Goal: Task Accomplishment & Management: Manage account settings

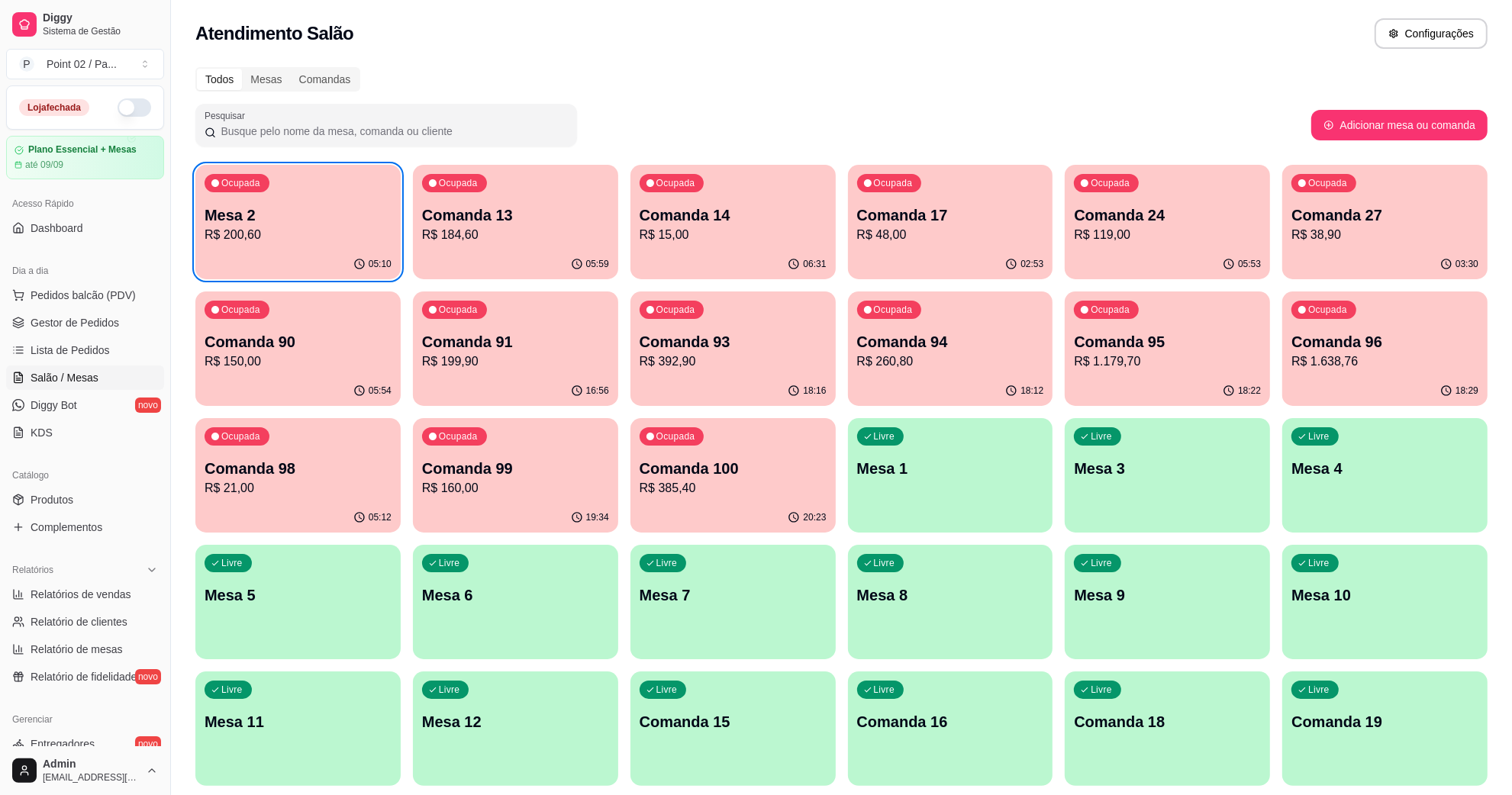
click at [357, 203] on div "Ocupada Mesa 2 R$ 200,60" at bounding box center [297, 208] width 205 height 85
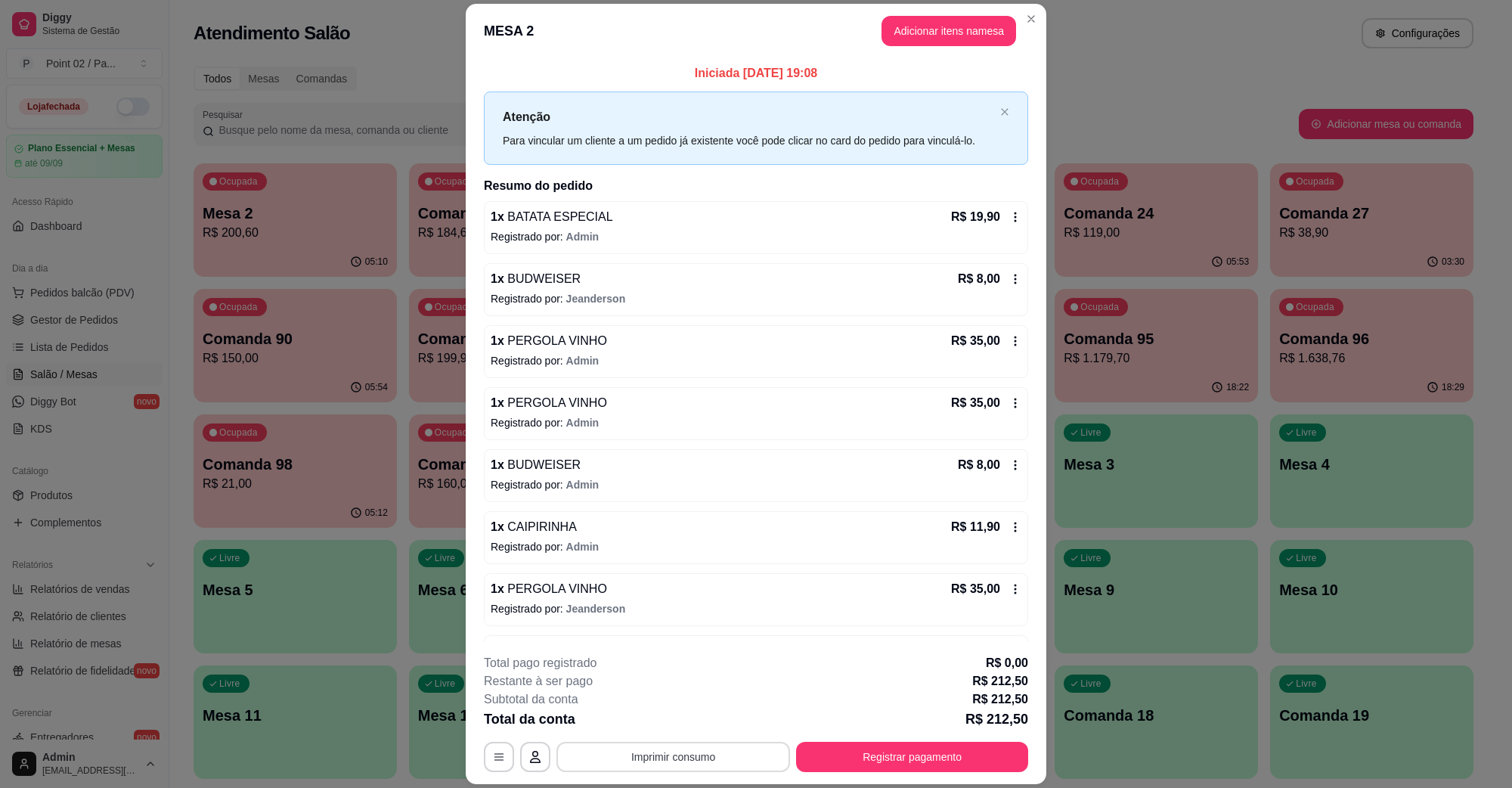
click at [708, 752] on button "Imprimir consumo" at bounding box center [672, 758] width 233 height 30
click at [663, 718] on button "IMPRESSORA" at bounding box center [671, 722] width 110 height 24
click at [942, 10] on header "MESA 2 Adicionar itens na mesa" at bounding box center [756, 30] width 580 height 55
click at [947, 30] on button "Adicionar itens na mesa" at bounding box center [949, 31] width 135 height 30
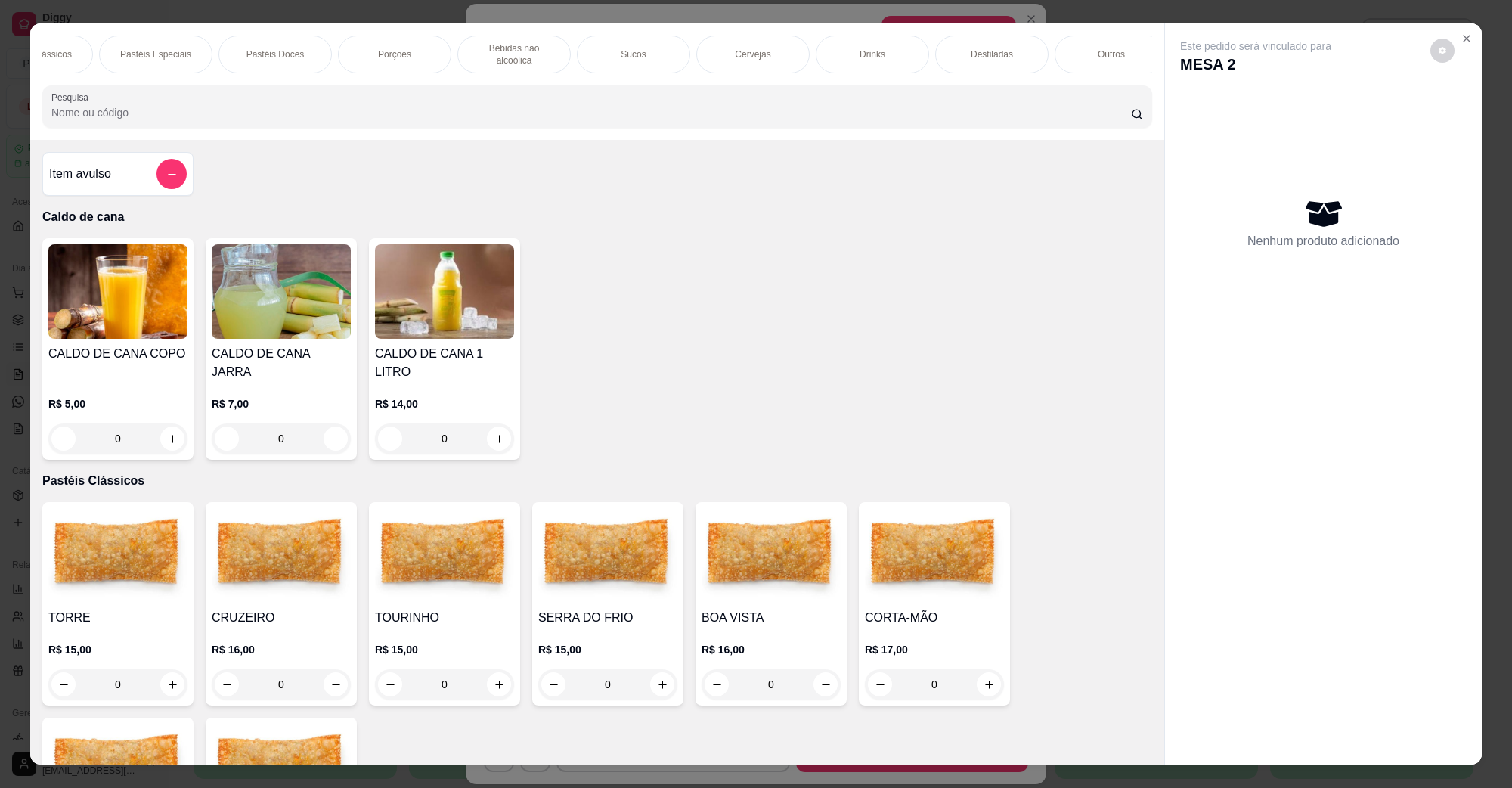
scroll to position [0, 197]
click at [900, 53] on div "Drinks" at bounding box center [857, 55] width 114 height 38
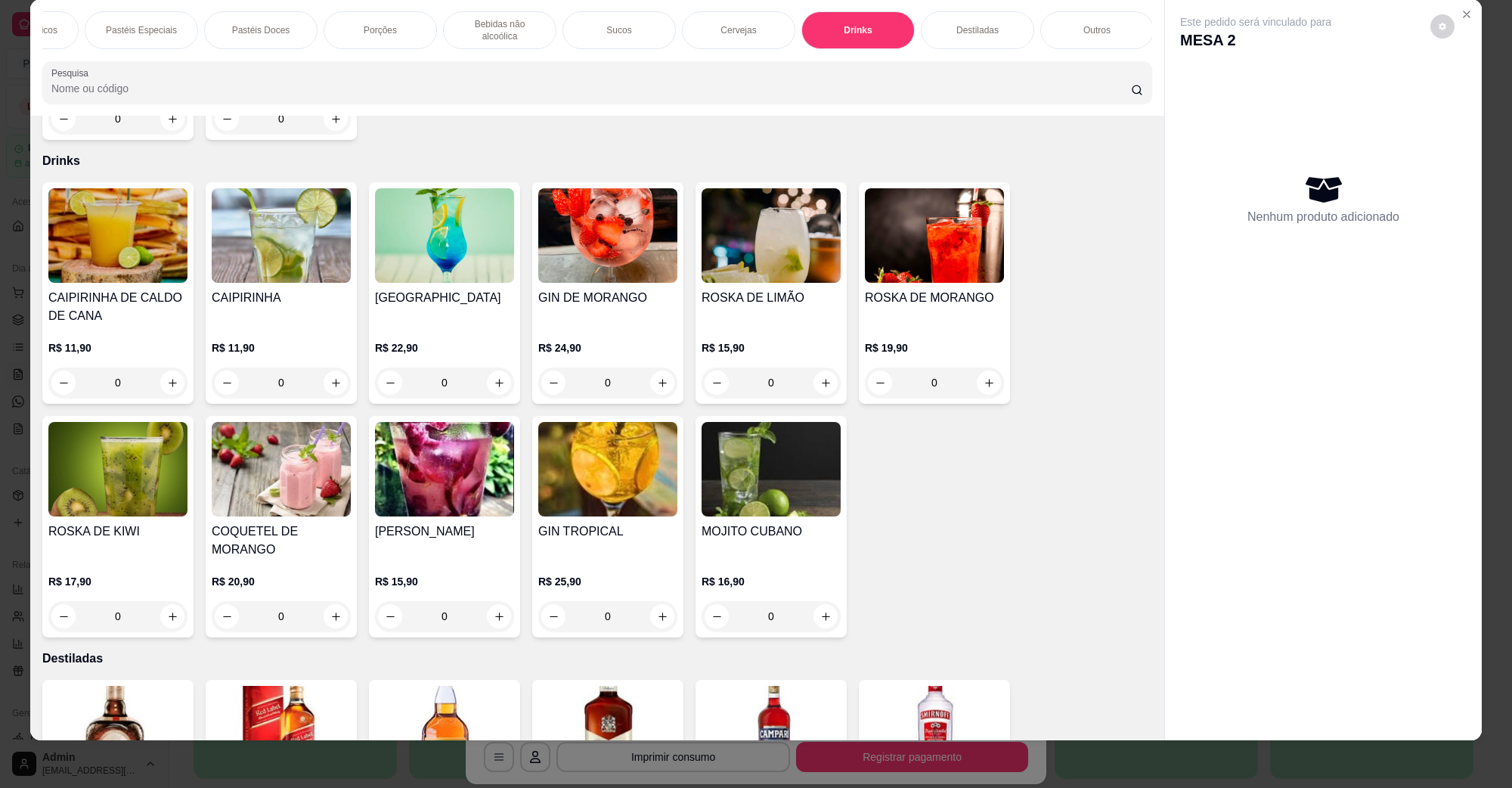
click at [697, 24] on div "Cervejas" at bounding box center [739, 30] width 114 height 38
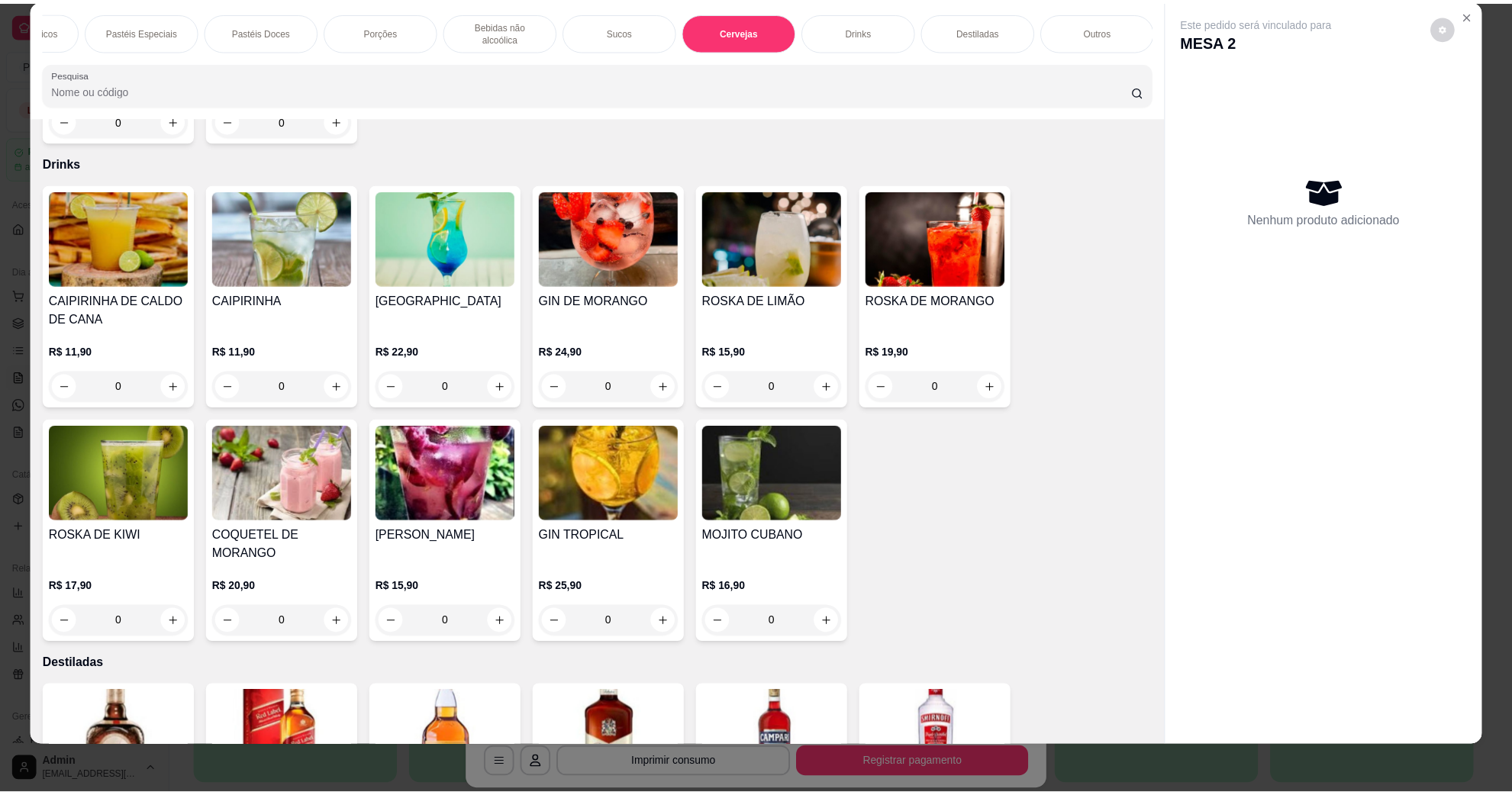
scroll to position [2457, 0]
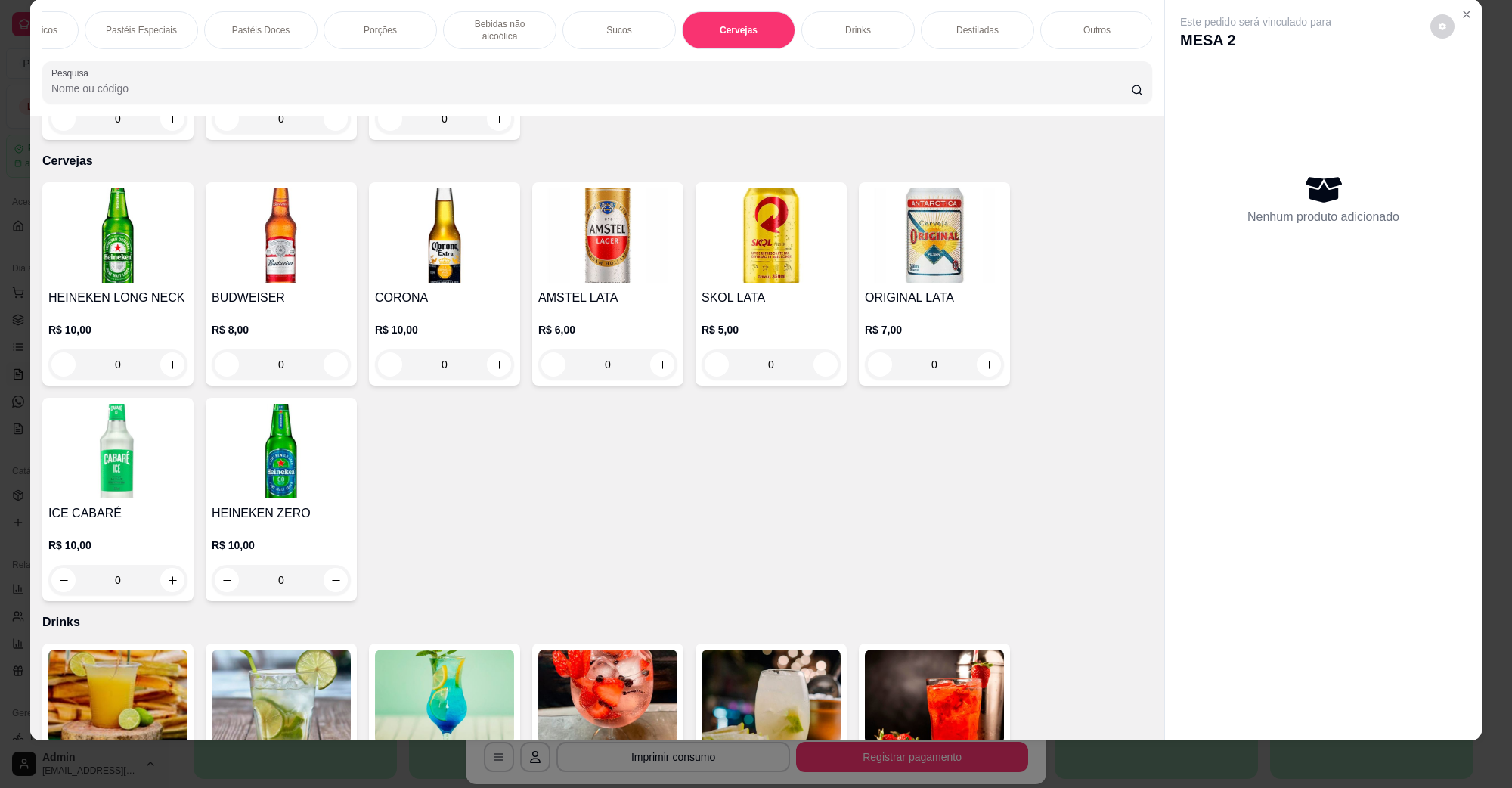
click at [238, 219] on img at bounding box center [282, 236] width 139 height 95
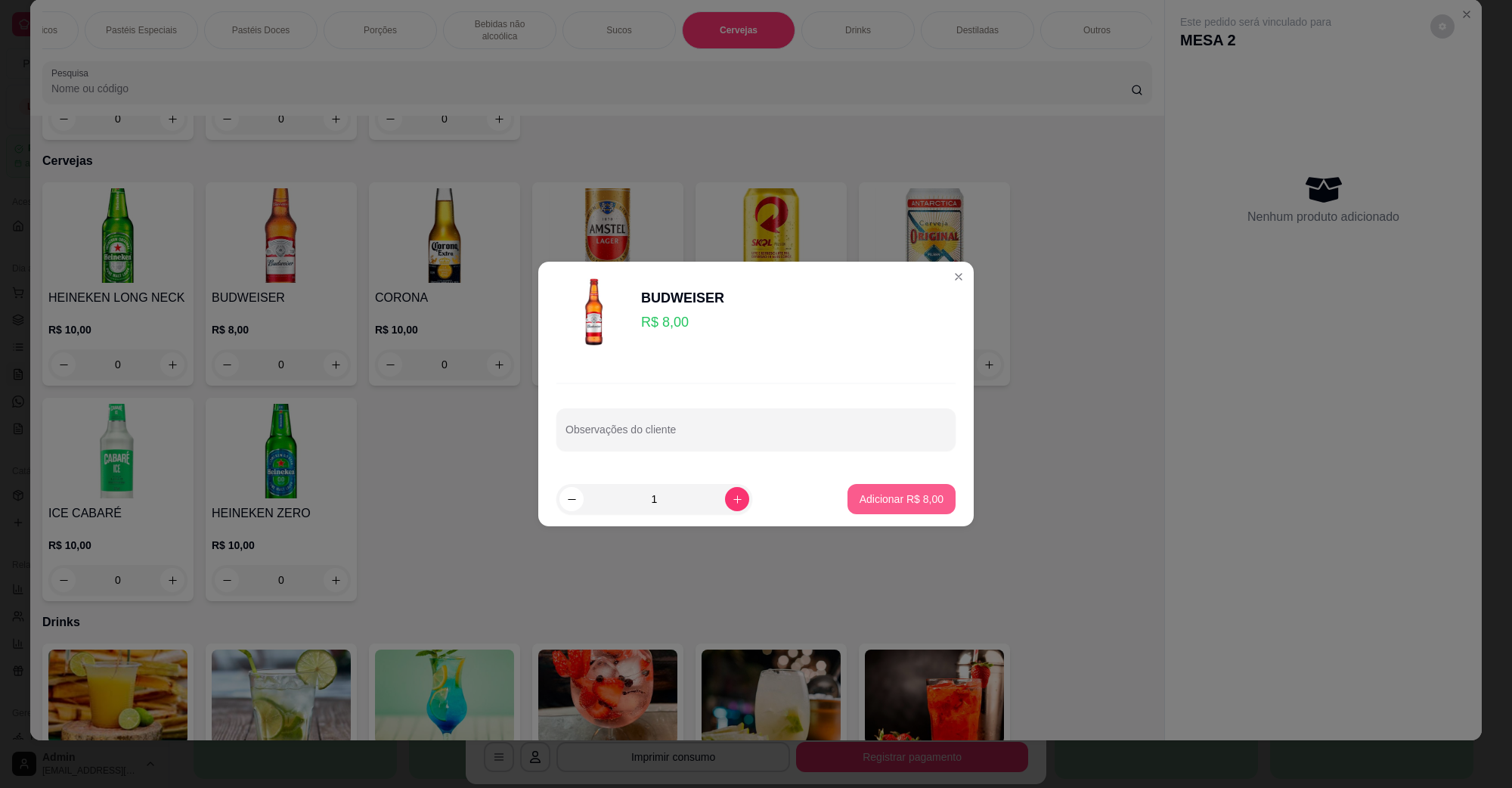
click at [915, 490] on button "Adicionar R$ 8,00" at bounding box center [901, 499] width 108 height 30
type input "1"
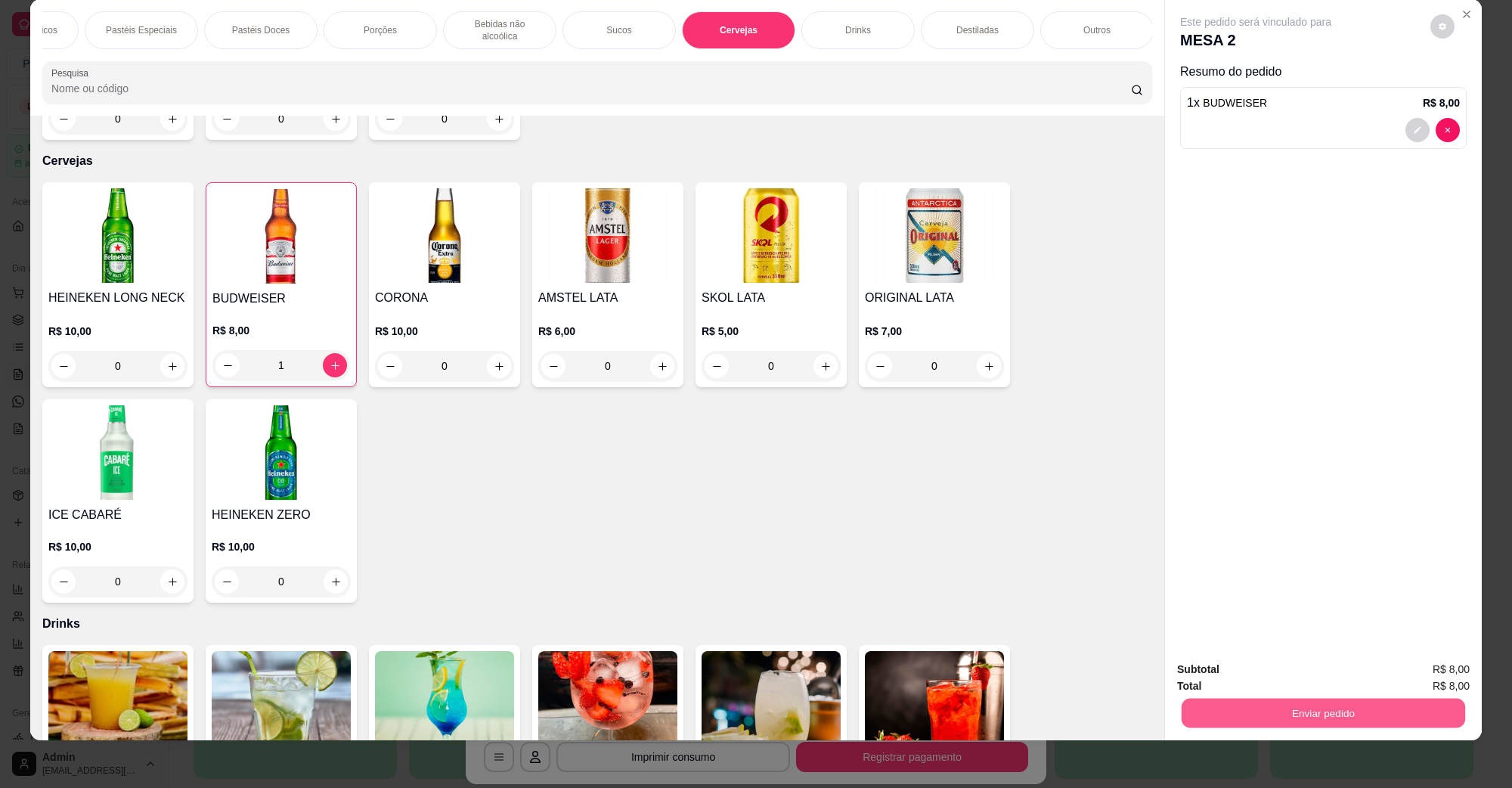
click at [1423, 709] on button "Enviar pedido" at bounding box center [1323, 712] width 283 height 30
click at [1279, 677] on button "Não registrar e enviar pedido" at bounding box center [1272, 676] width 157 height 29
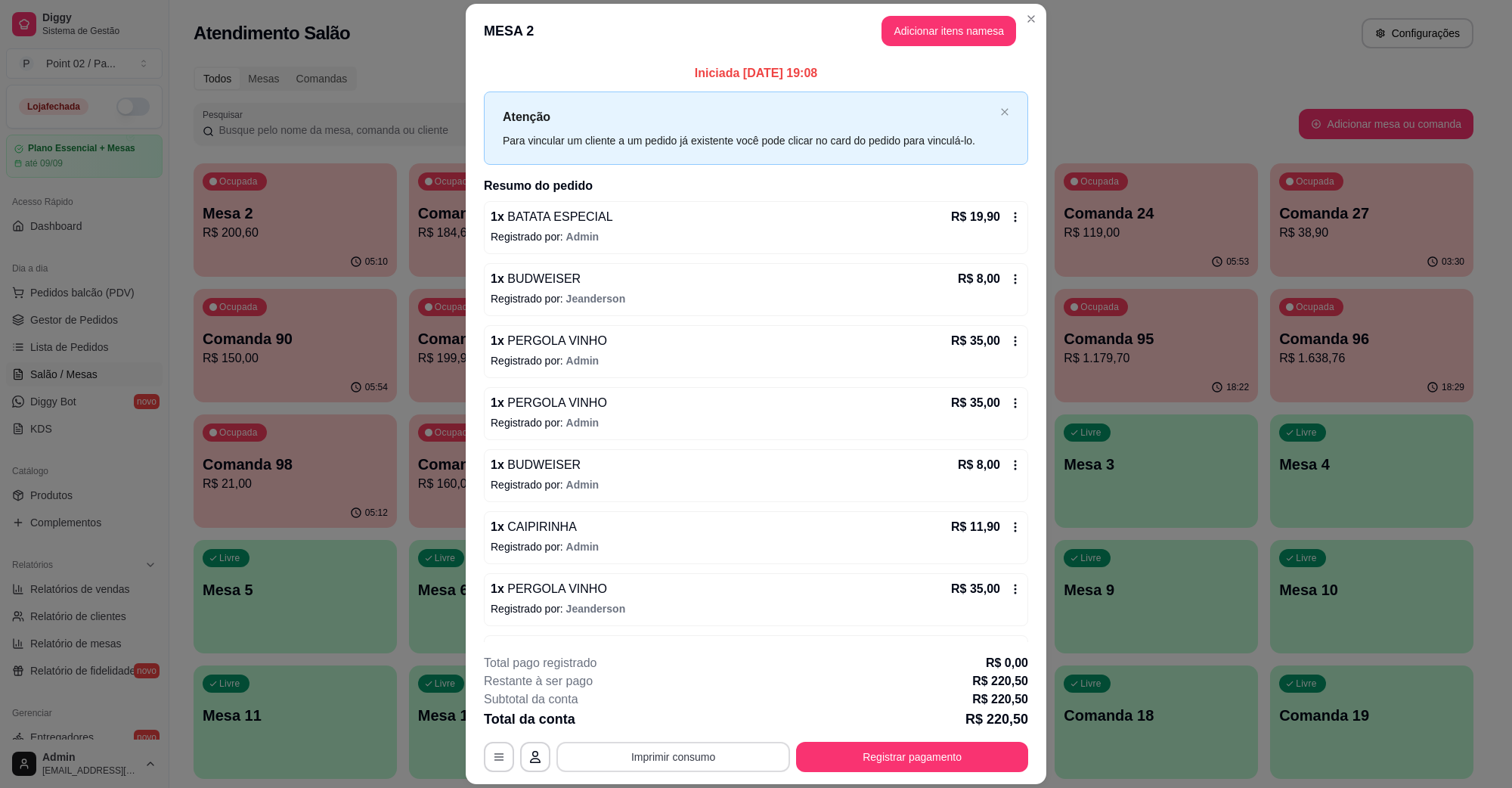
click at [678, 769] on button "Imprimir consumo" at bounding box center [672, 758] width 233 height 30
click at [679, 733] on button "IMPRESSORA" at bounding box center [671, 722] width 106 height 23
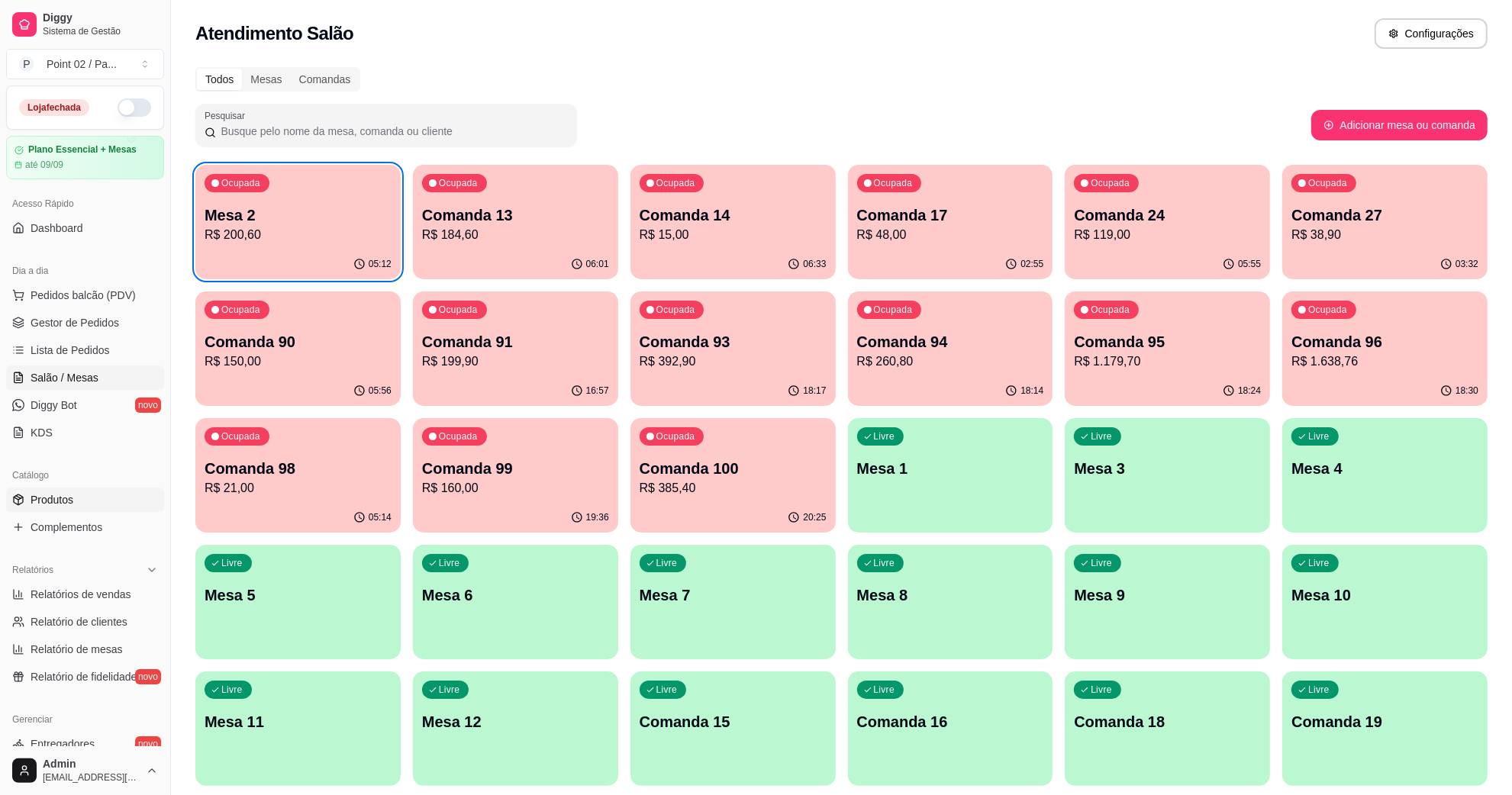
click at [59, 512] on link "Produtos" at bounding box center [85, 499] width 158 height 24
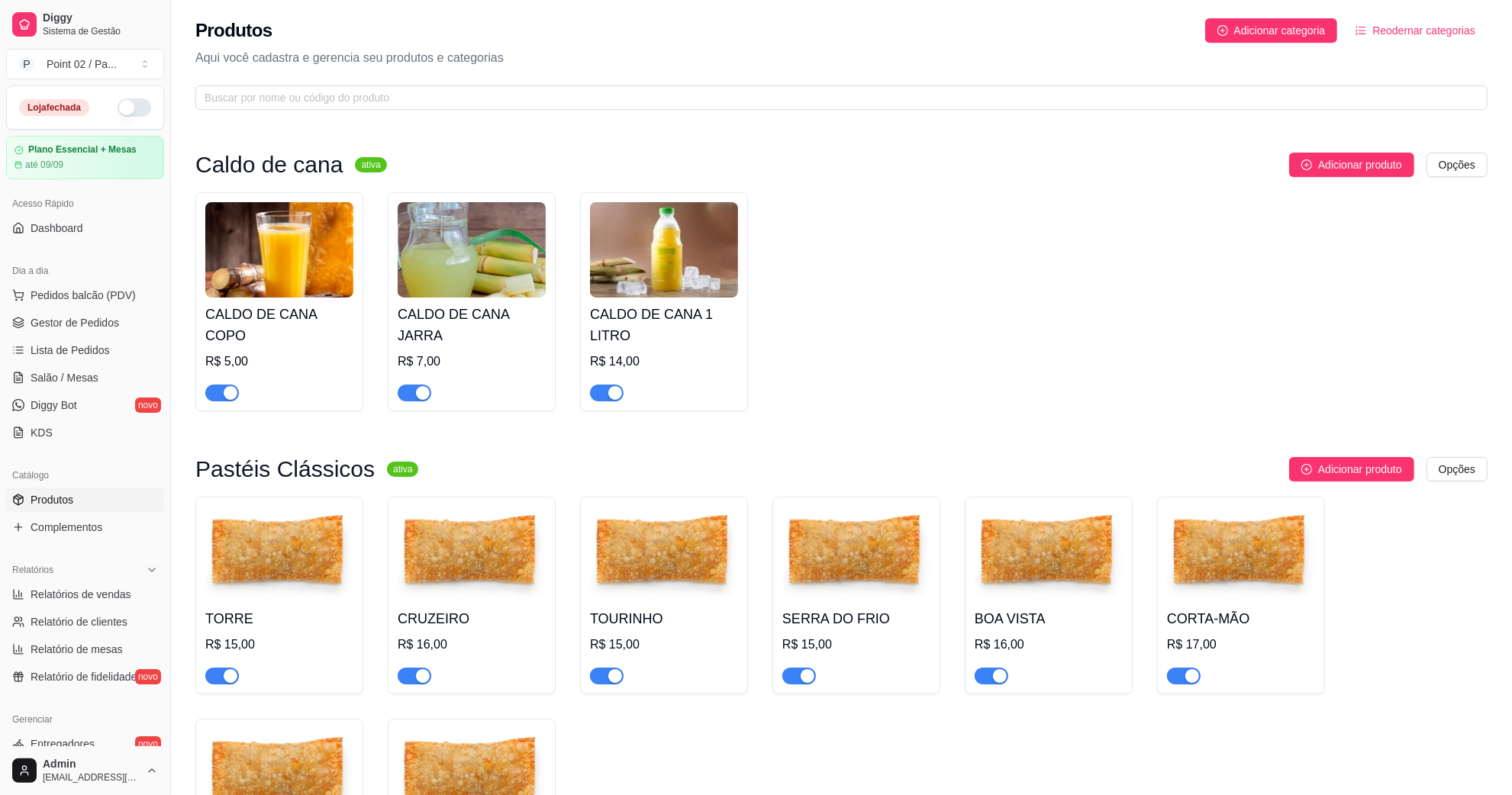
drag, startPoint x: 65, startPoint y: 505, endPoint x: 788, endPoint y: 448, distance: 725.2
click at [66, 505] on span "Produtos" at bounding box center [51, 499] width 42 height 15
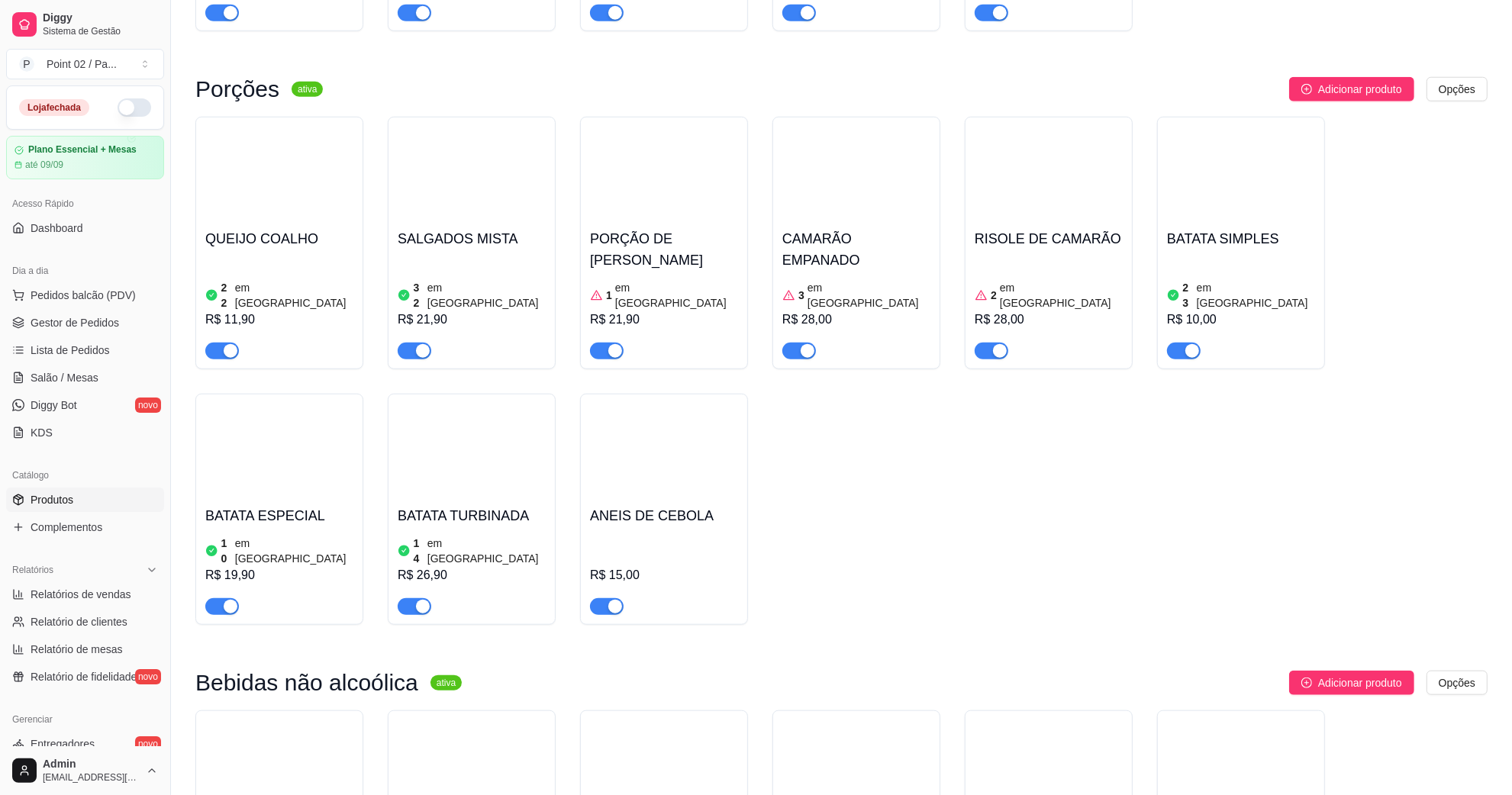
scroll to position [1356, 0]
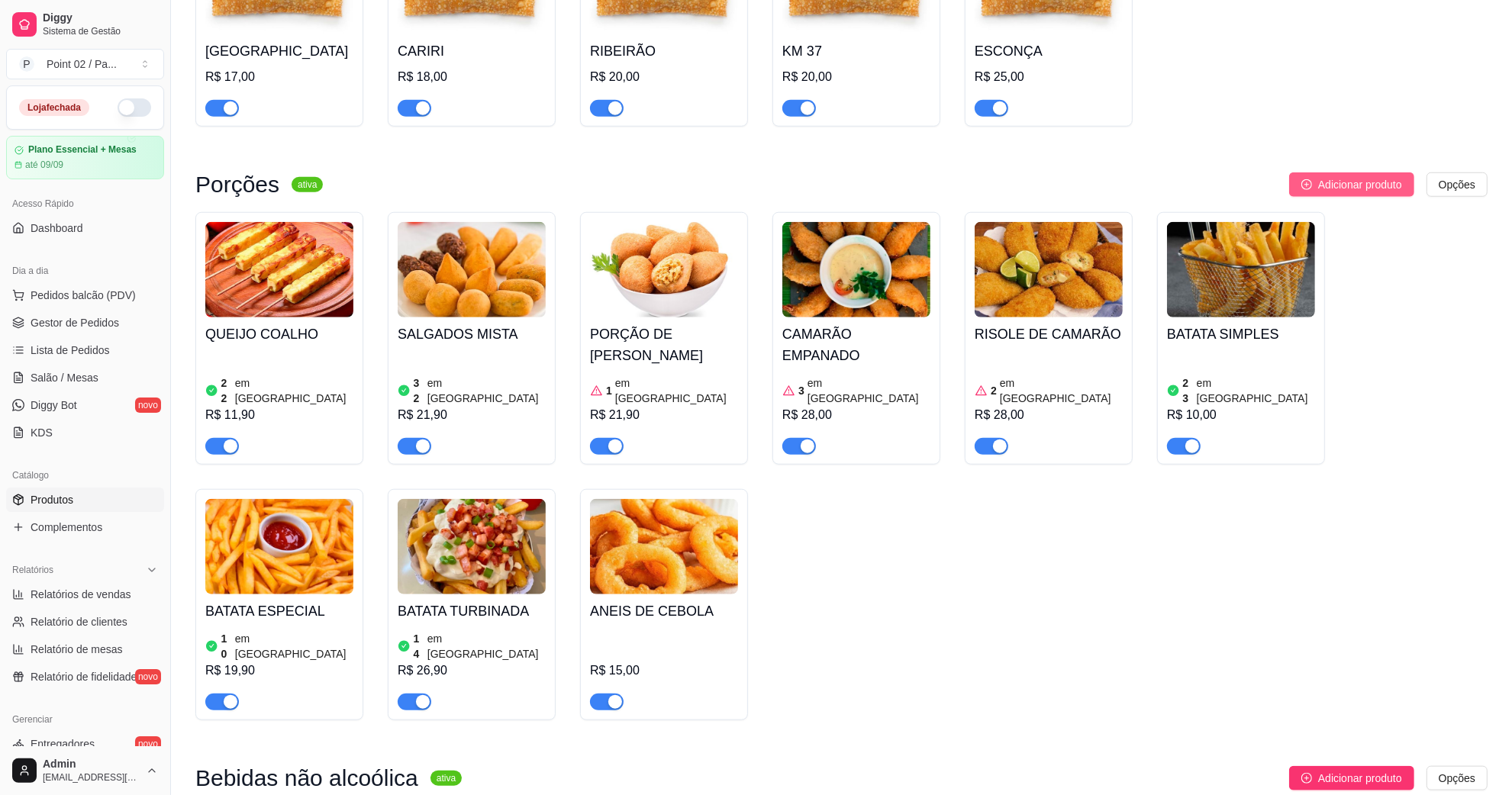
click at [1359, 183] on button "Adicionar produto" at bounding box center [1351, 184] width 125 height 24
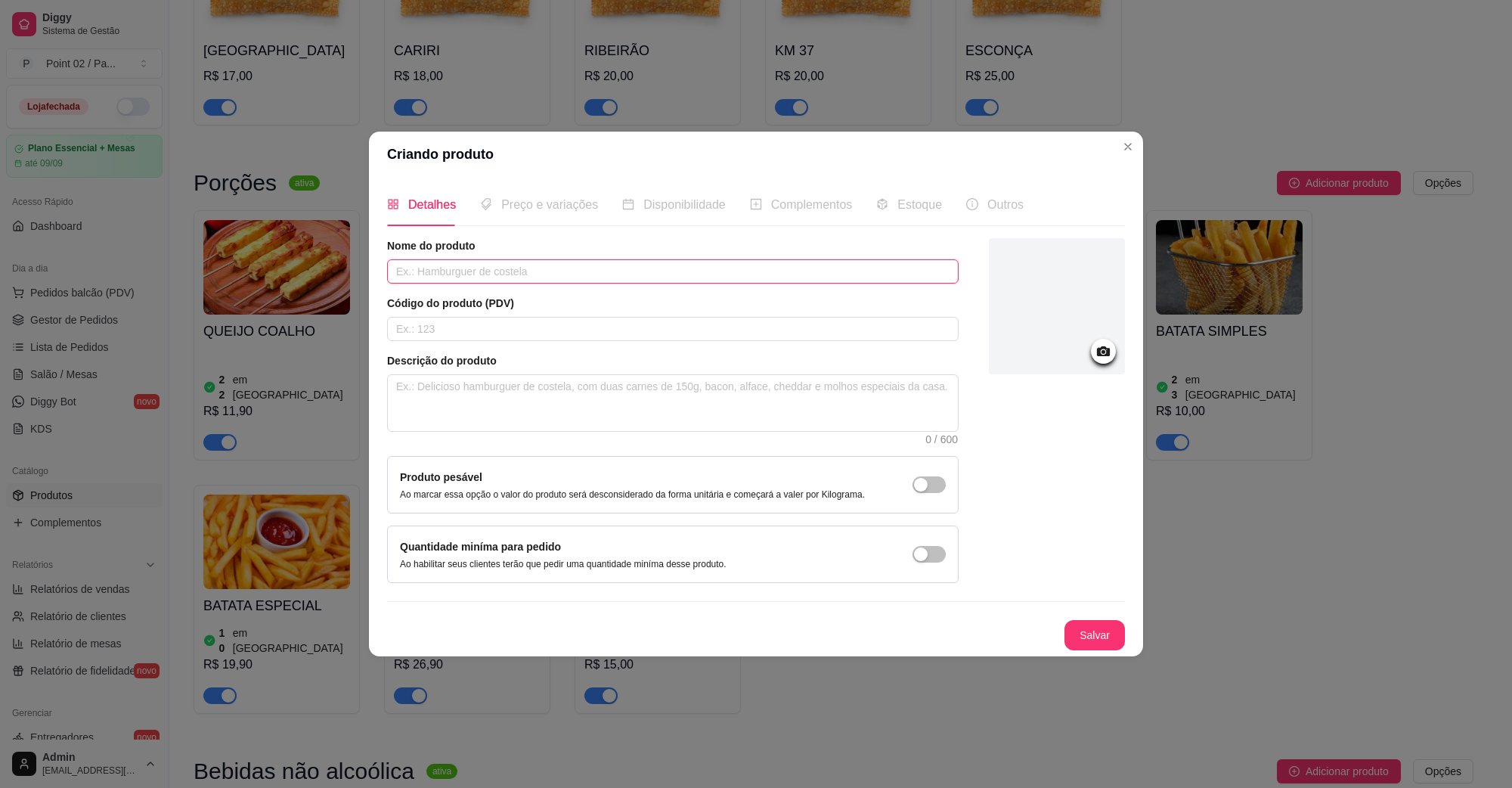
click at [545, 270] on input "text" at bounding box center [672, 271] width 571 height 24
type input "s"
type input "SALLGADO RUFLES"
click at [1097, 628] on button "Salvar" at bounding box center [1094, 635] width 59 height 30
click at [553, 212] on div "Preço e variações" at bounding box center [539, 204] width 118 height 19
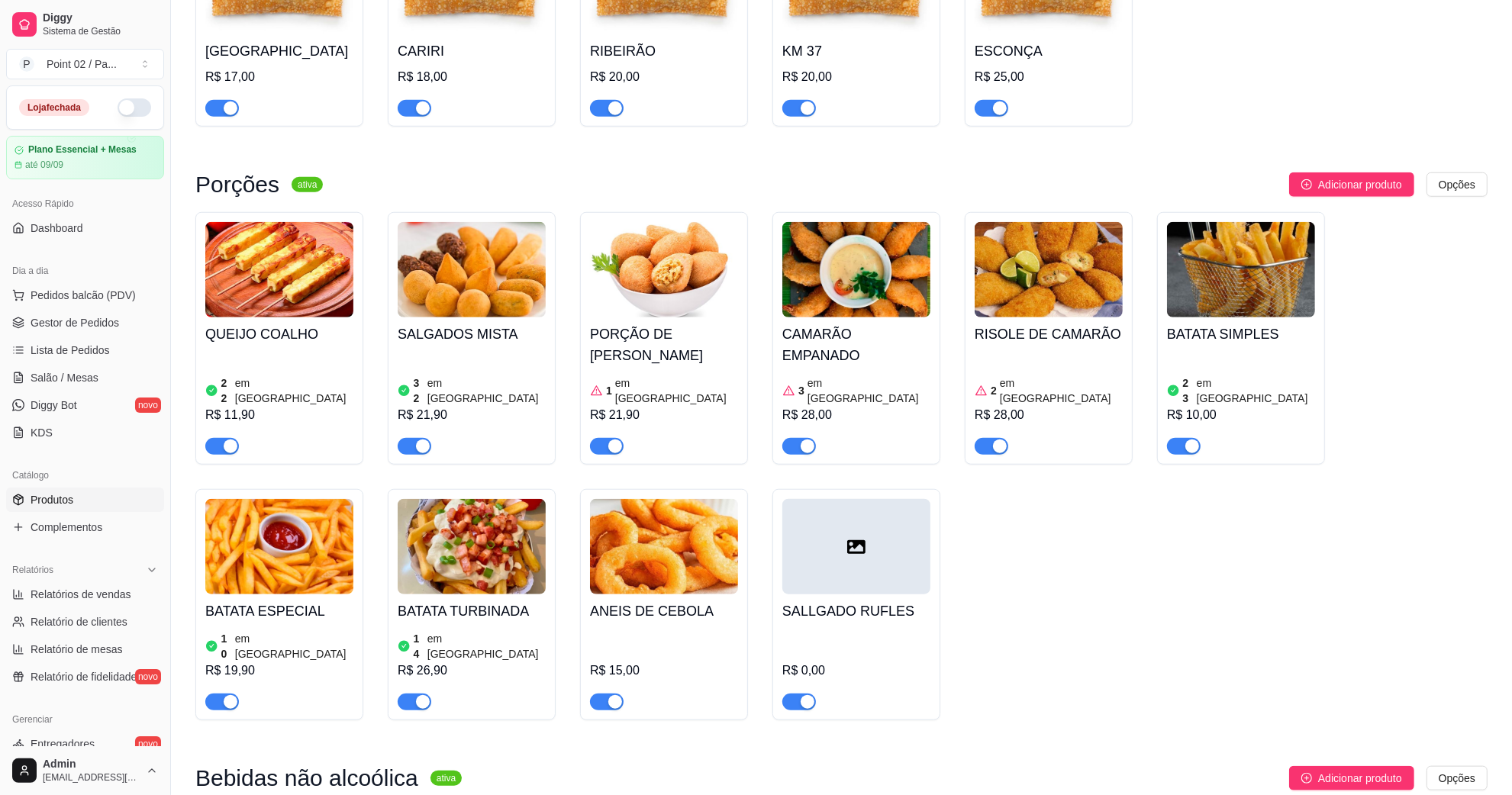
click at [852, 578] on div at bounding box center [857, 547] width 148 height 96
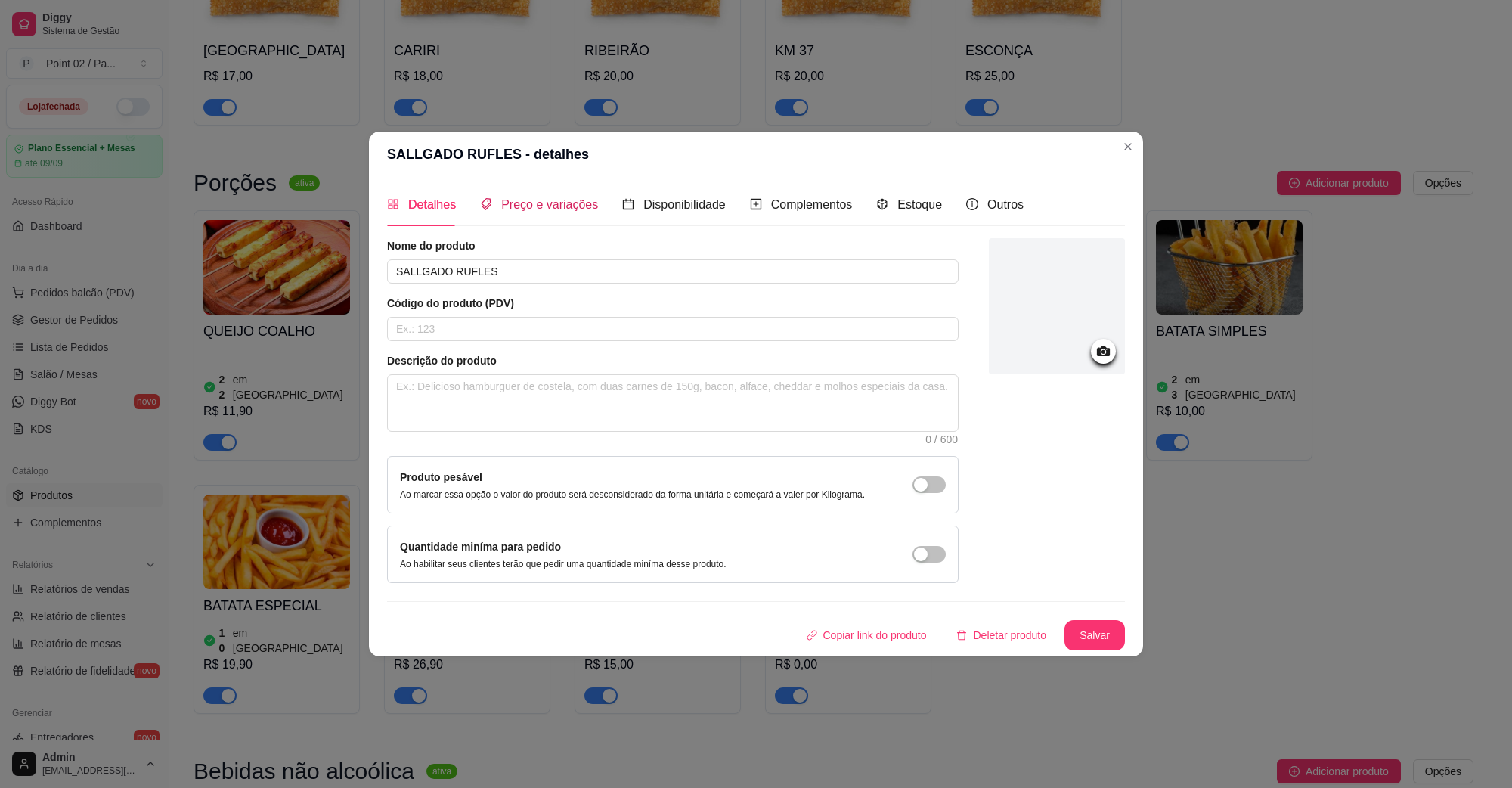
click at [588, 206] on span "Preço e variações" at bounding box center [550, 205] width 97 height 13
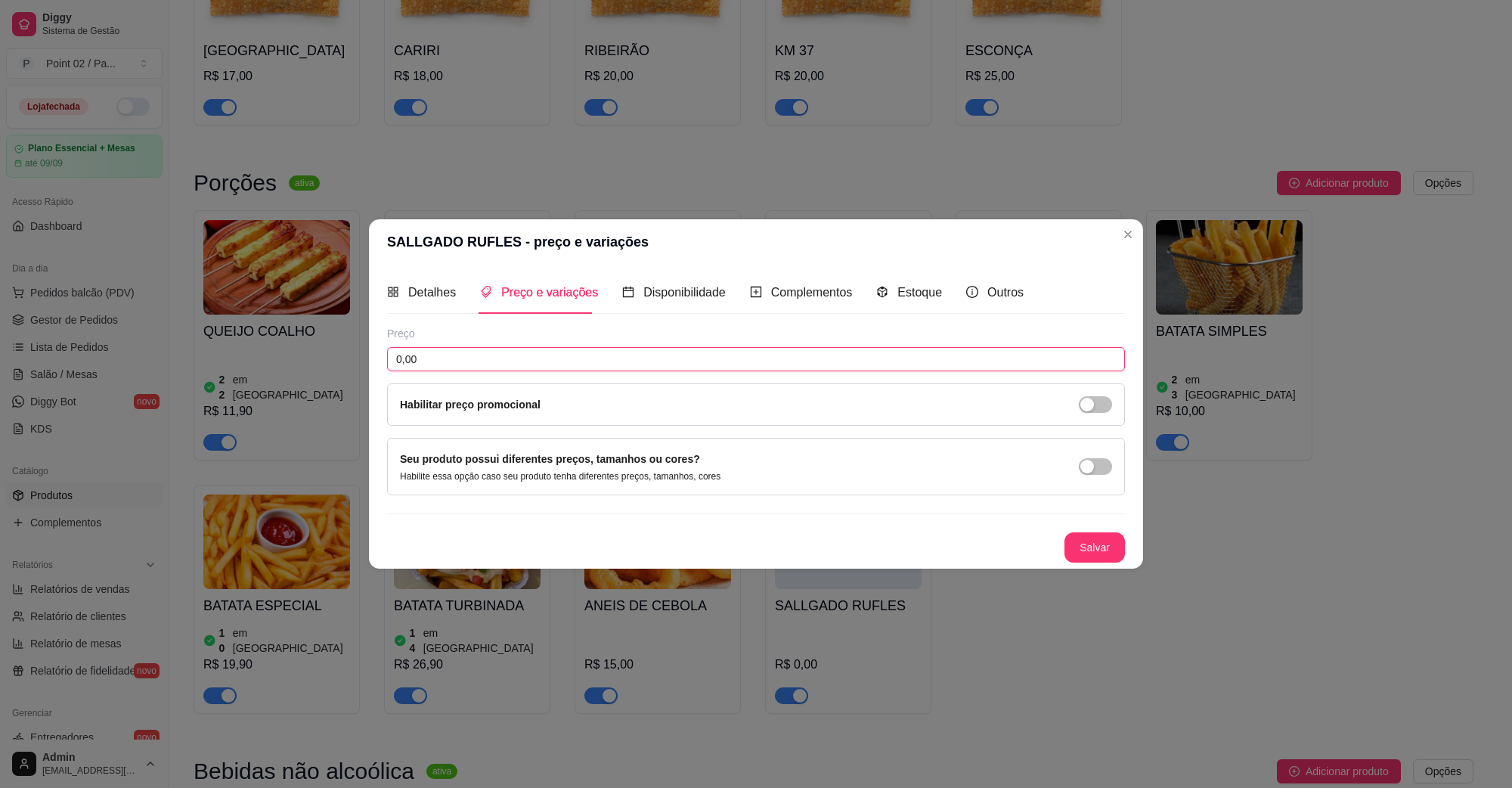
click at [791, 360] on input "0,00" at bounding box center [756, 359] width 738 height 24
type input "8,00"
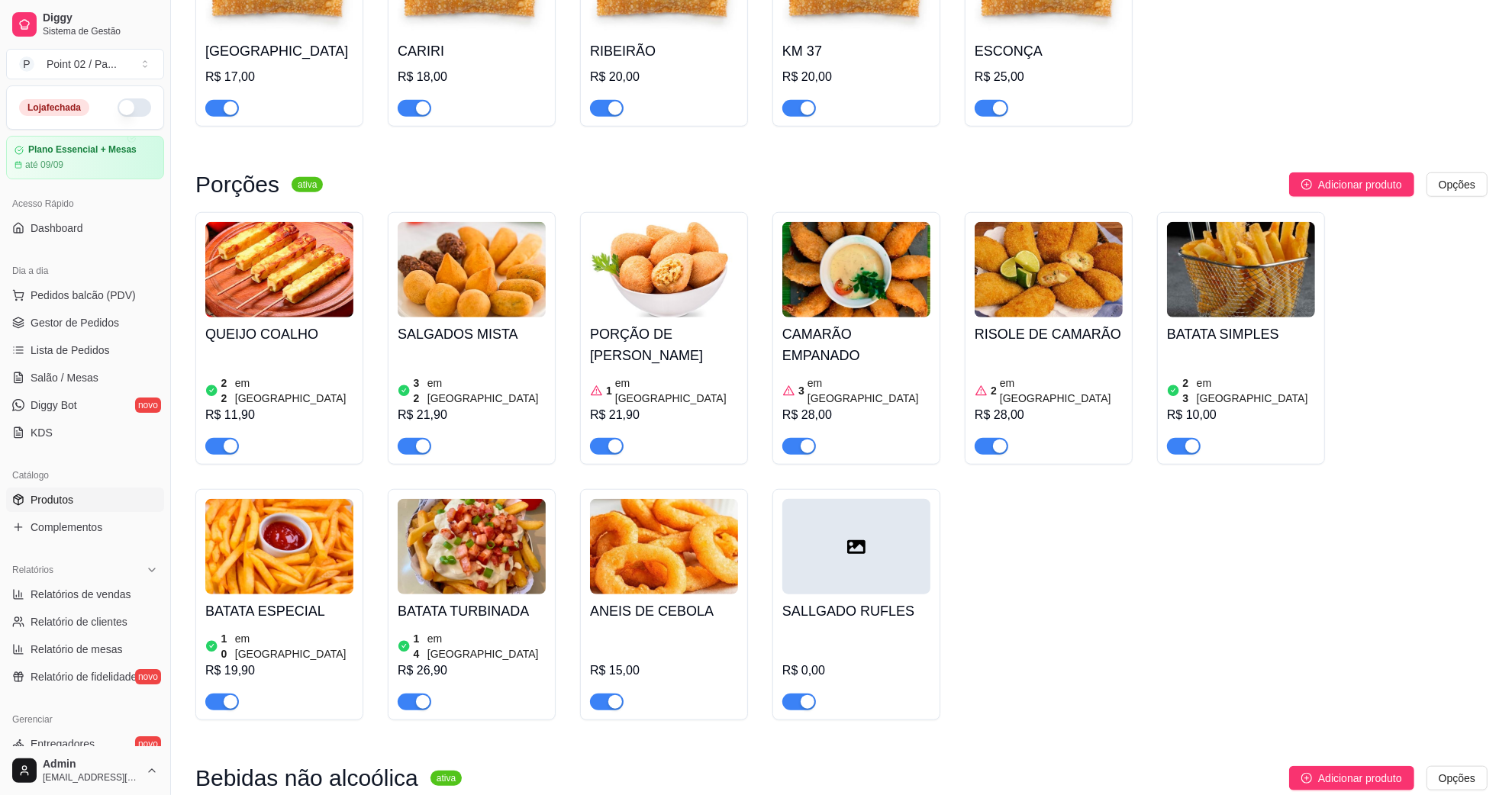
click at [1113, 559] on div "QUEIJO COALHO 22 em estoque R$ 11,90 SALGADOS MISTA 32 em estoque R$ 21,90 PORÇ…" at bounding box center [841, 466] width 1293 height 508
click at [858, 574] on div at bounding box center [857, 547] width 148 height 96
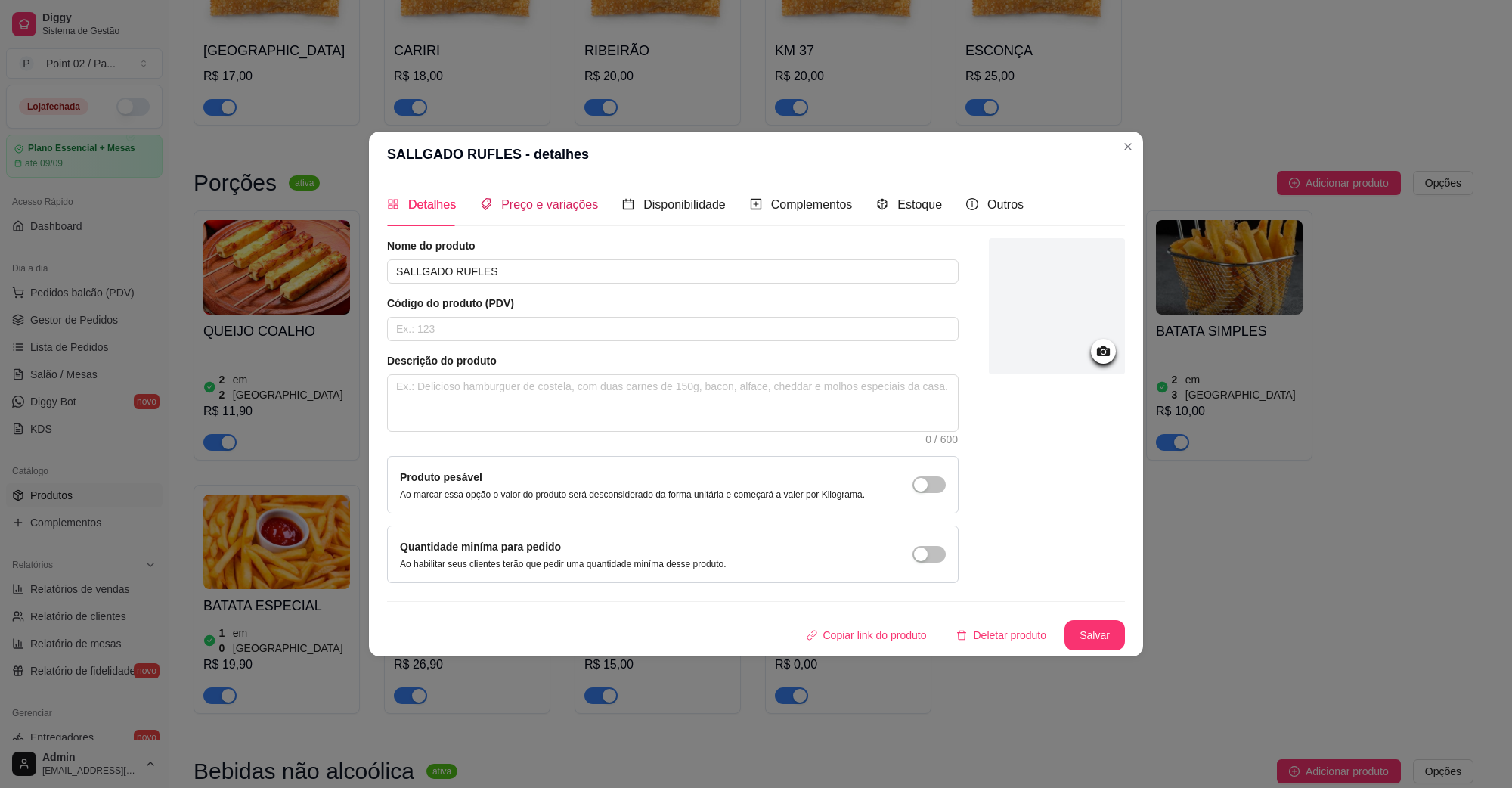
click at [568, 199] on span "Preço e variações" at bounding box center [550, 205] width 97 height 13
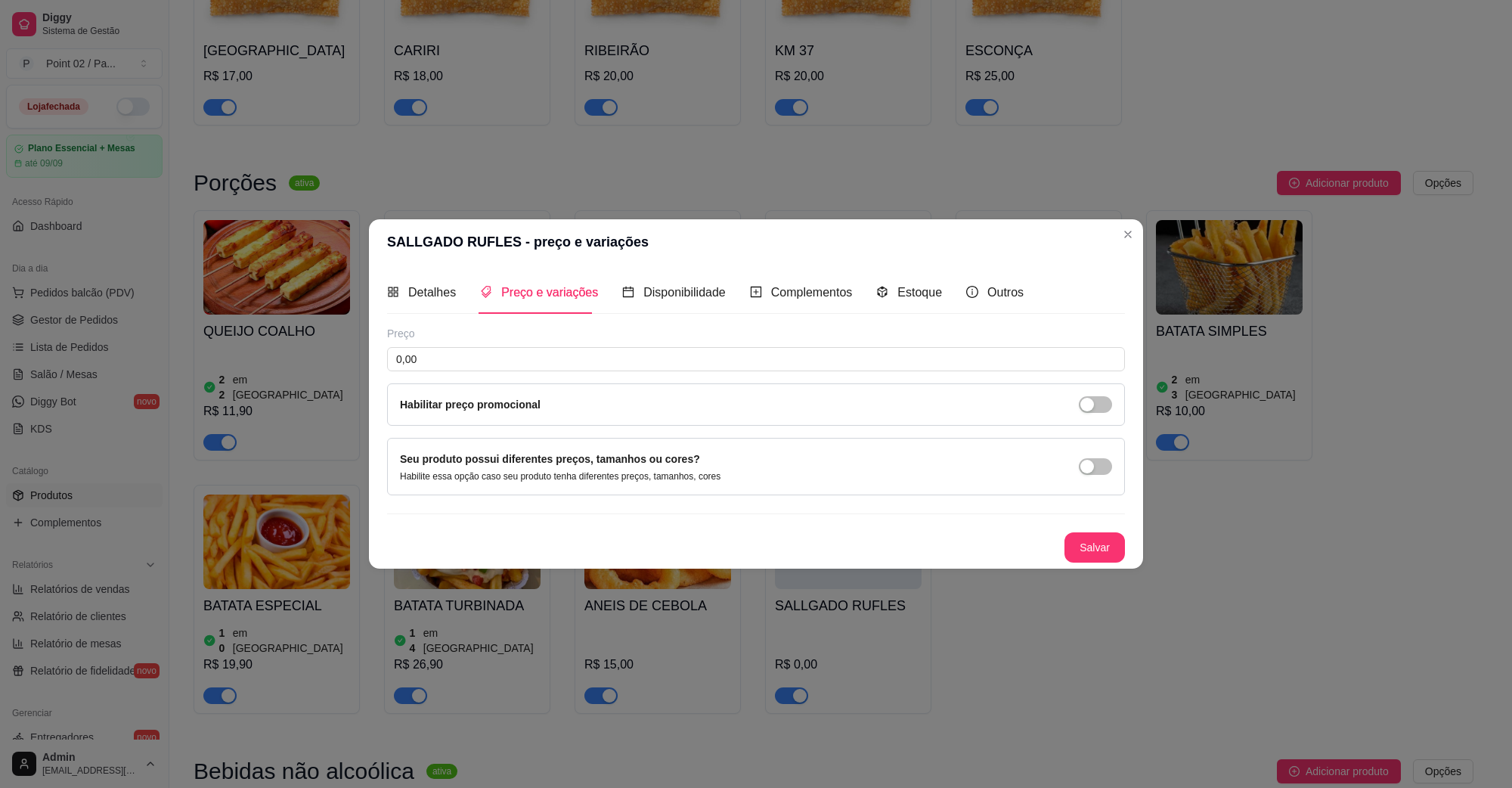
click at [546, 329] on div "Preço" at bounding box center [756, 333] width 738 height 15
click at [533, 352] on input "0,00" at bounding box center [756, 359] width 738 height 24
type input "8,00"
click at [1082, 538] on button "Salvar" at bounding box center [1095, 547] width 61 height 30
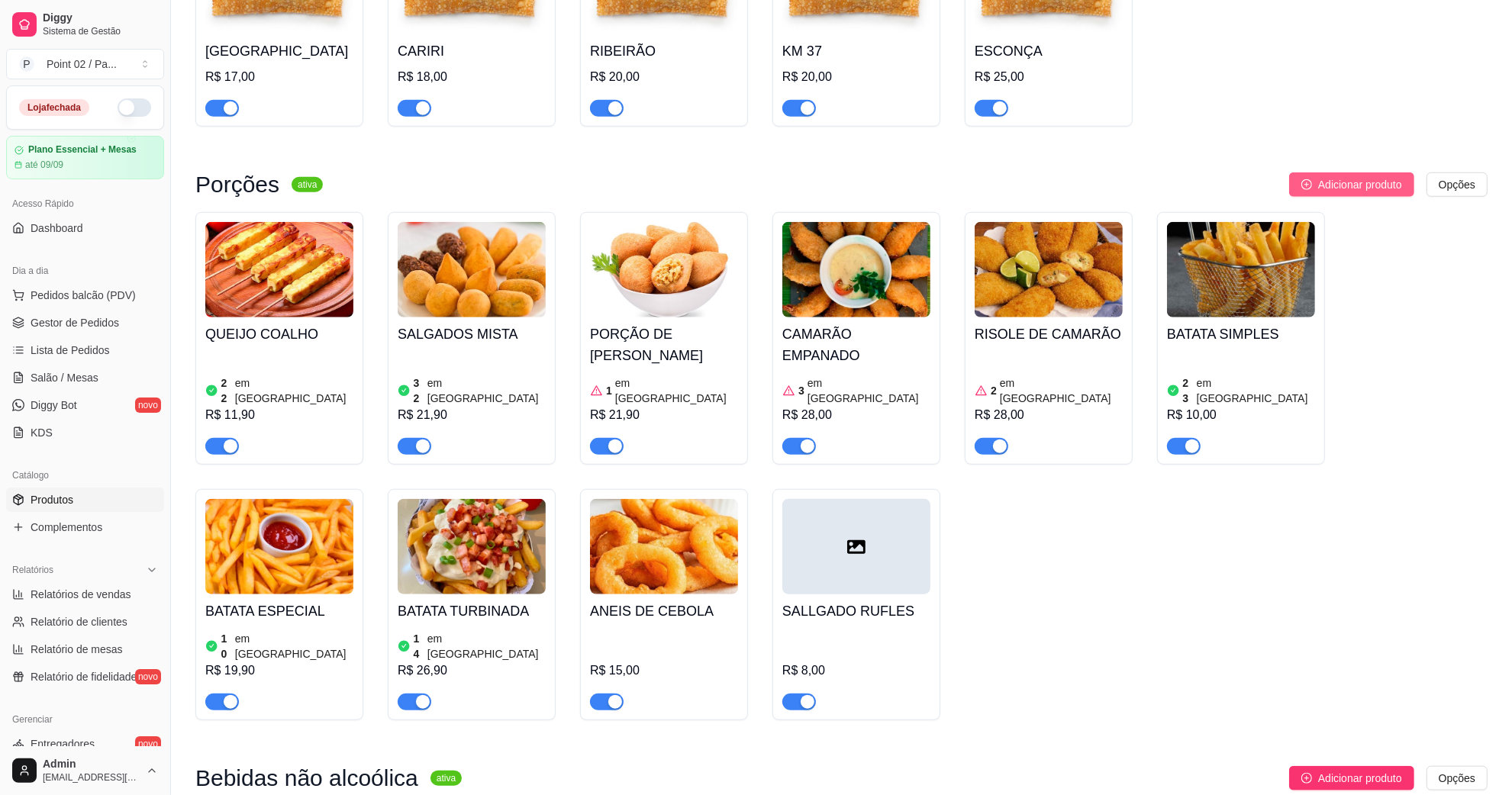
click at [1344, 193] on span "Adicionar produto" at bounding box center [1359, 184] width 84 height 17
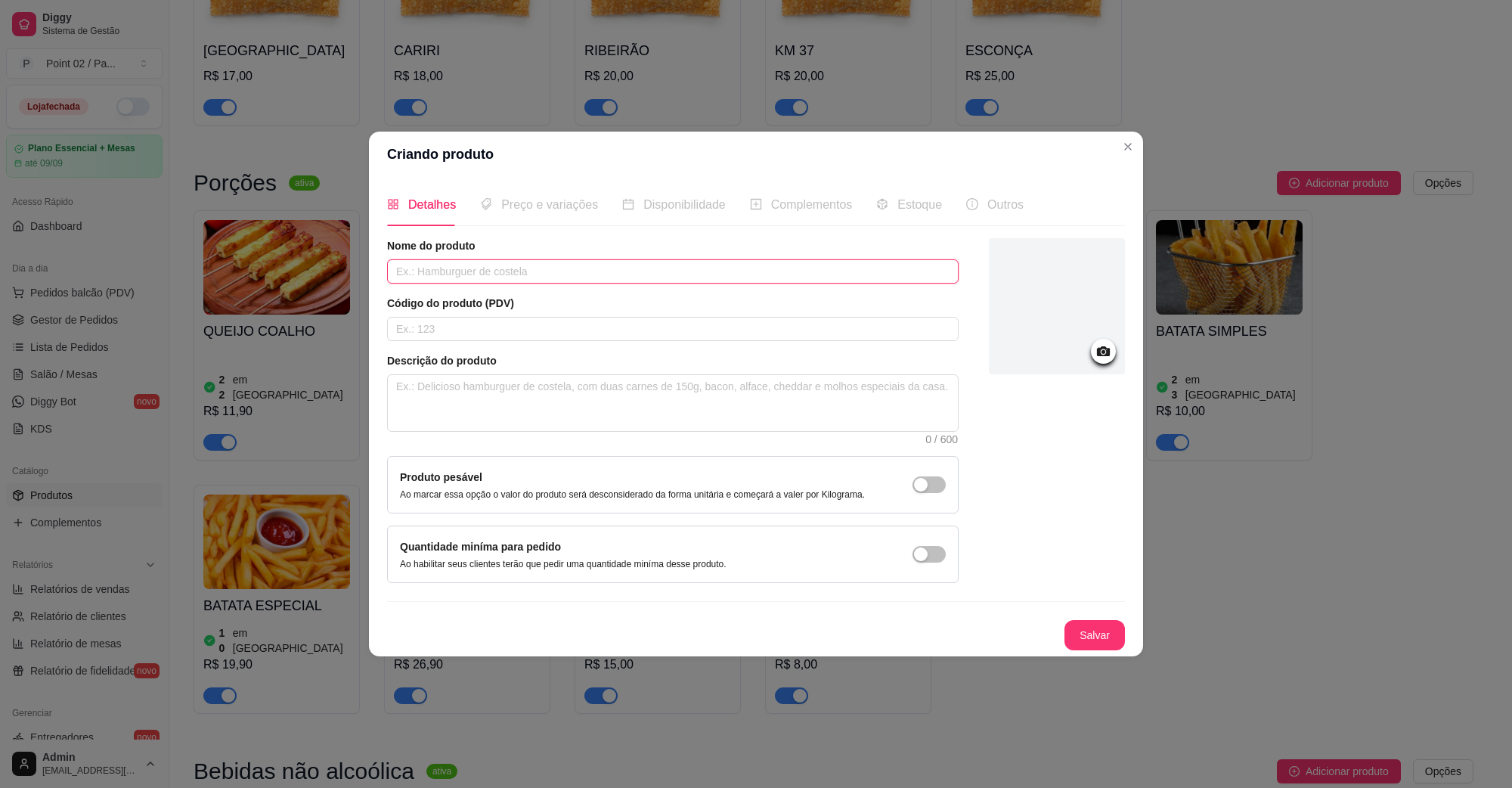
click at [521, 263] on input "text" at bounding box center [672, 271] width 571 height 24
type input "SALGADOS SENSAÇÃO"
click at [1089, 647] on button "Salvar" at bounding box center [1095, 635] width 61 height 30
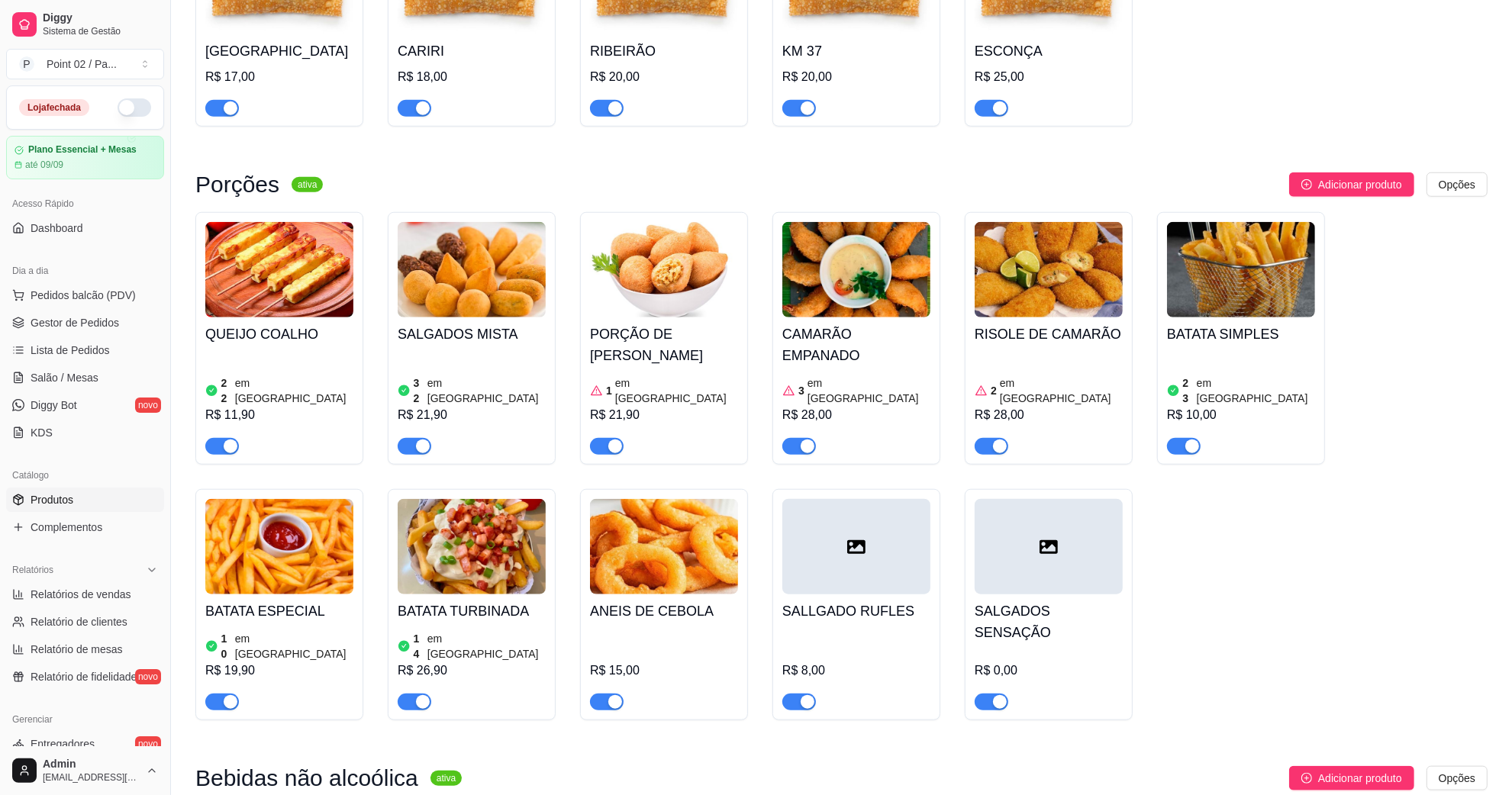
click at [1033, 570] on div at bounding box center [1049, 547] width 148 height 96
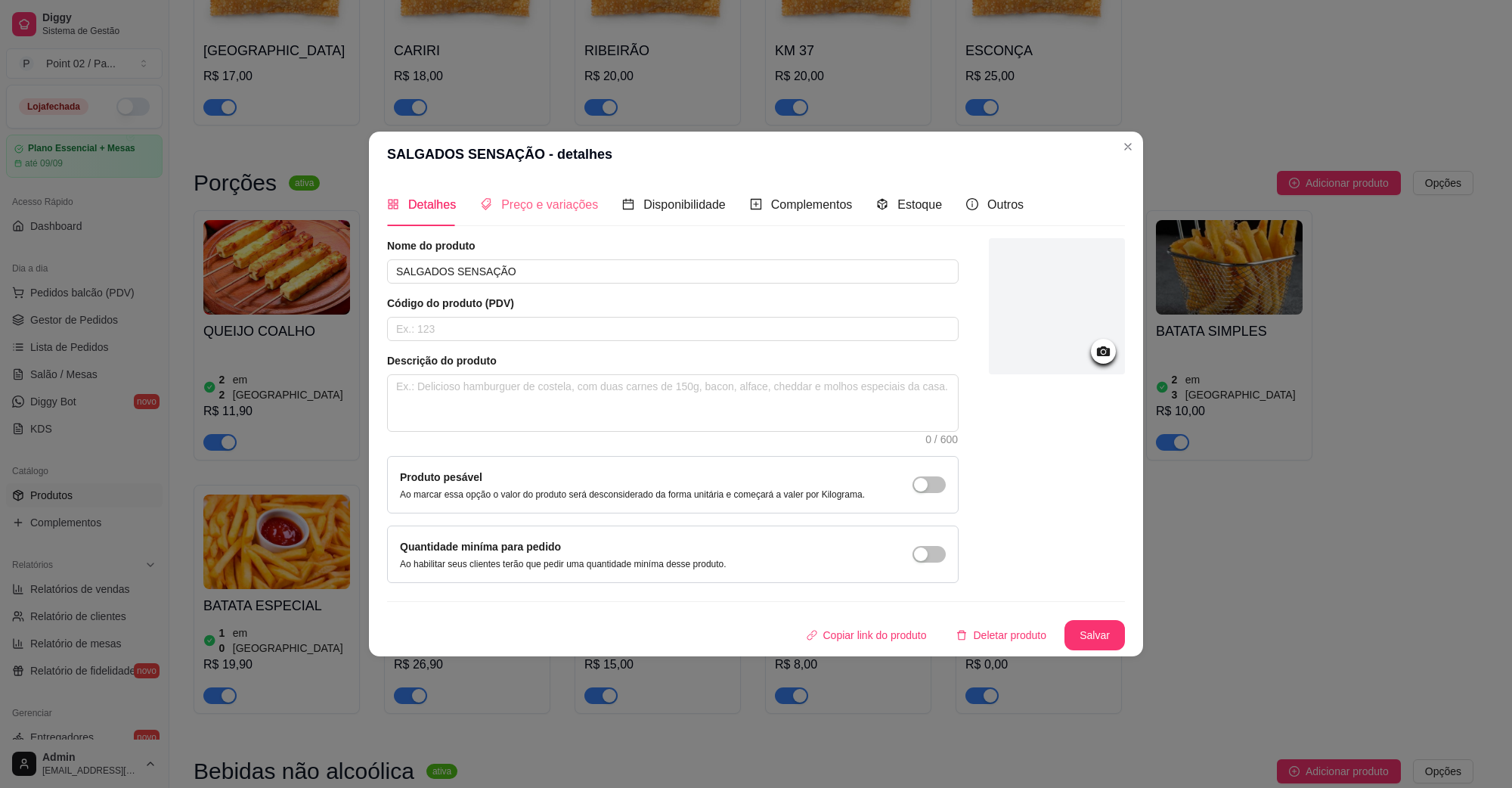
click at [527, 191] on div "Preço e variações" at bounding box center [539, 205] width 118 height 43
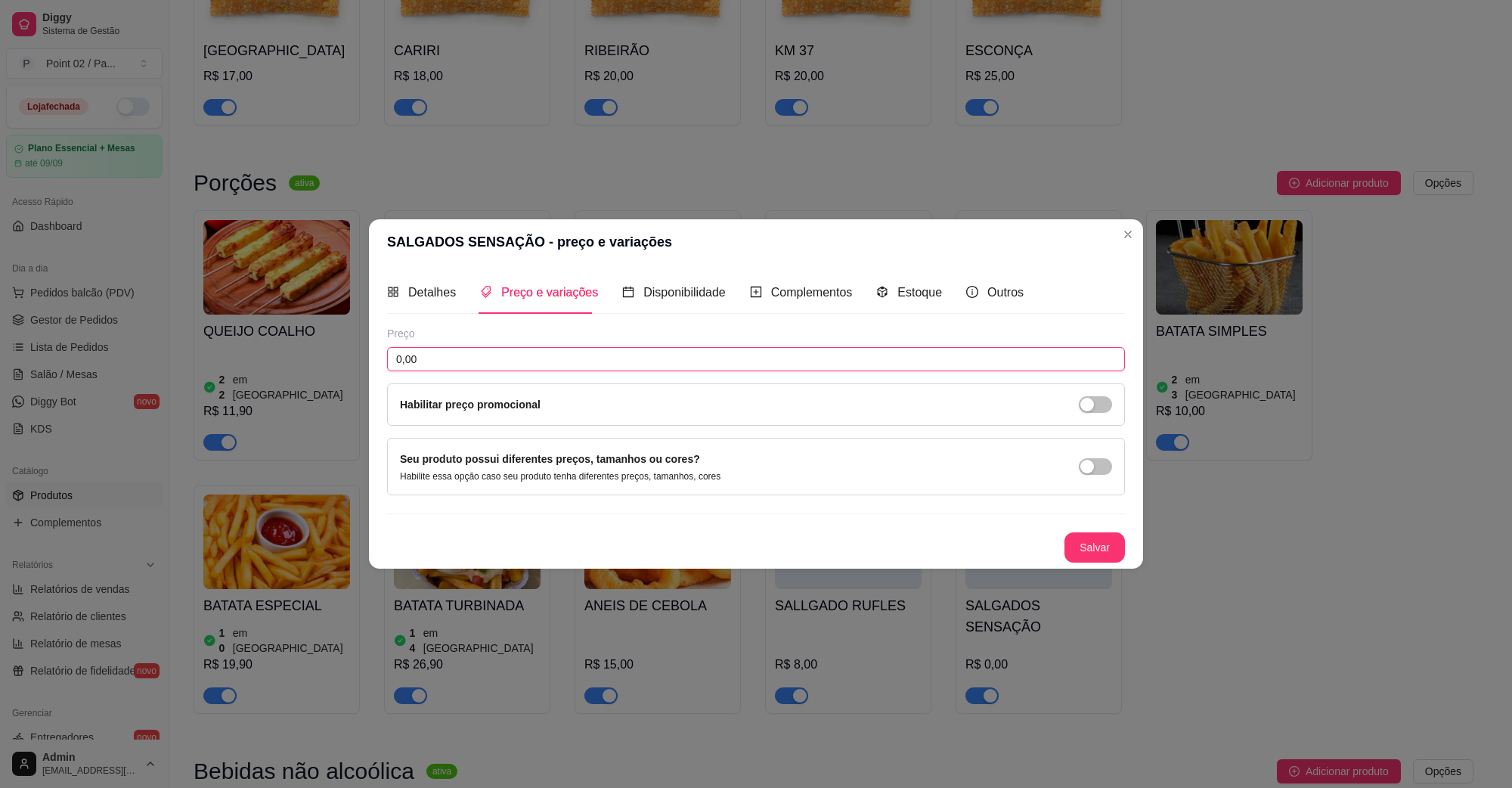
click at [528, 356] on input "0,00" at bounding box center [756, 359] width 738 height 24
type input "10,00"
click at [1108, 553] on button "Salvar" at bounding box center [1094, 547] width 59 height 30
click at [1138, 242] on header "SALGADOS SENSAÇÃO - preço e variações" at bounding box center [756, 241] width 774 height 46
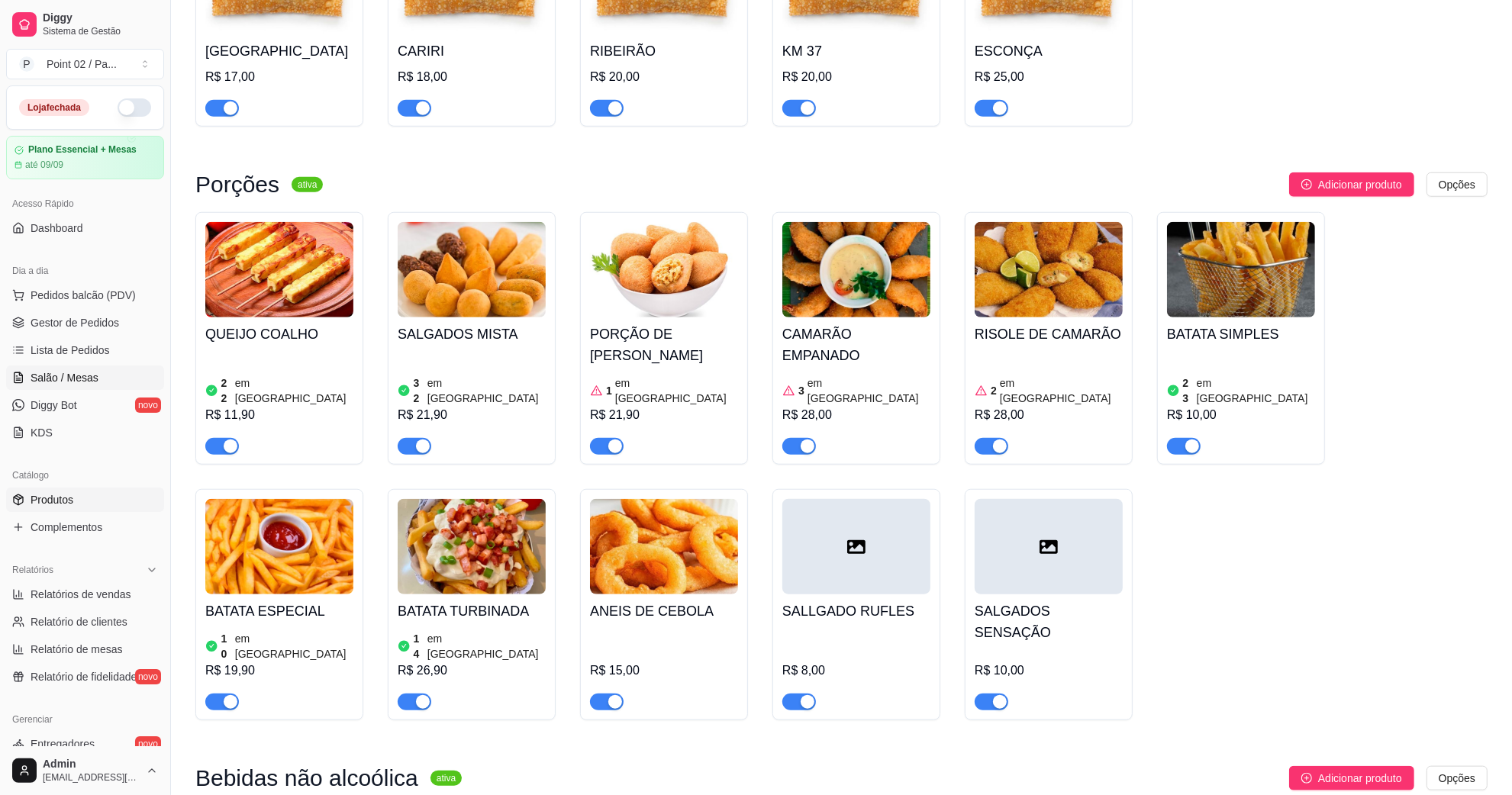
click at [74, 380] on span "Salão / Mesas" at bounding box center [64, 377] width 68 height 15
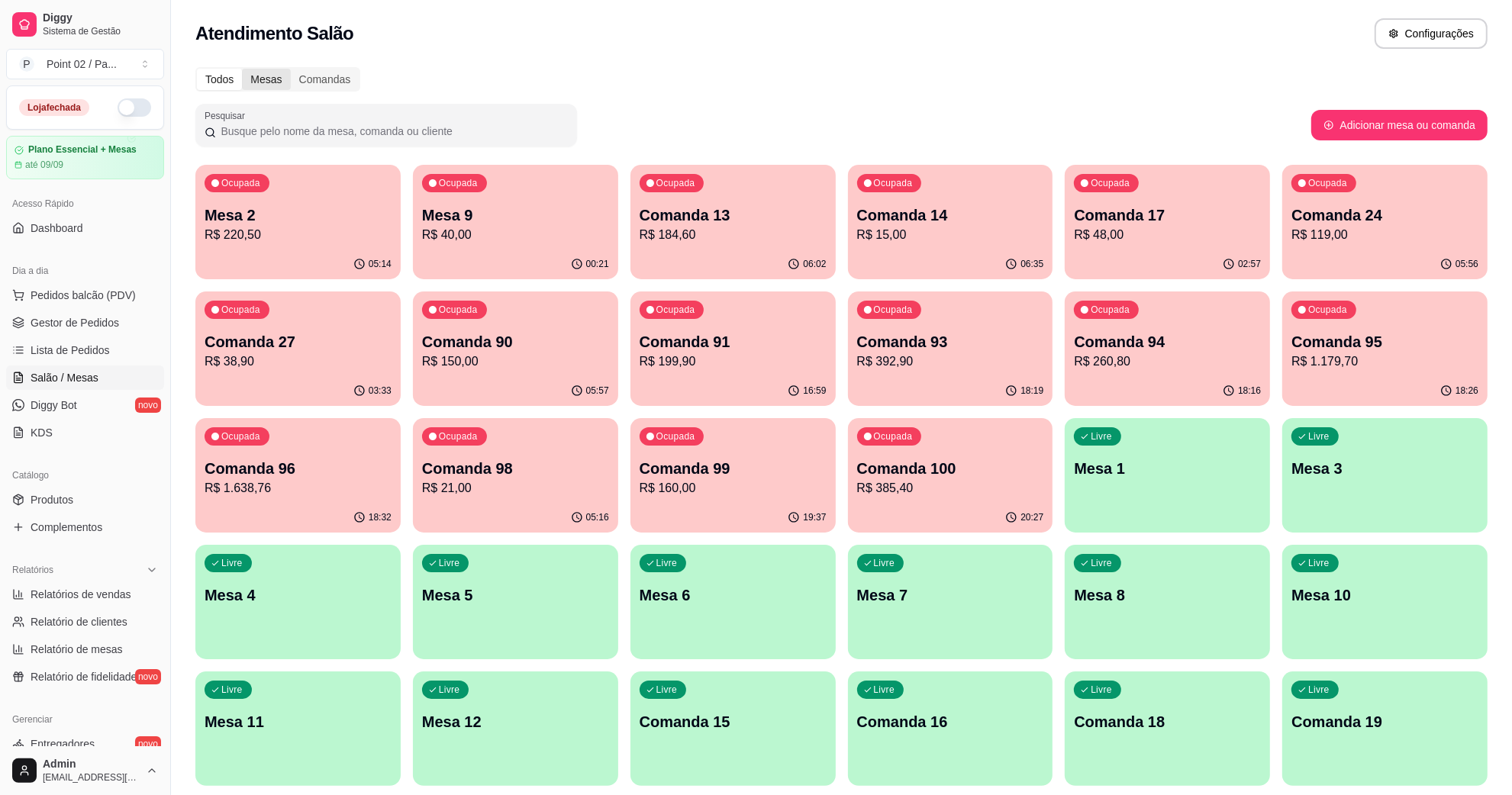
click at [258, 88] on div "Mesas" at bounding box center [265, 79] width 48 height 22
click at [242, 69] on input "Mesas" at bounding box center [242, 69] width 0 height 0
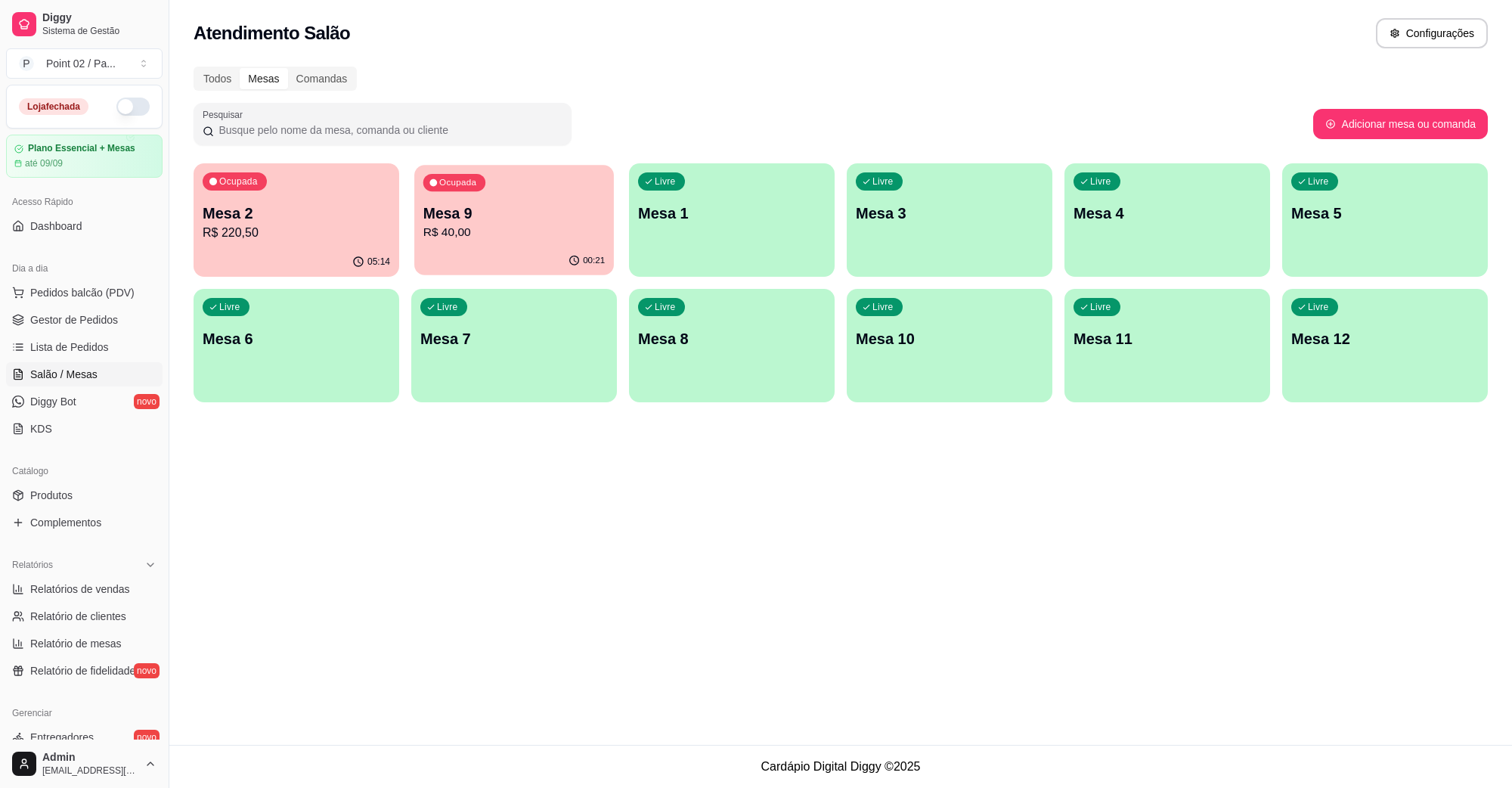
click at [550, 236] on p "R$ 40,00" at bounding box center [515, 232] width 182 height 17
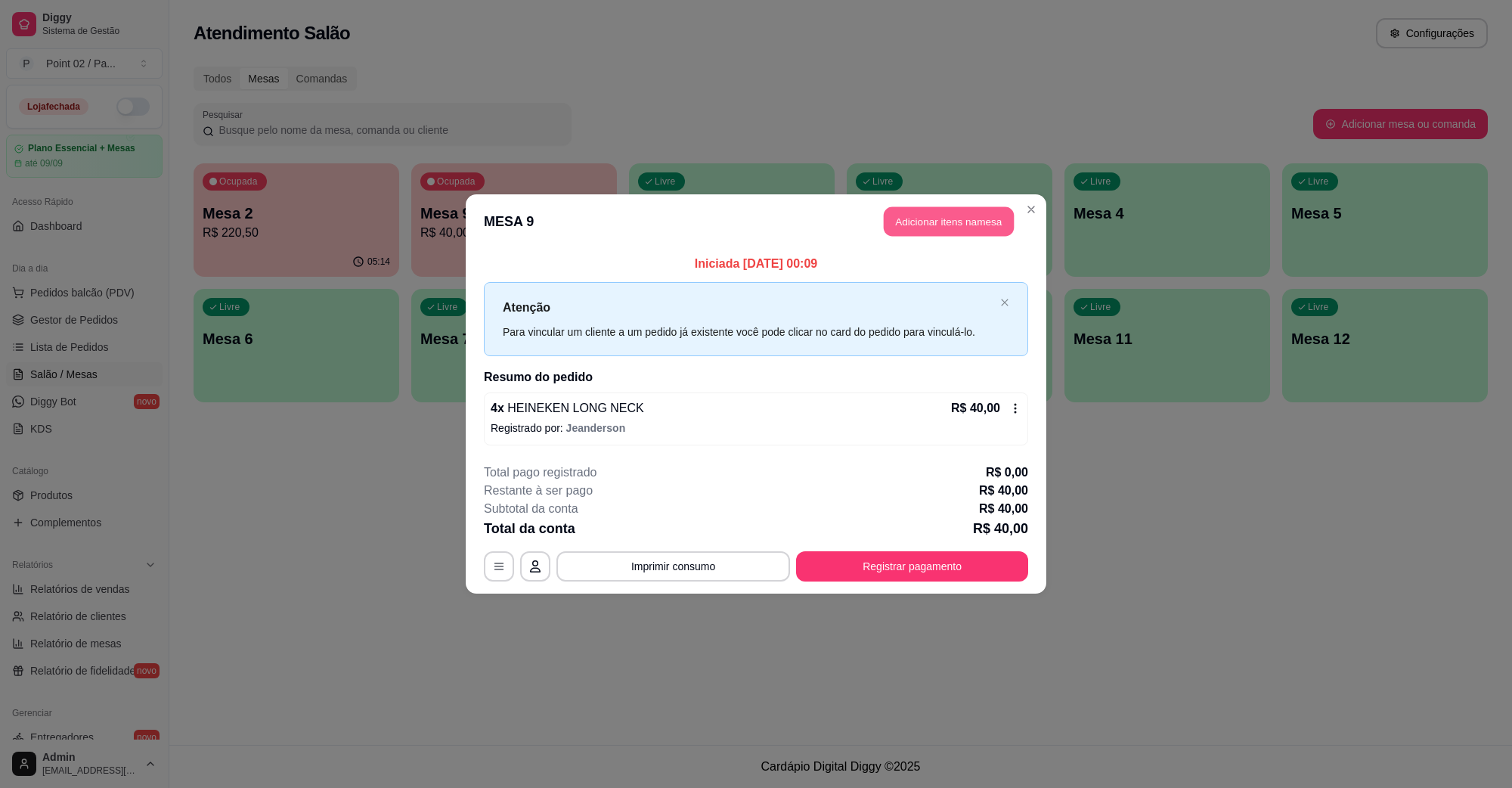
click at [962, 225] on button "Adicionar itens na mesa" at bounding box center [948, 222] width 130 height 30
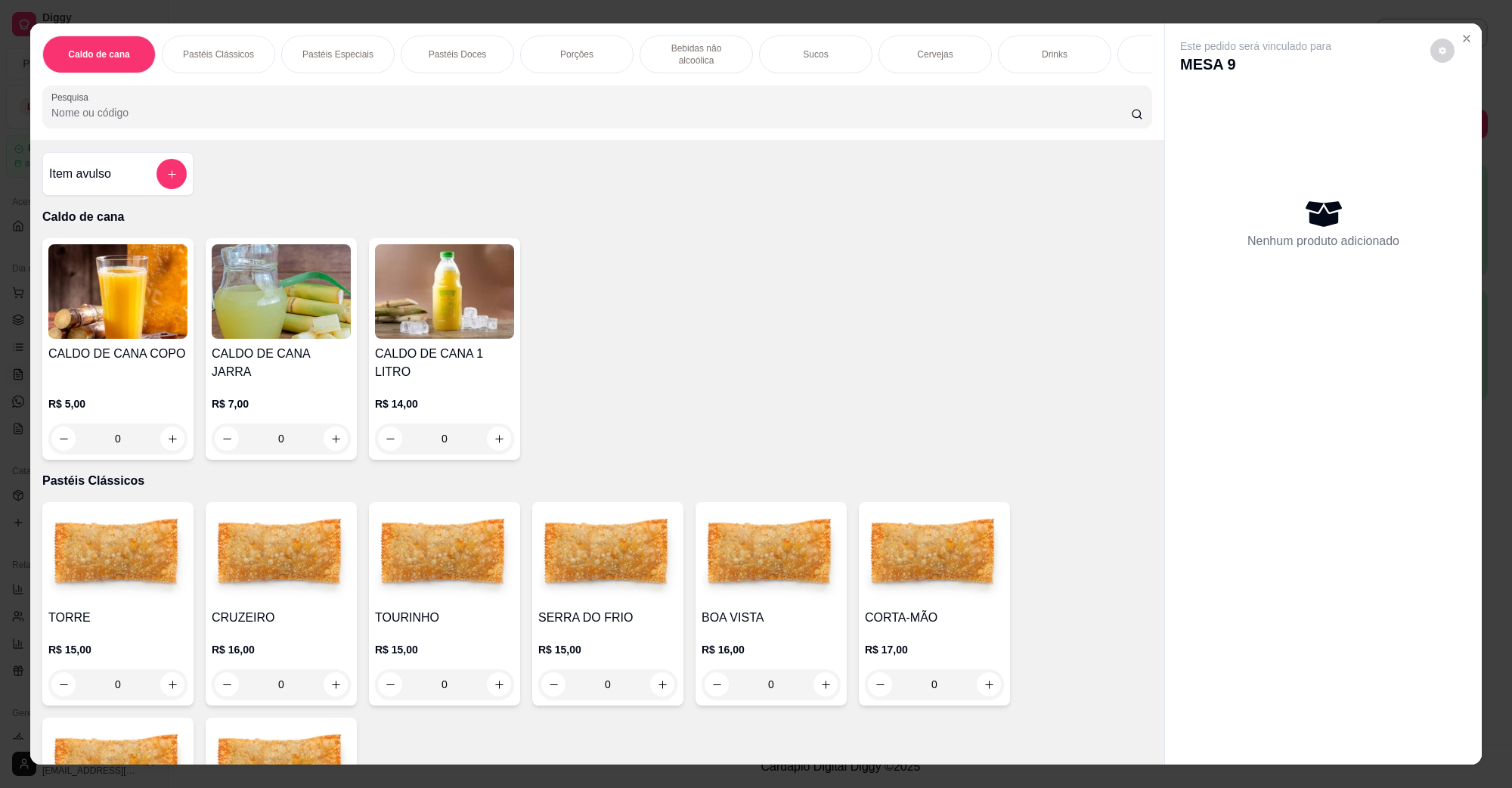
scroll to position [0, 157]
click at [804, 56] on div "Cervejas" at bounding box center [778, 55] width 114 height 38
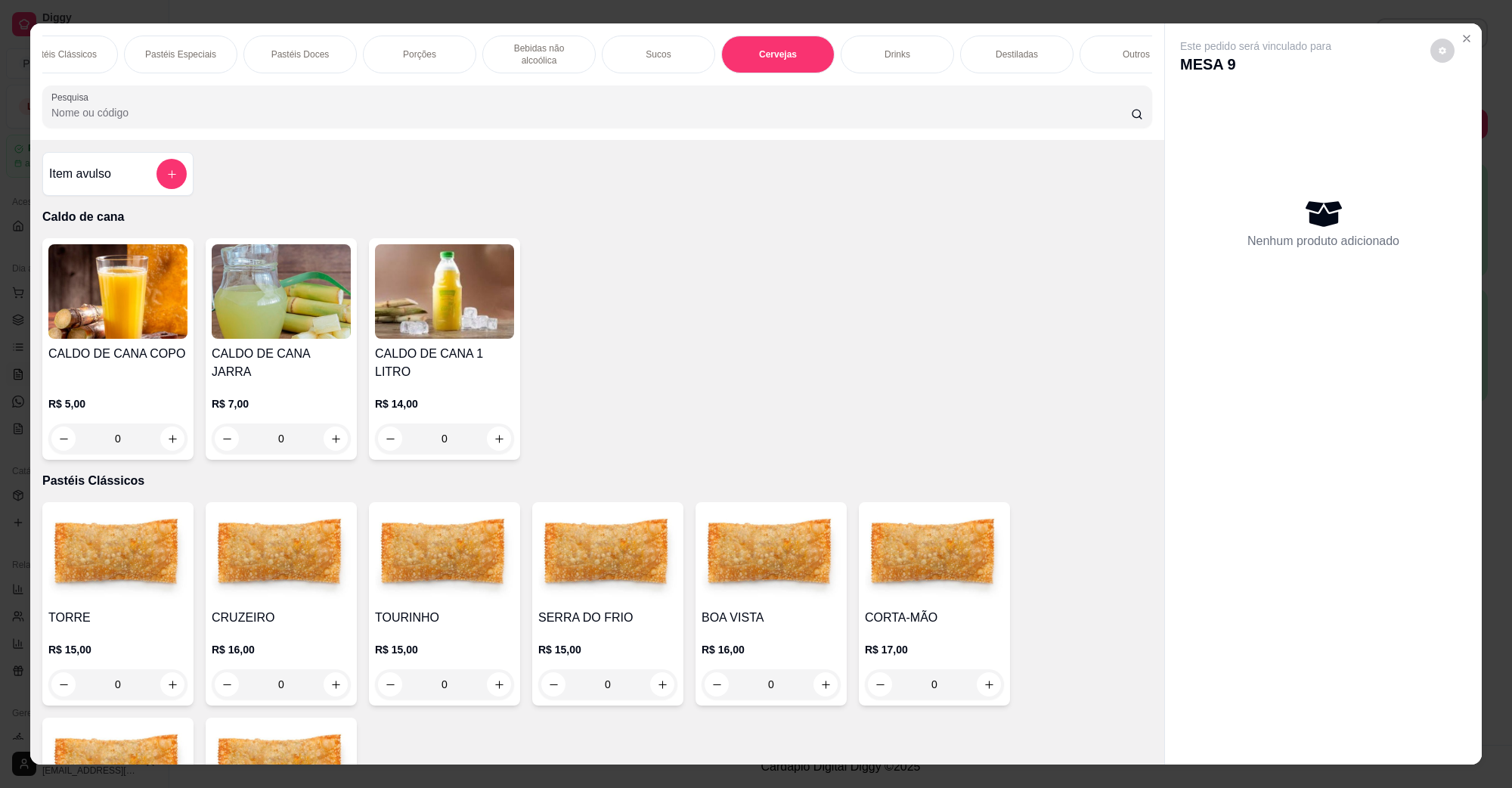
scroll to position [24, 0]
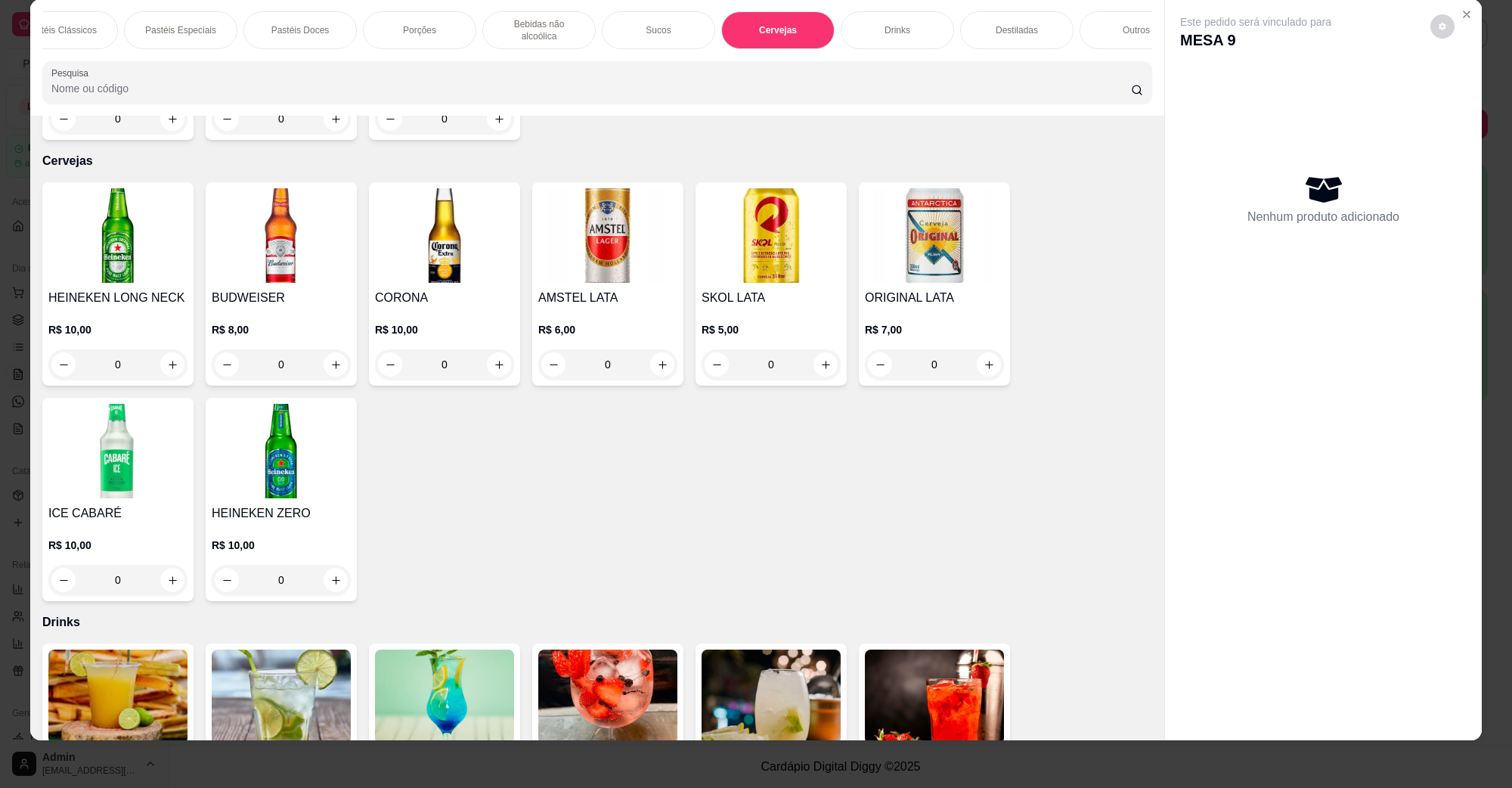
click at [80, 216] on img at bounding box center [118, 236] width 139 height 95
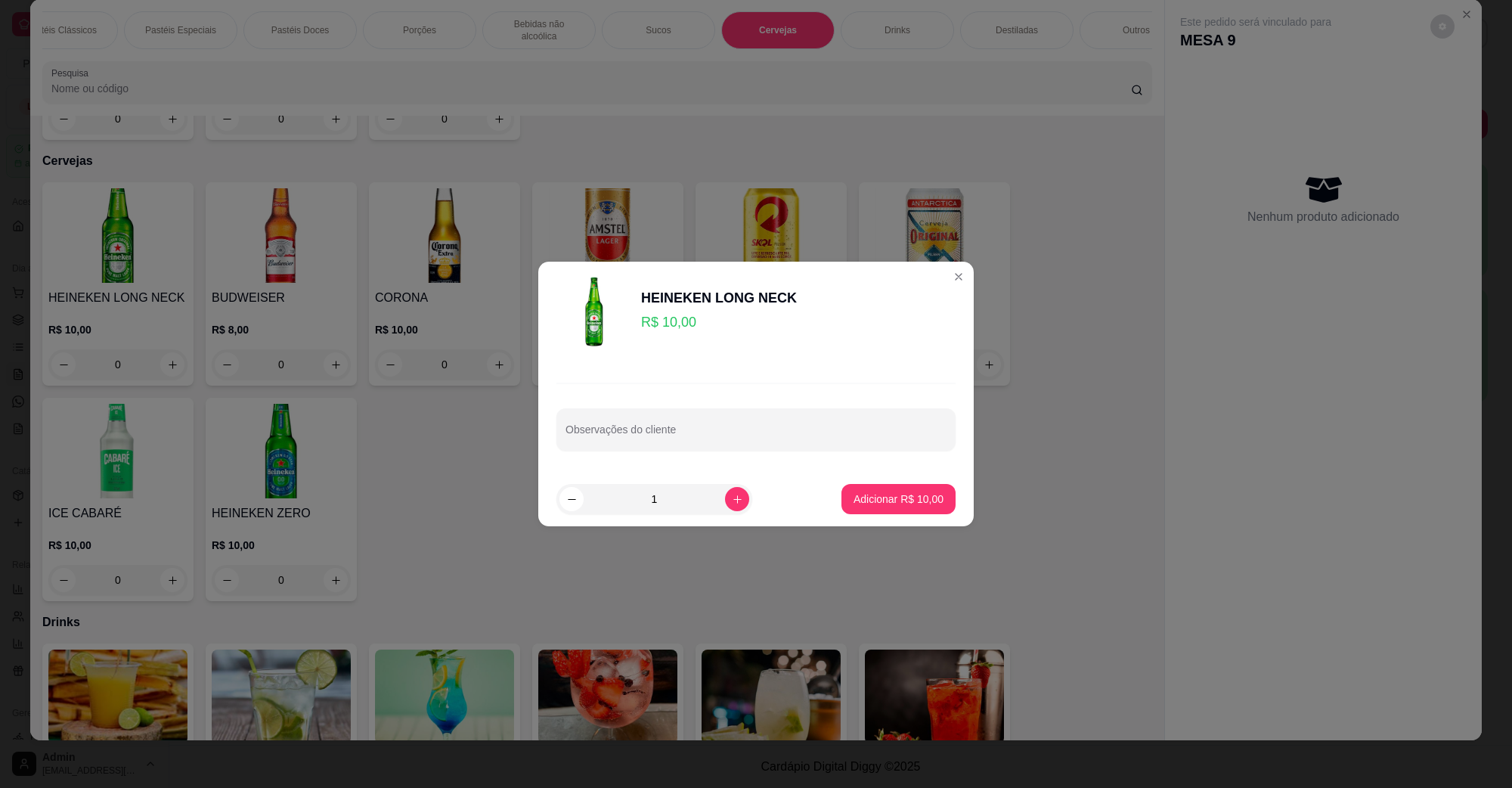
click at [942, 502] on footer "1 Adicionar R$ 10,00" at bounding box center [756, 499] width 435 height 55
click at [857, 492] on p "Adicionar R$ 10,00" at bounding box center [899, 499] width 90 height 15
type input "1"
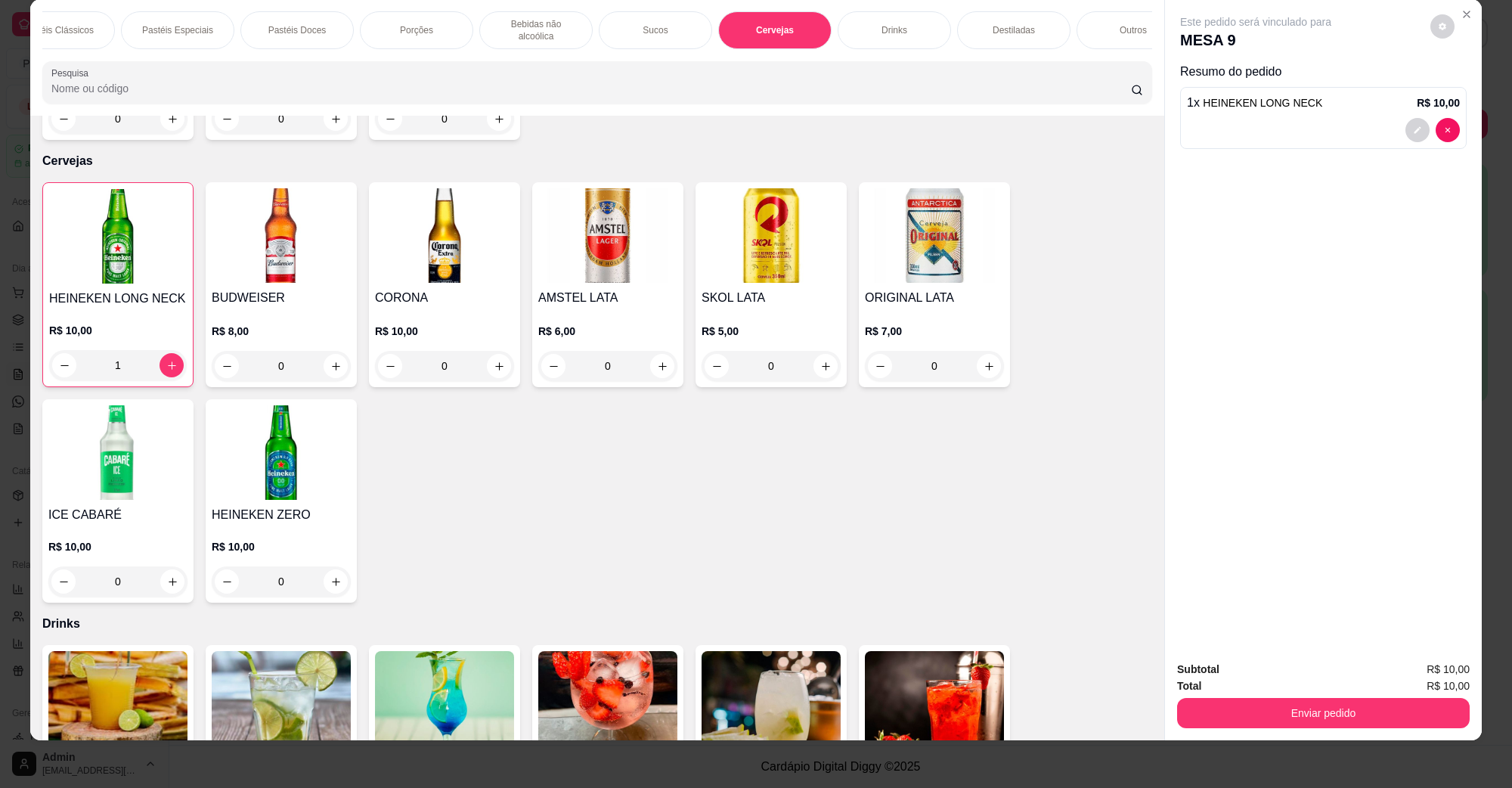
scroll to position [0, 317]
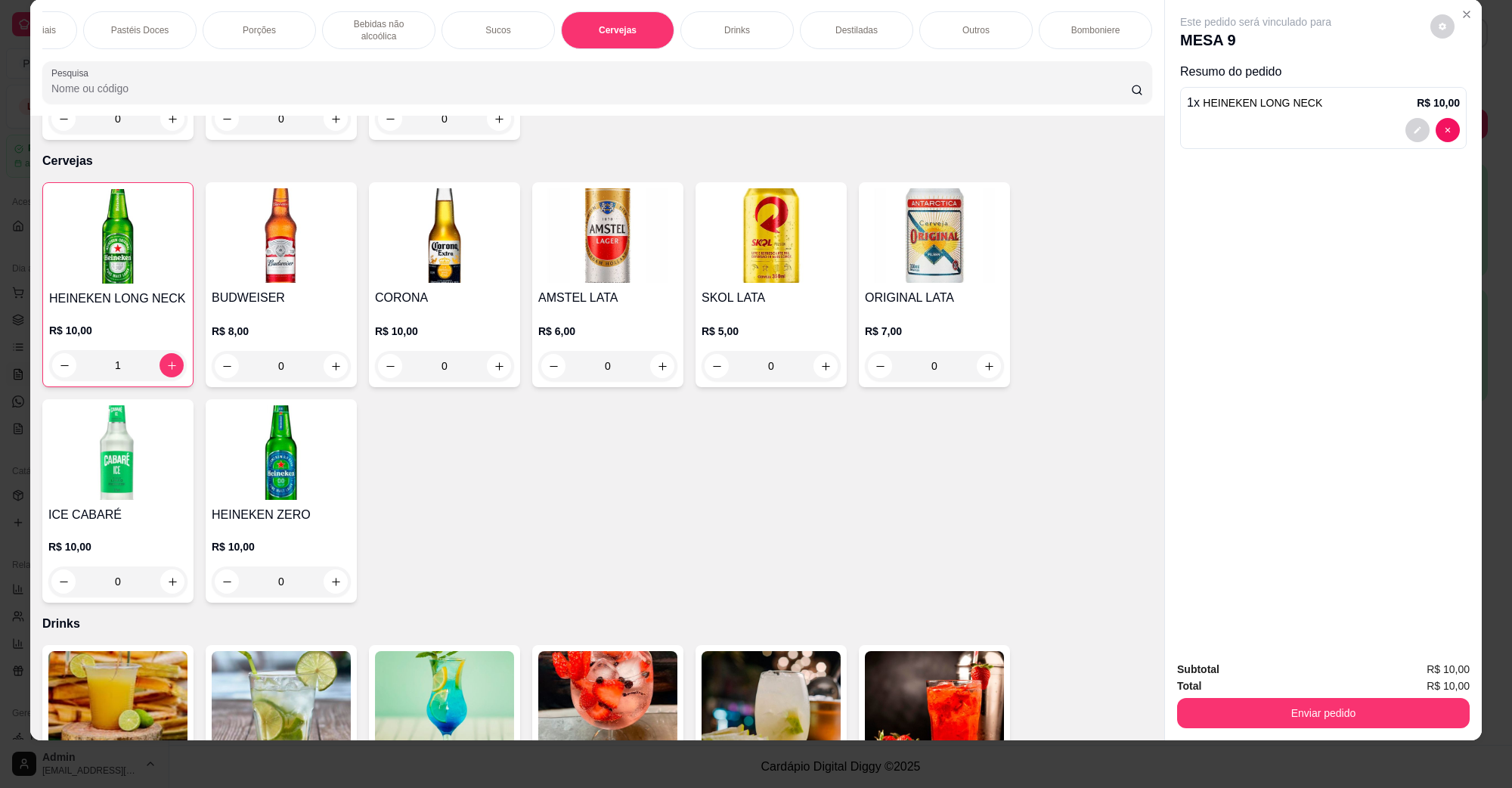
click at [275, 29] on div "Porções" at bounding box center [259, 30] width 114 height 38
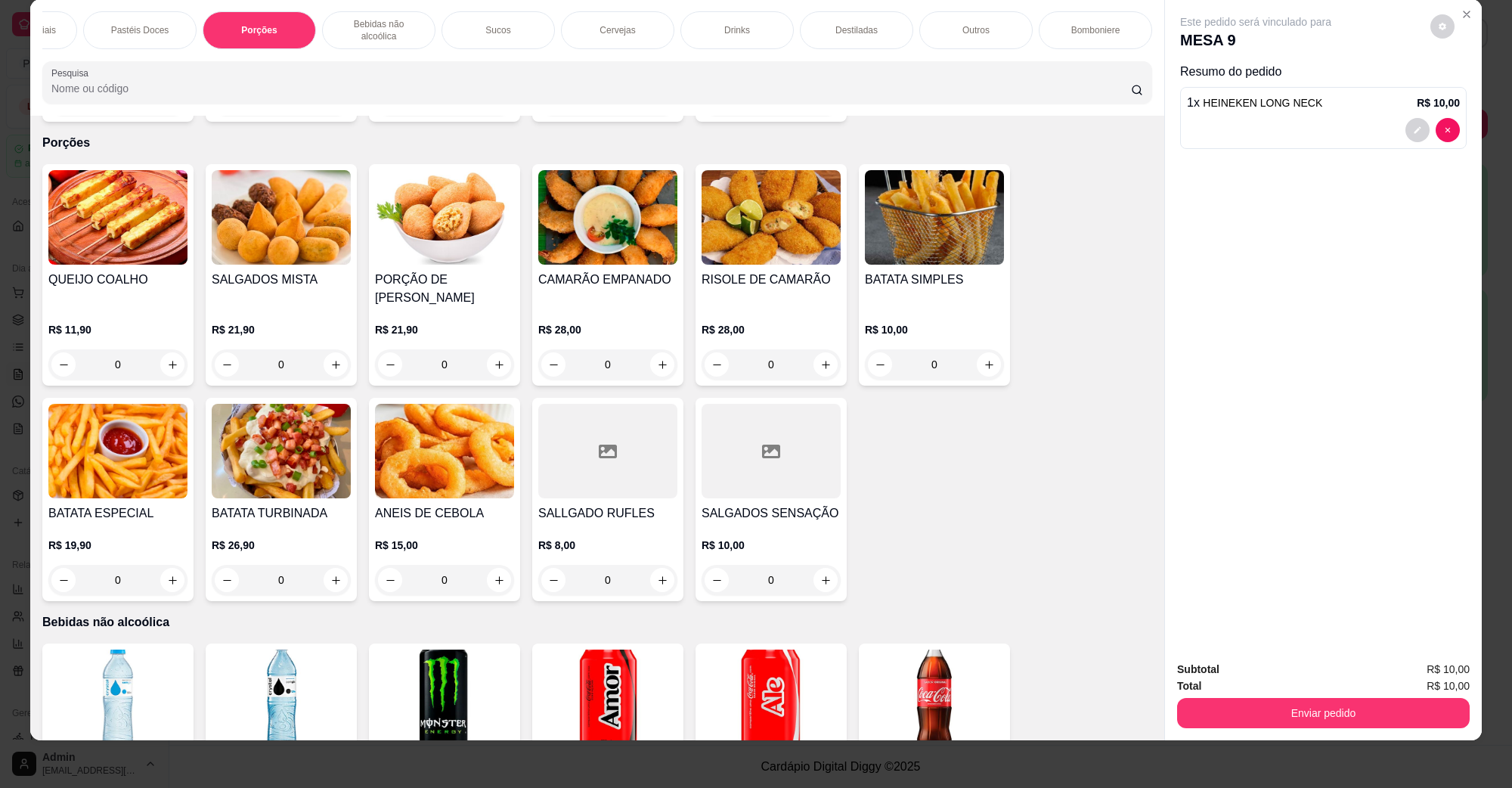
click at [597, 434] on div at bounding box center [608, 452] width 139 height 95
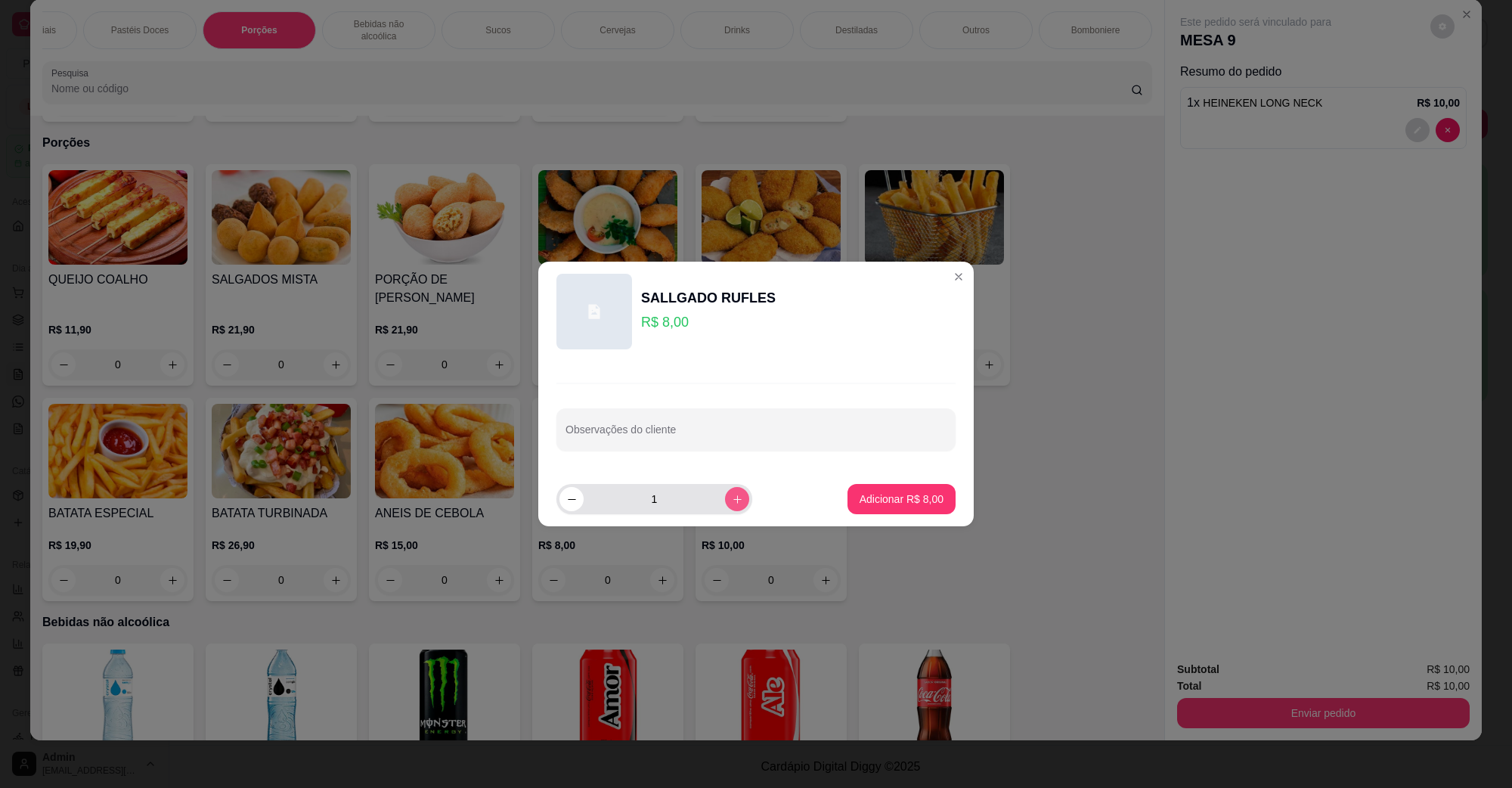
click at [725, 490] on button "increase-product-quantity" at bounding box center [737, 499] width 24 height 24
type input "2"
click at [878, 503] on p "Adicionar R$ 16,00" at bounding box center [899, 499] width 88 height 14
type input "2"
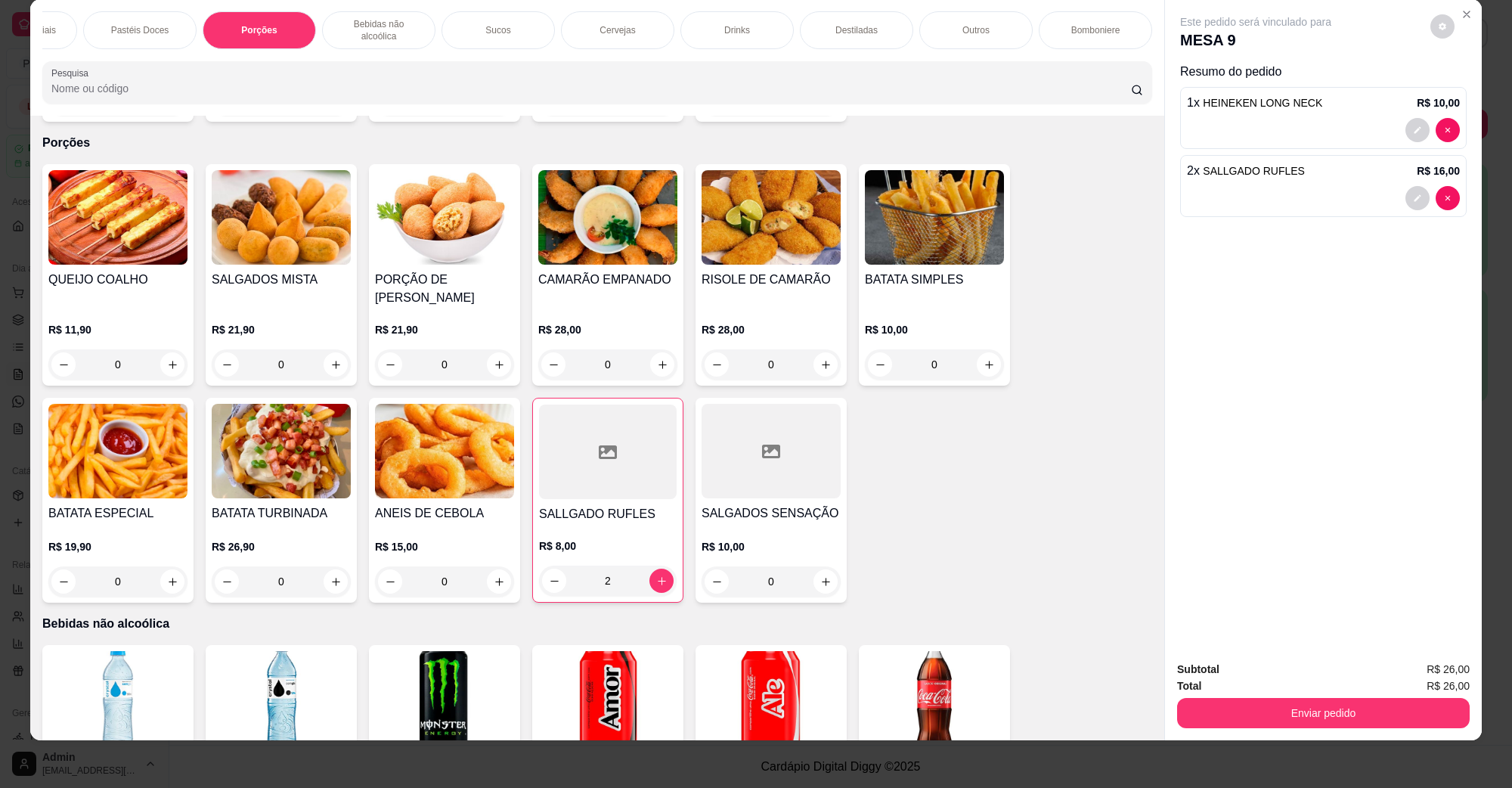
click at [776, 451] on div at bounding box center [772, 452] width 139 height 95
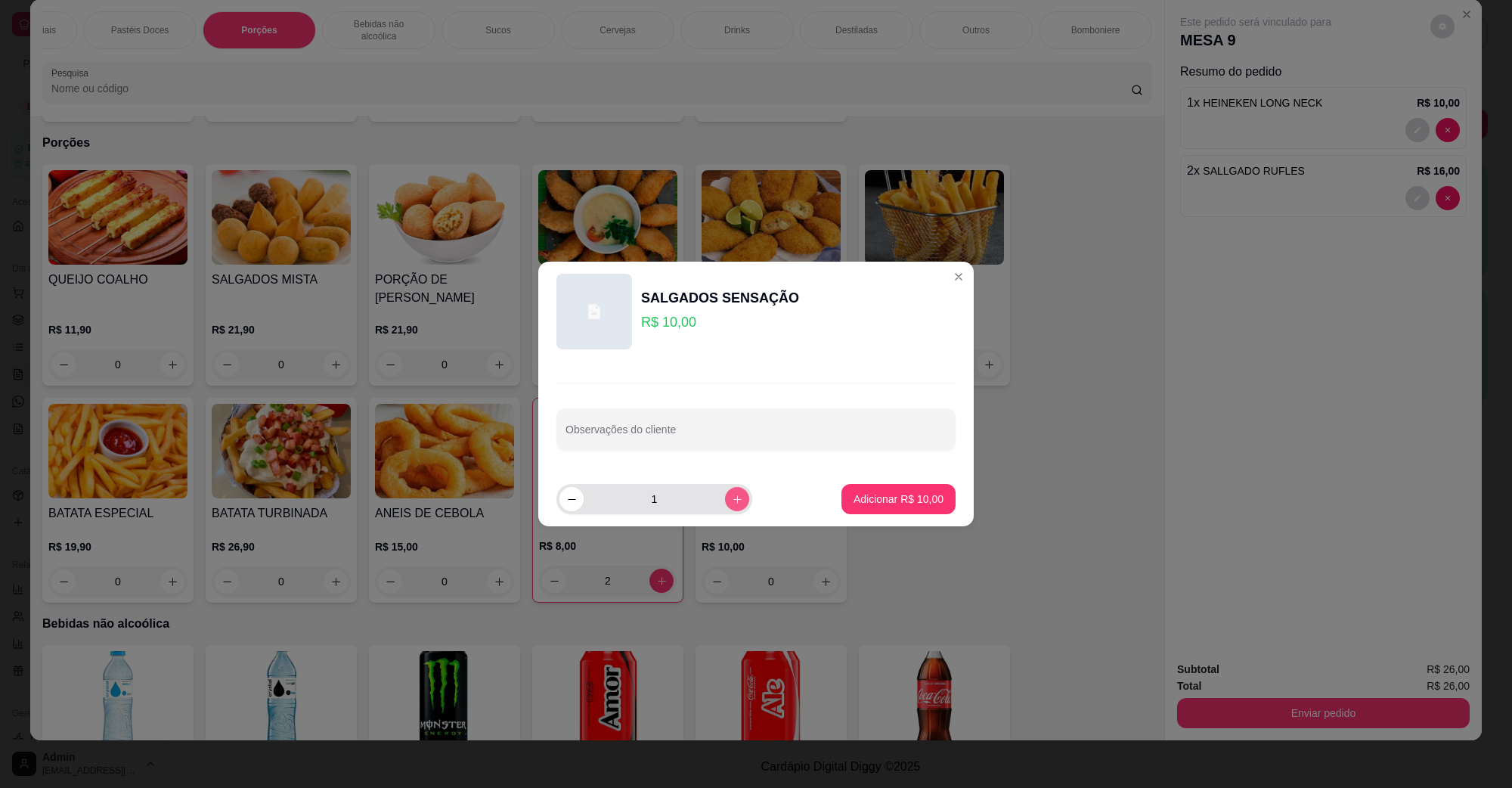
click at [731, 503] on button "increase-product-quantity" at bounding box center [737, 499] width 24 height 24
type input "2"
click at [909, 504] on p "Adicionar R$ 20,00" at bounding box center [899, 499] width 88 height 14
type input "2"
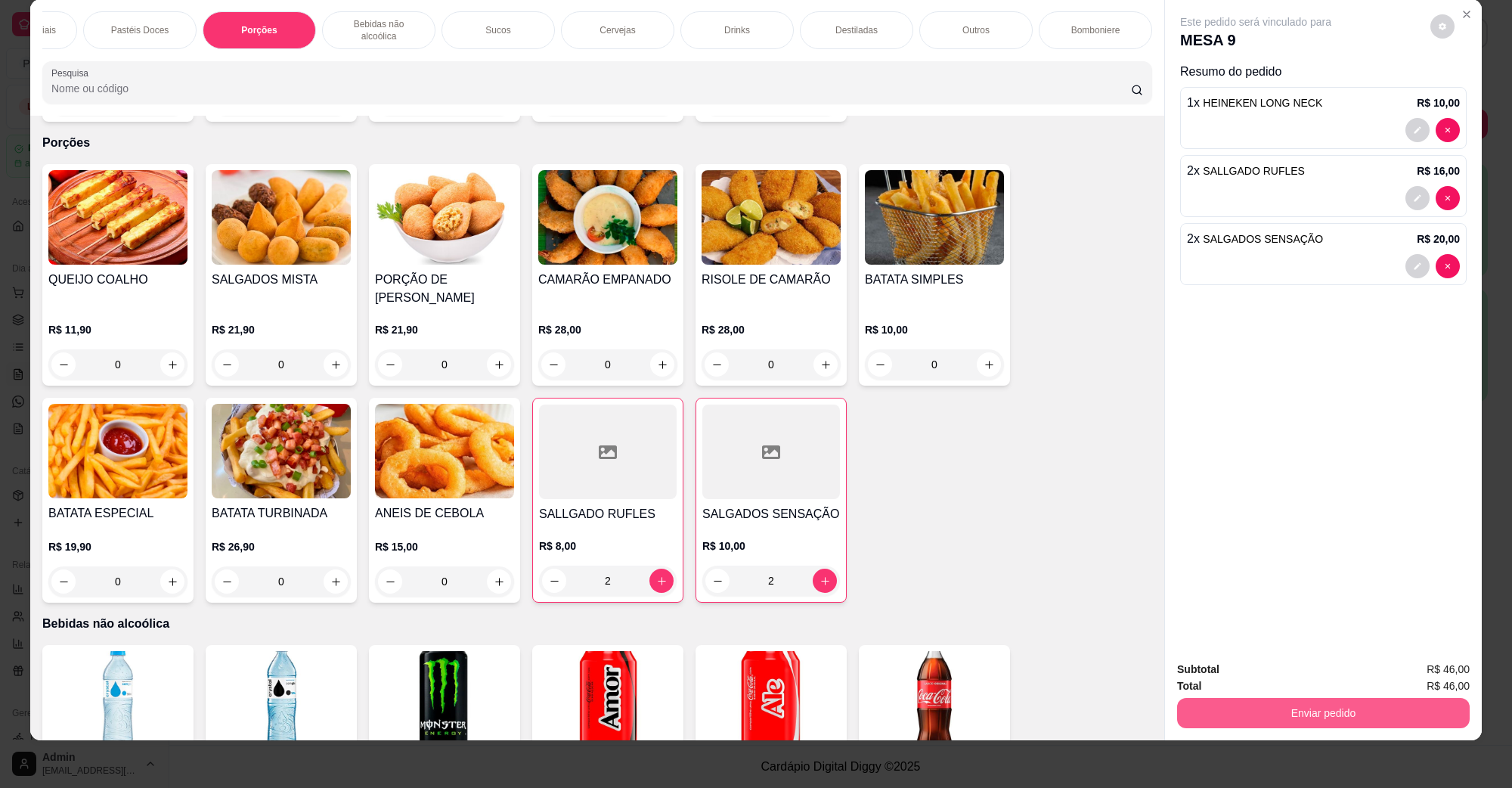
click at [1248, 715] on button "Enviar pedido" at bounding box center [1323, 713] width 292 height 30
click at [1231, 682] on button "Não registrar e enviar pedido" at bounding box center [1272, 675] width 153 height 28
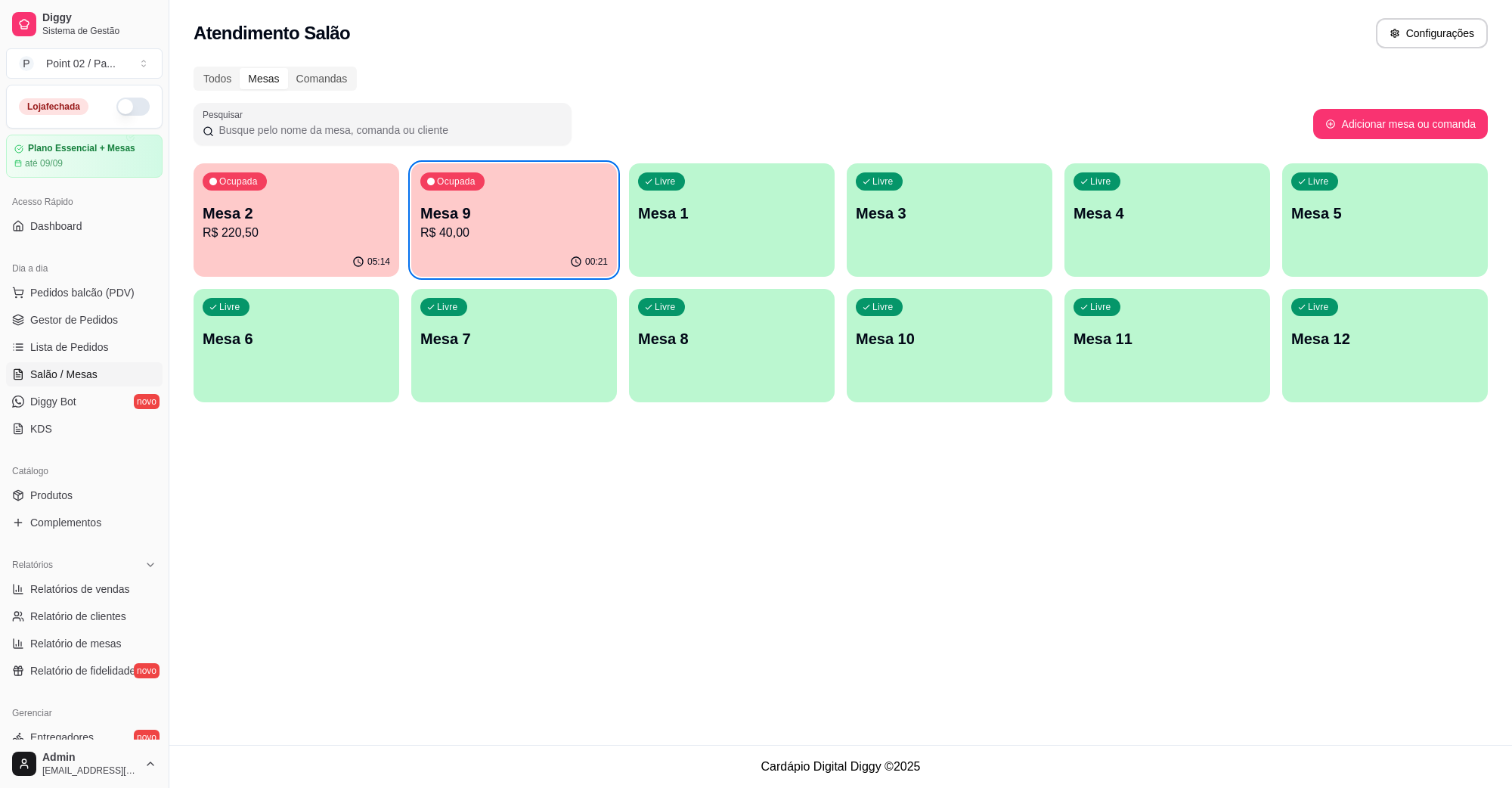
click at [467, 197] on div "Ocupada Mesa 9 R$ 40,00" at bounding box center [514, 206] width 206 height 84
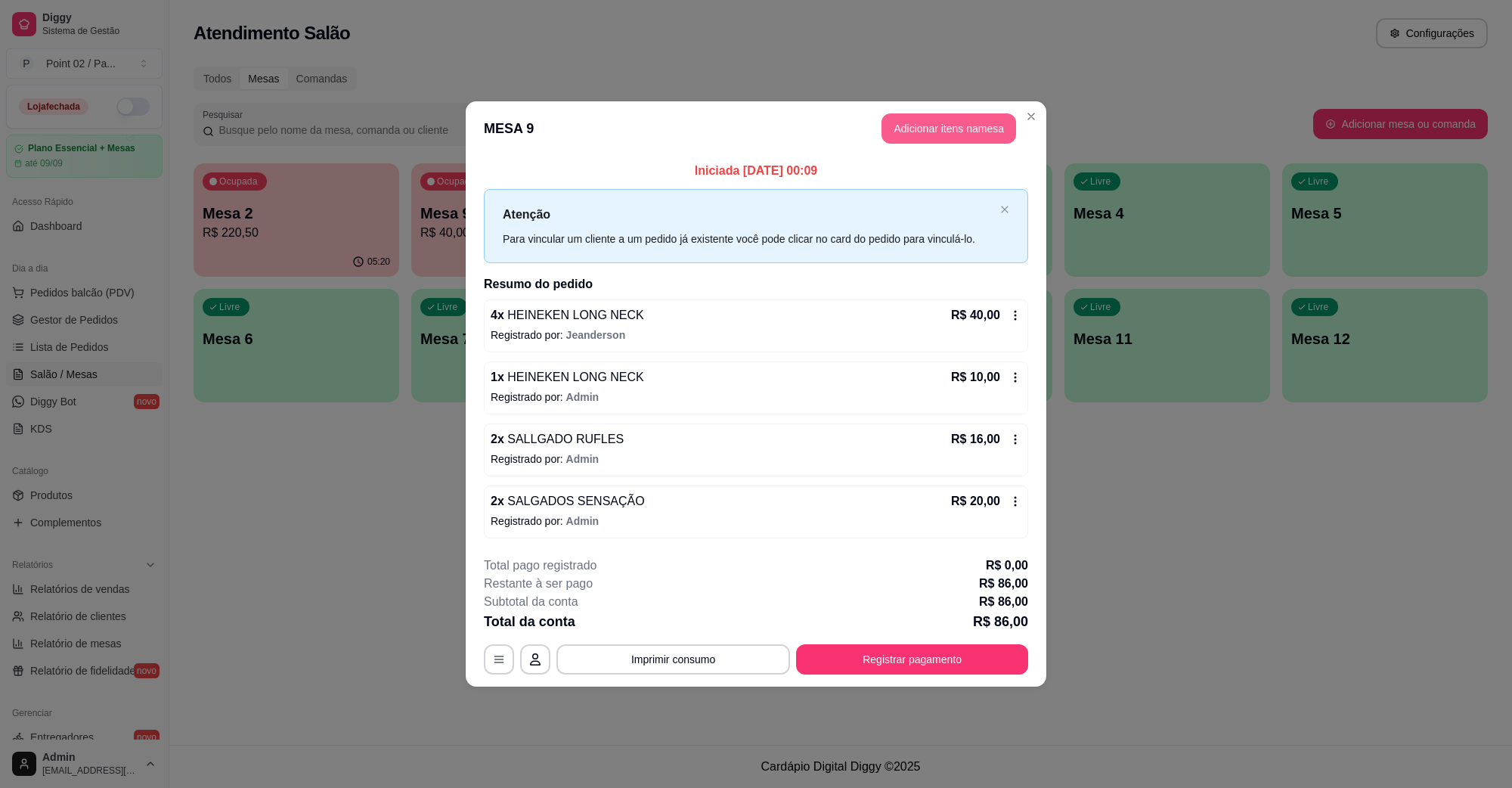
click at [1007, 137] on button "Adicionar itens na mesa" at bounding box center [949, 129] width 135 height 30
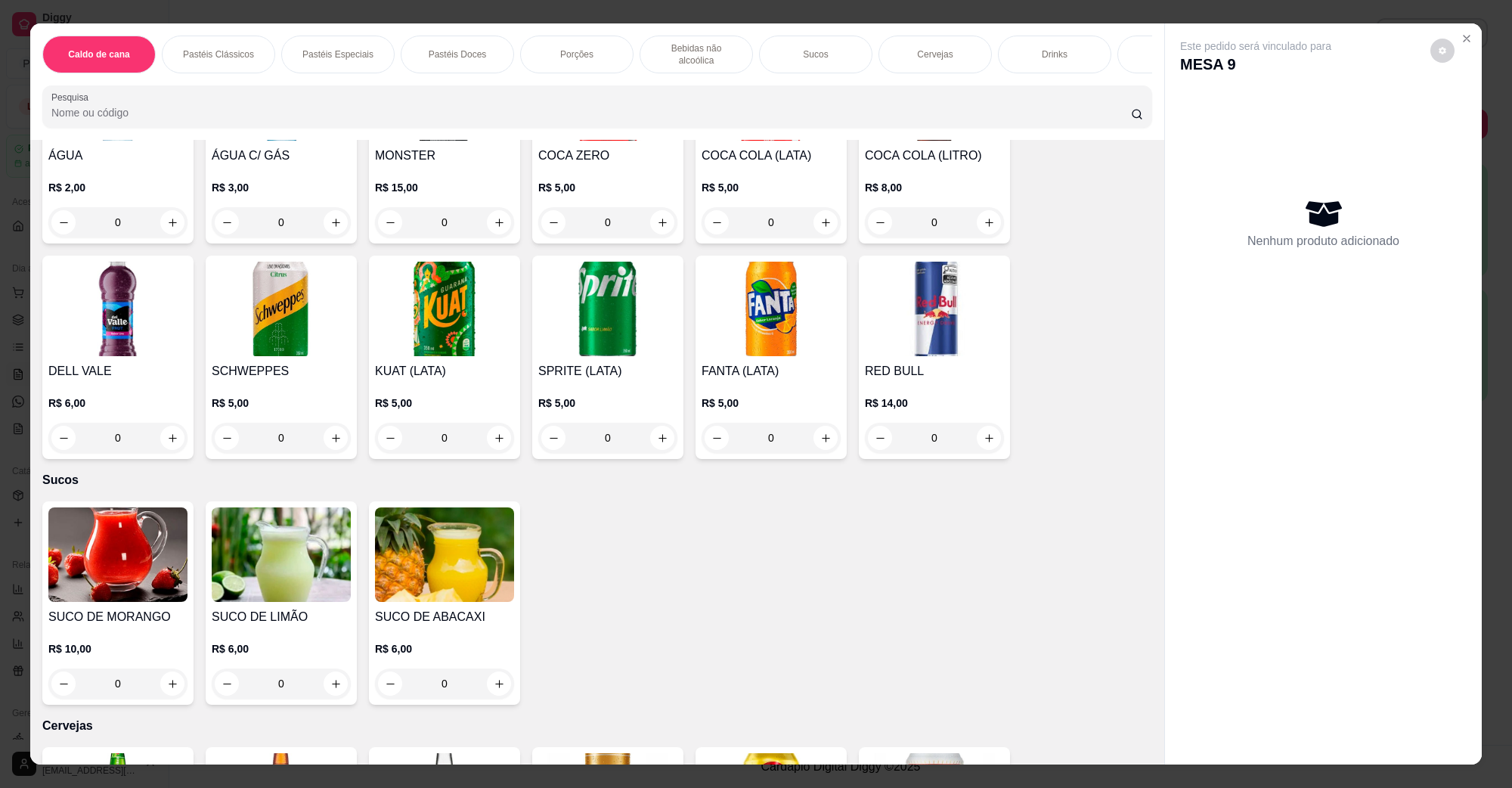
scroll to position [1986, 0]
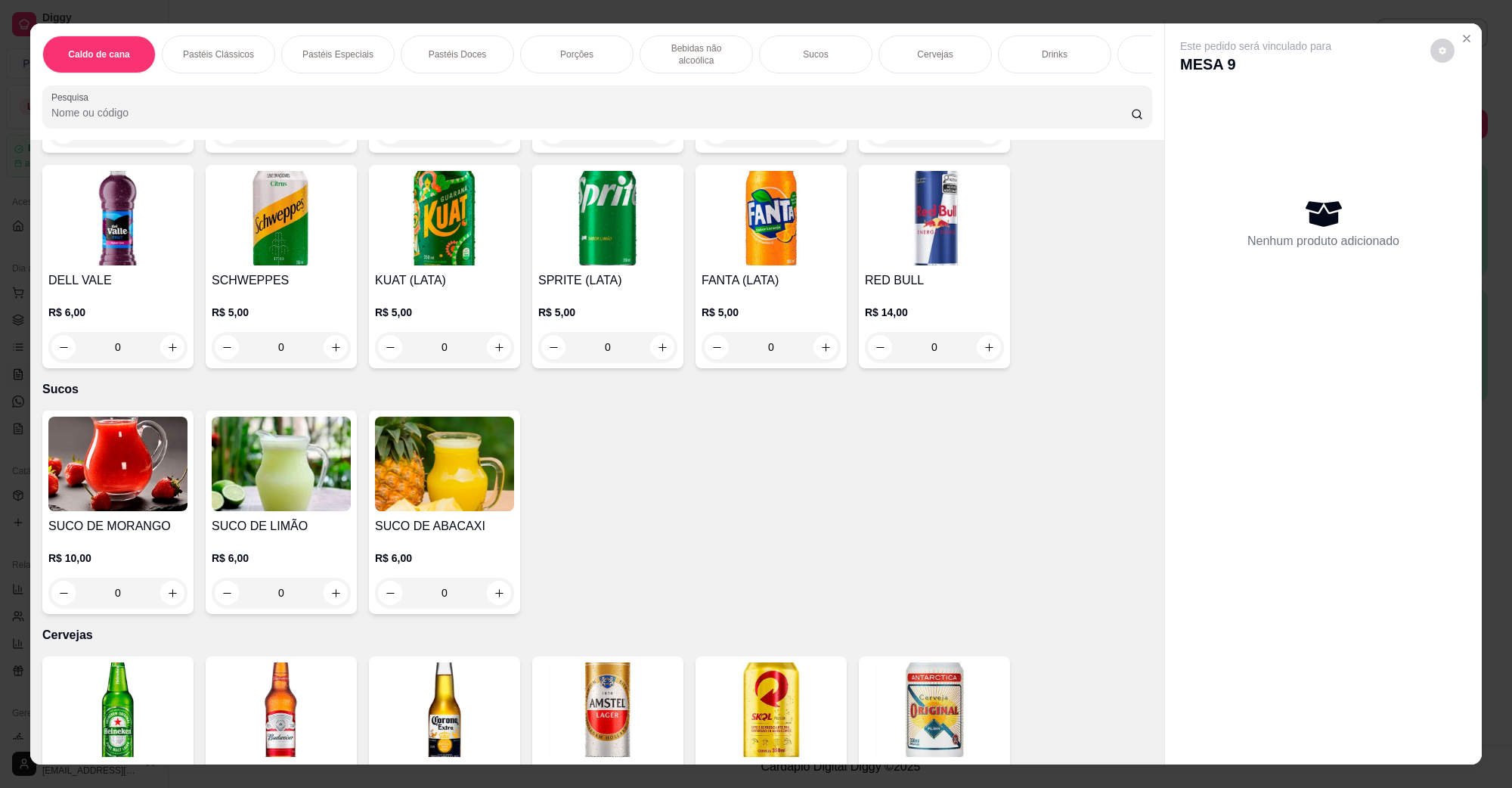
click at [91, 697] on img at bounding box center [118, 710] width 139 height 95
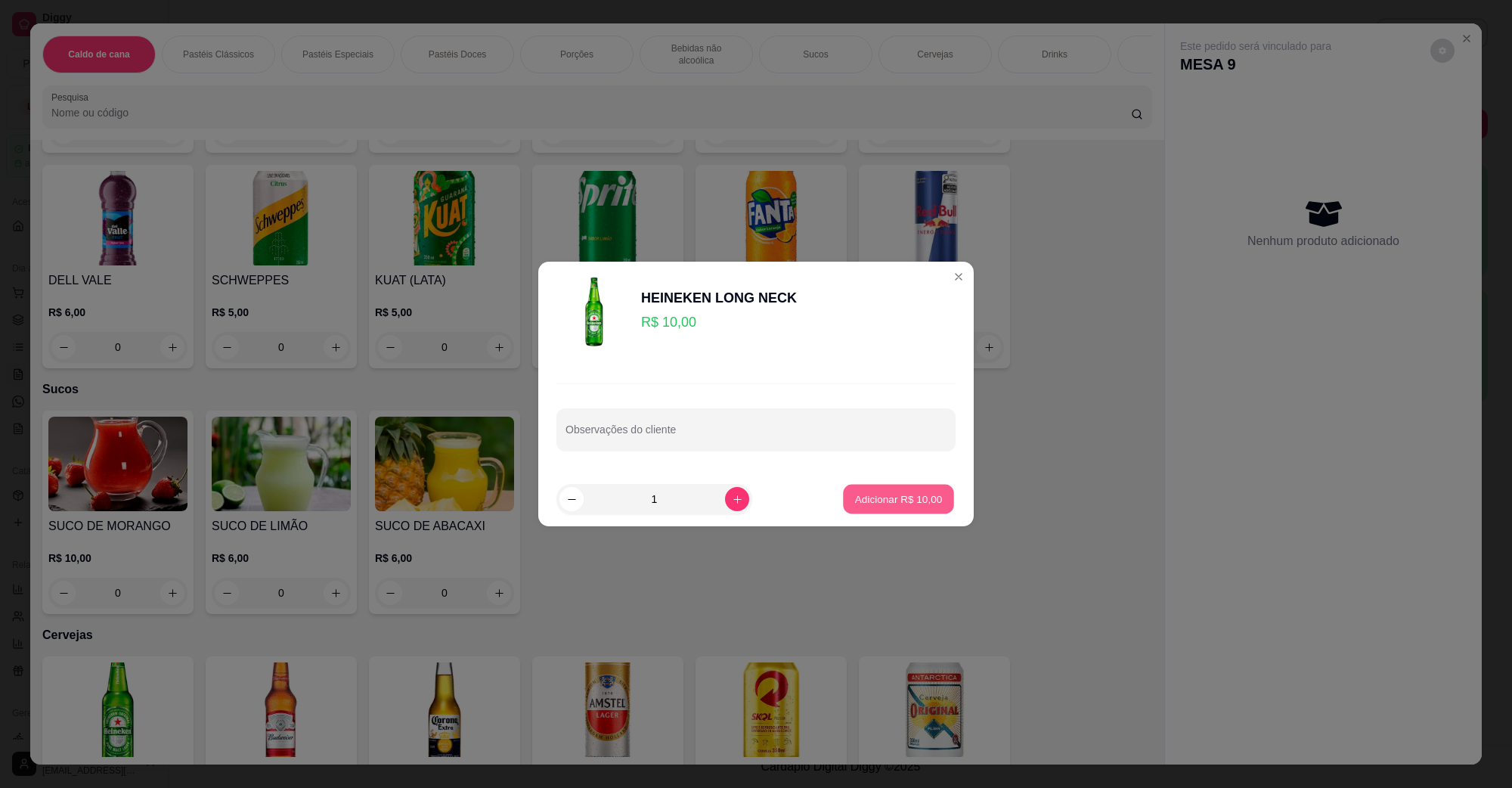
click at [855, 502] on p "Adicionar R$ 10,00" at bounding box center [899, 499] width 88 height 14
type input "1"
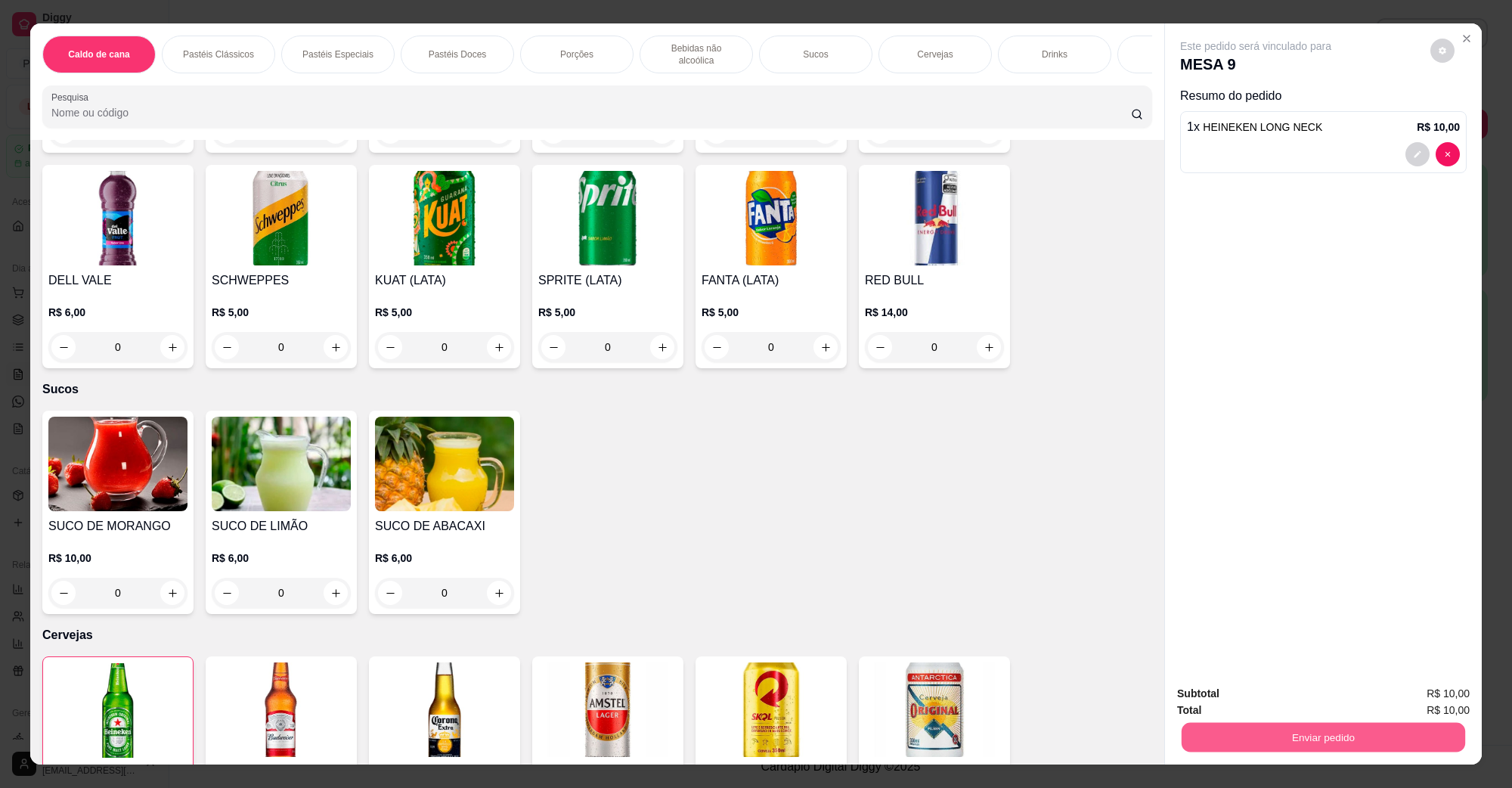
click at [1322, 733] on button "Enviar pedido" at bounding box center [1323, 737] width 283 height 30
click at [1295, 701] on button "Não registrar e enviar pedido" at bounding box center [1272, 699] width 153 height 28
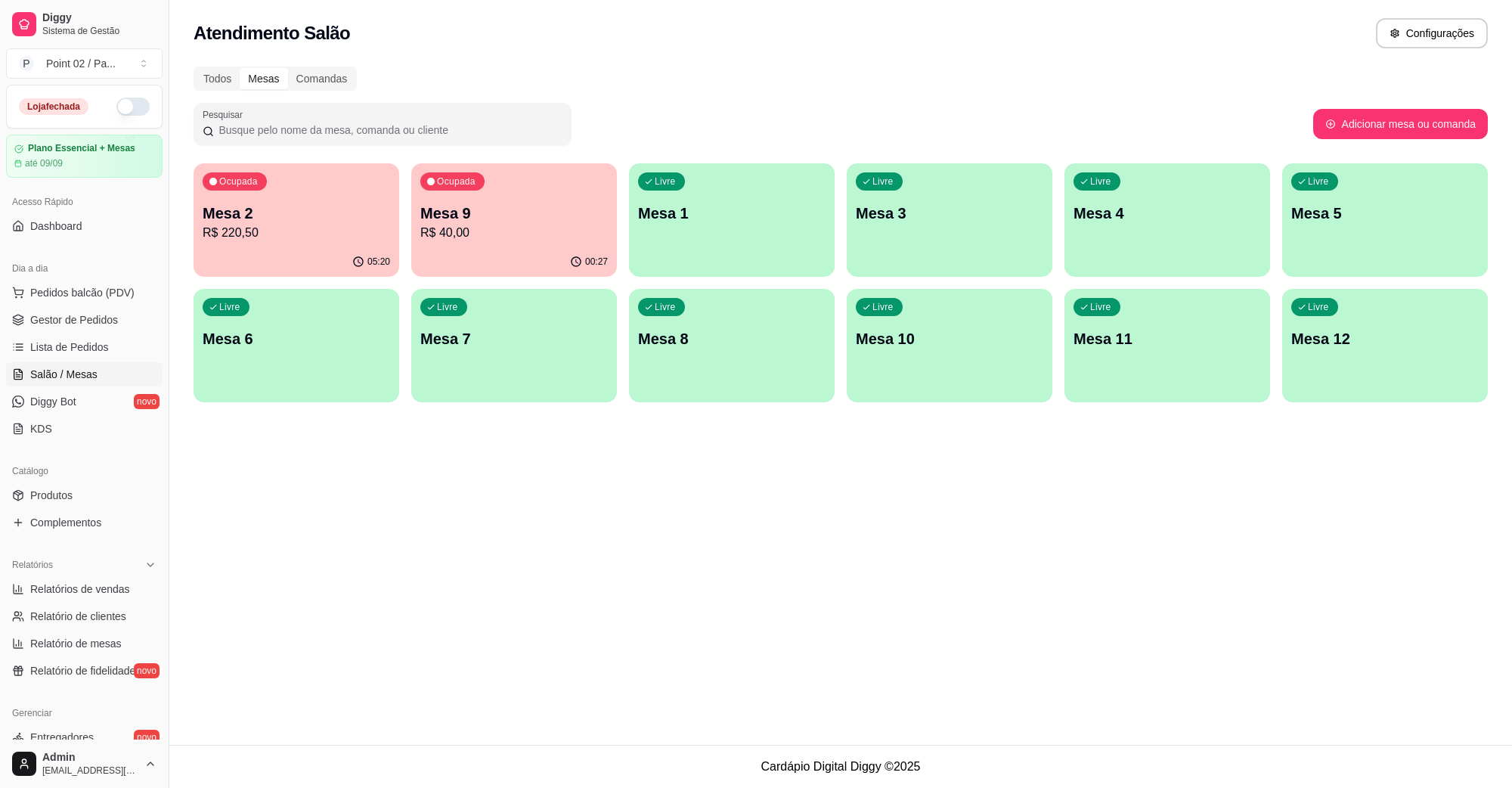
click at [80, 369] on span "Salão / Mesas" at bounding box center [63, 374] width 67 height 15
click at [210, 65] on div "Todos Mesas Comandas Pesquisar Adicionar mesa ou comanda Ocupada Mesa 2 R$ 220,…" at bounding box center [840, 239] width 1343 height 363
click at [209, 73] on div "Todos" at bounding box center [217, 79] width 45 height 21
click at [195, 68] on input "Todos" at bounding box center [195, 68] width 0 height 0
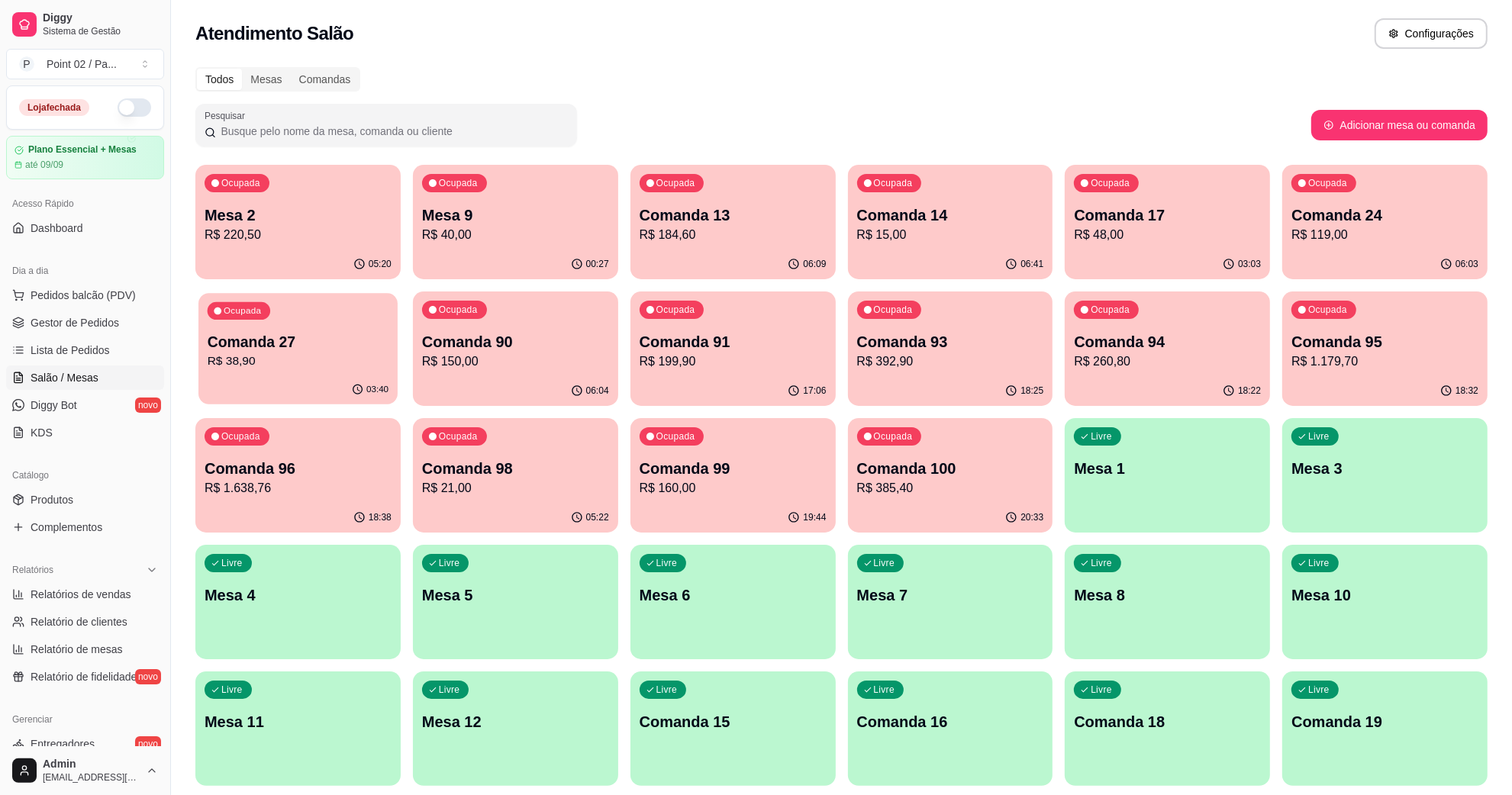
click at [355, 341] on p "Comanda 27" at bounding box center [298, 342] width 181 height 21
click at [1185, 215] on p "Comanda 17" at bounding box center [1167, 215] width 181 height 21
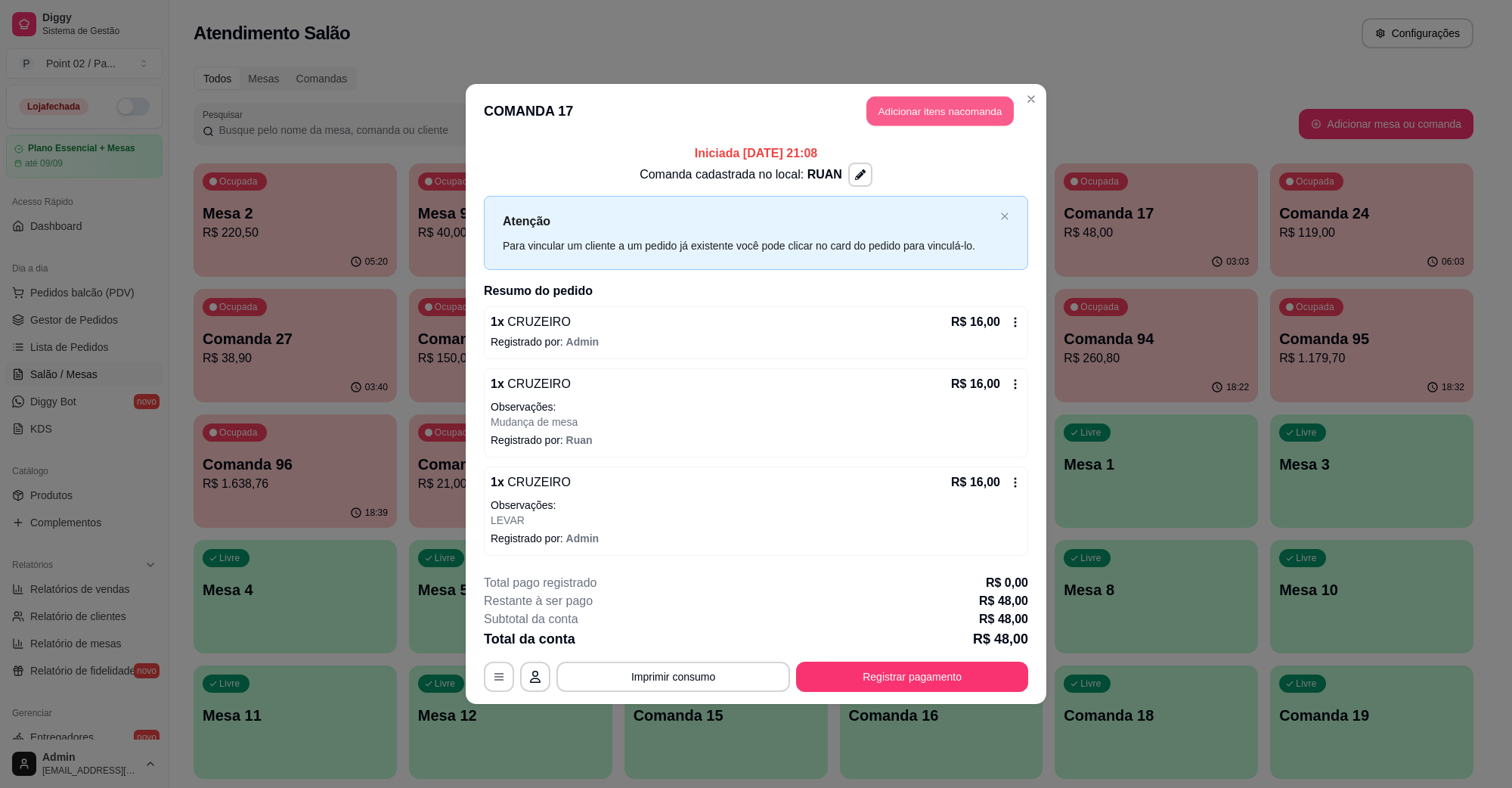
click at [913, 115] on button "Adicionar itens na comanda" at bounding box center [940, 111] width 148 height 30
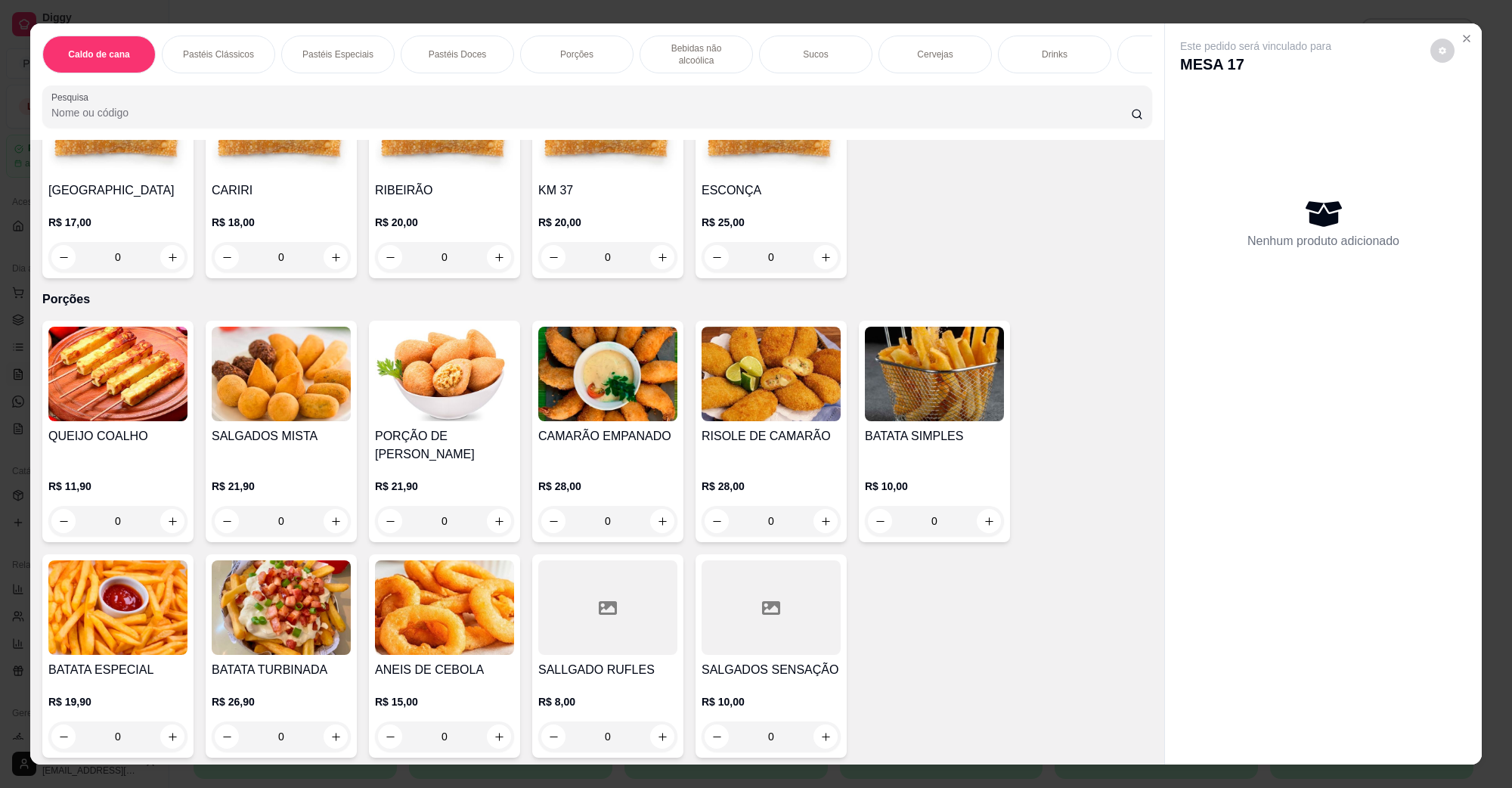
scroll to position [1607, 0]
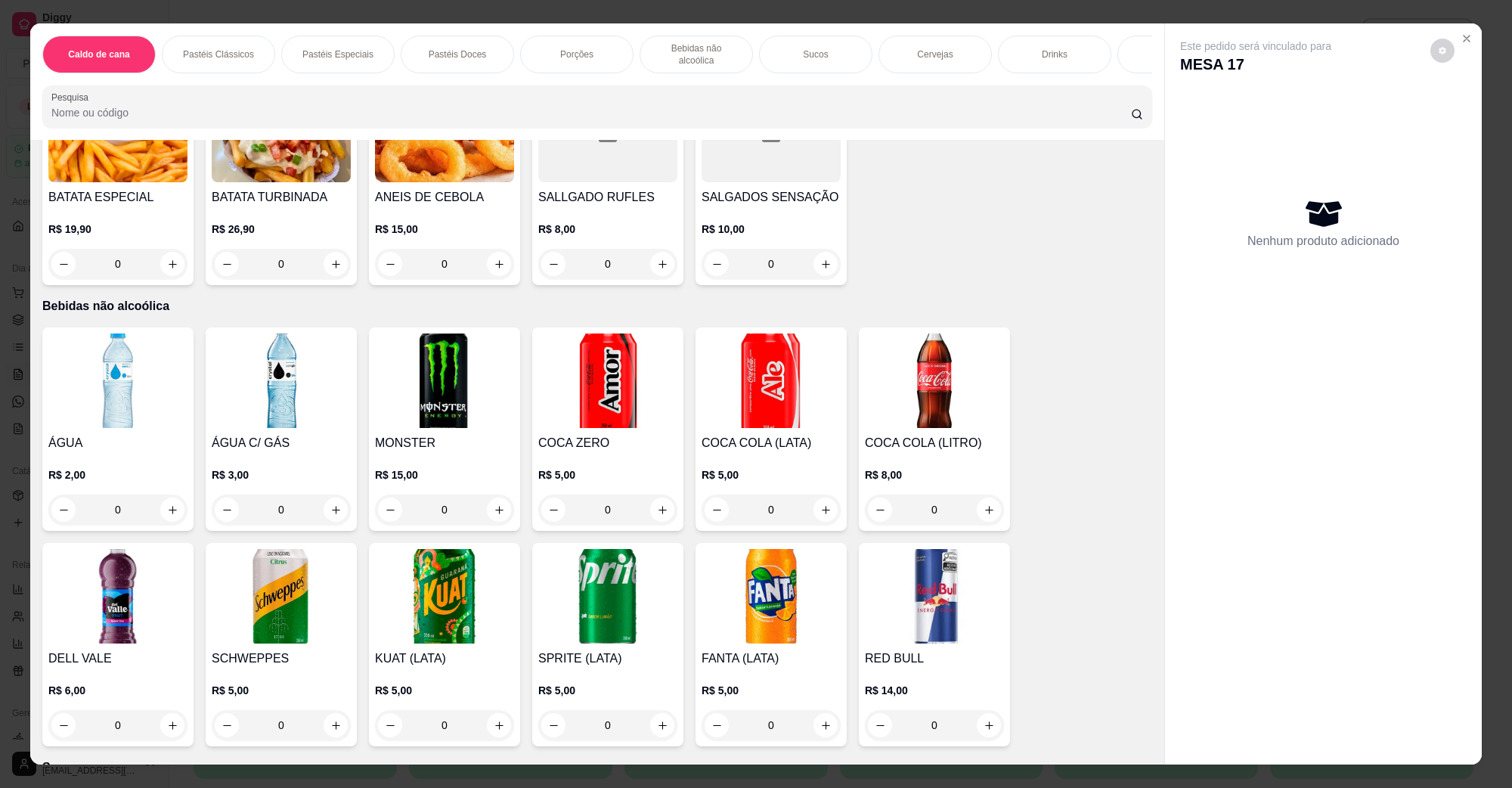
click at [446, 364] on img at bounding box center [444, 381] width 139 height 95
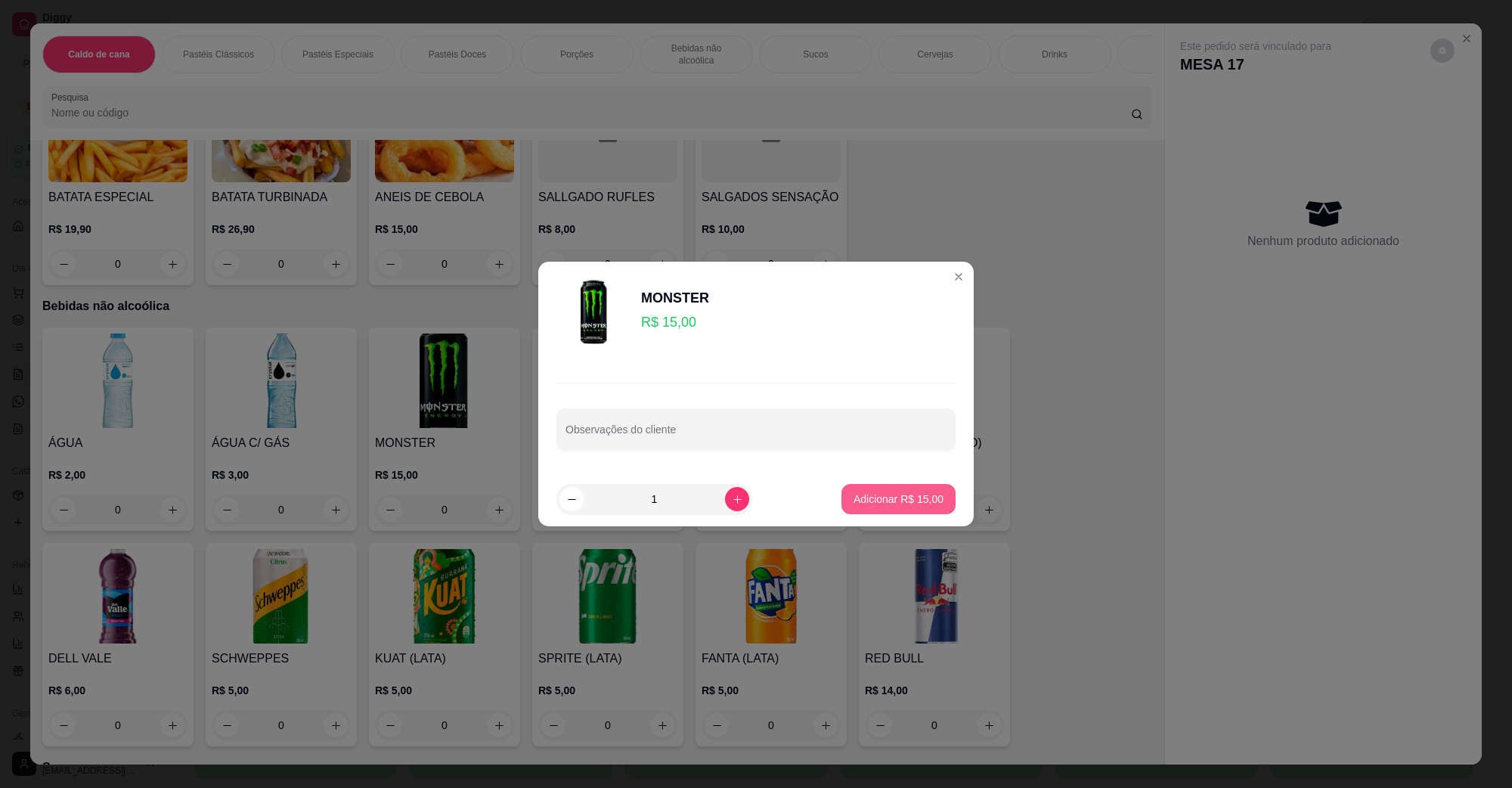
click at [906, 485] on button "Adicionar R$ 15,00" at bounding box center [899, 499] width 114 height 30
type input "1"
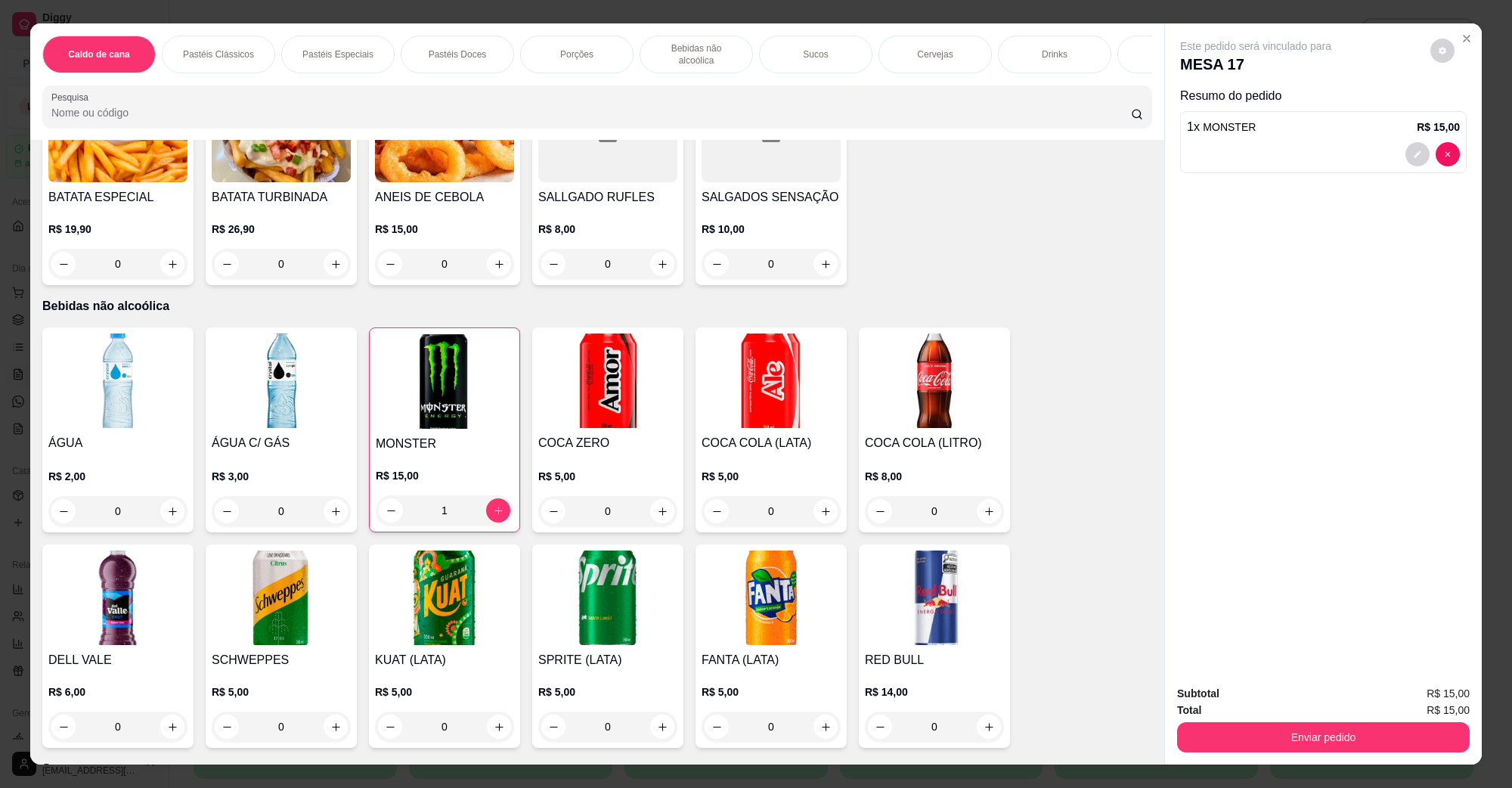
click at [76, 572] on img at bounding box center [118, 598] width 139 height 95
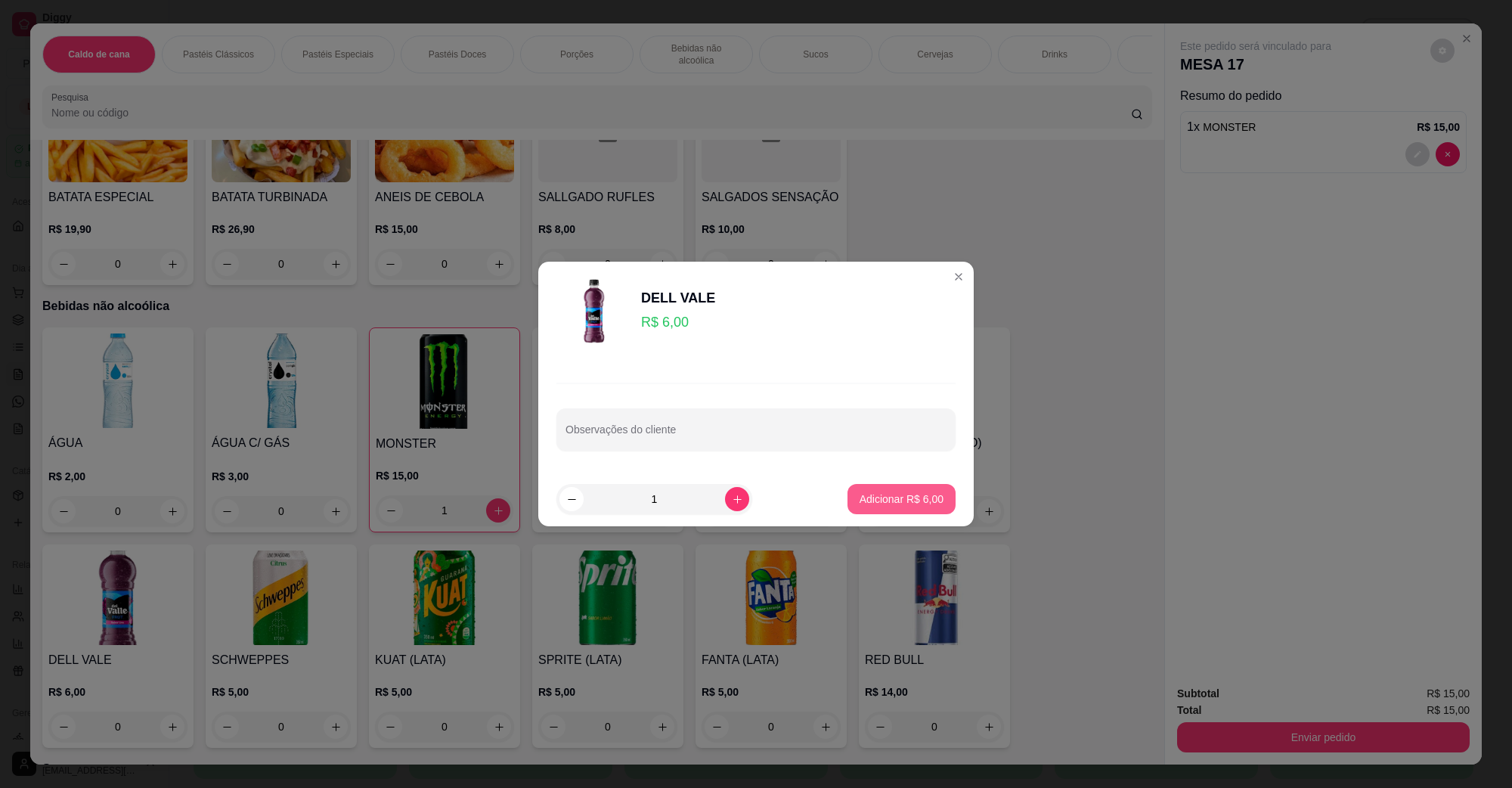
click at [872, 500] on p "Adicionar R$ 6,00" at bounding box center [901, 499] width 84 height 15
type input "1"
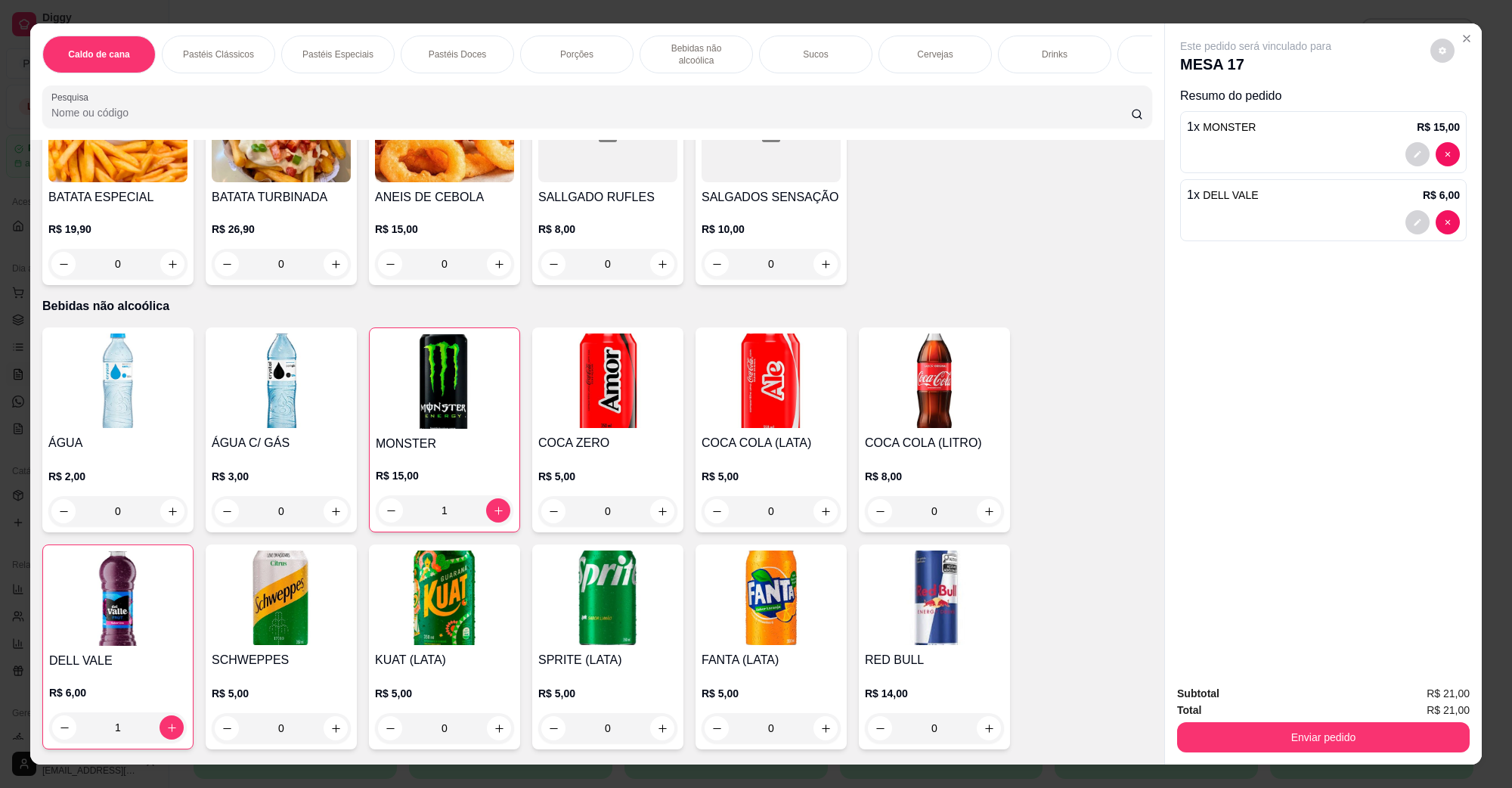
click at [126, 376] on img at bounding box center [118, 381] width 139 height 95
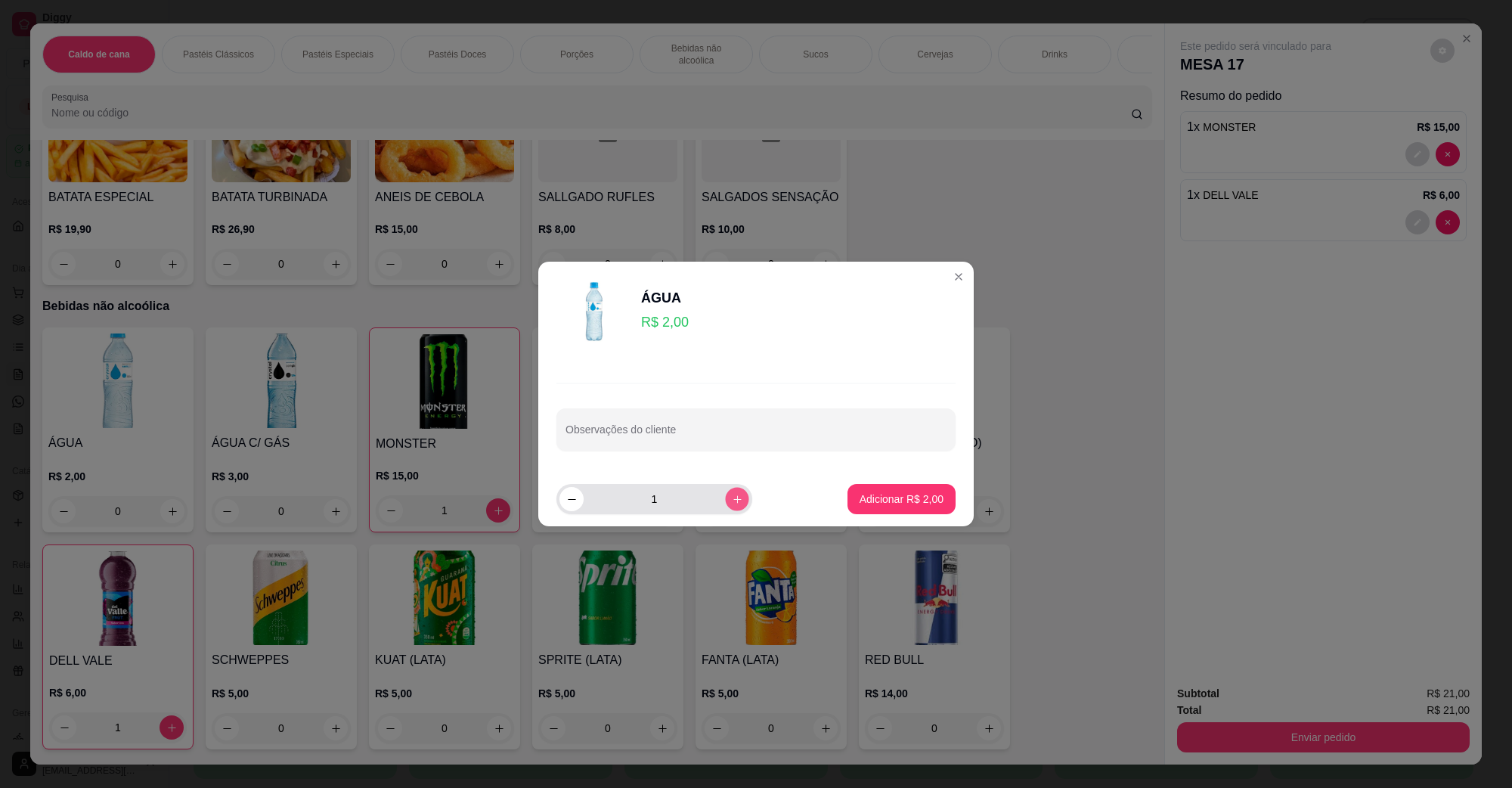
click at [725, 507] on button "increase-product-quantity" at bounding box center [737, 499] width 23 height 23
type input "2"
click at [848, 501] on button "Adicionar R$ 4,00" at bounding box center [901, 499] width 108 height 30
type input "2"
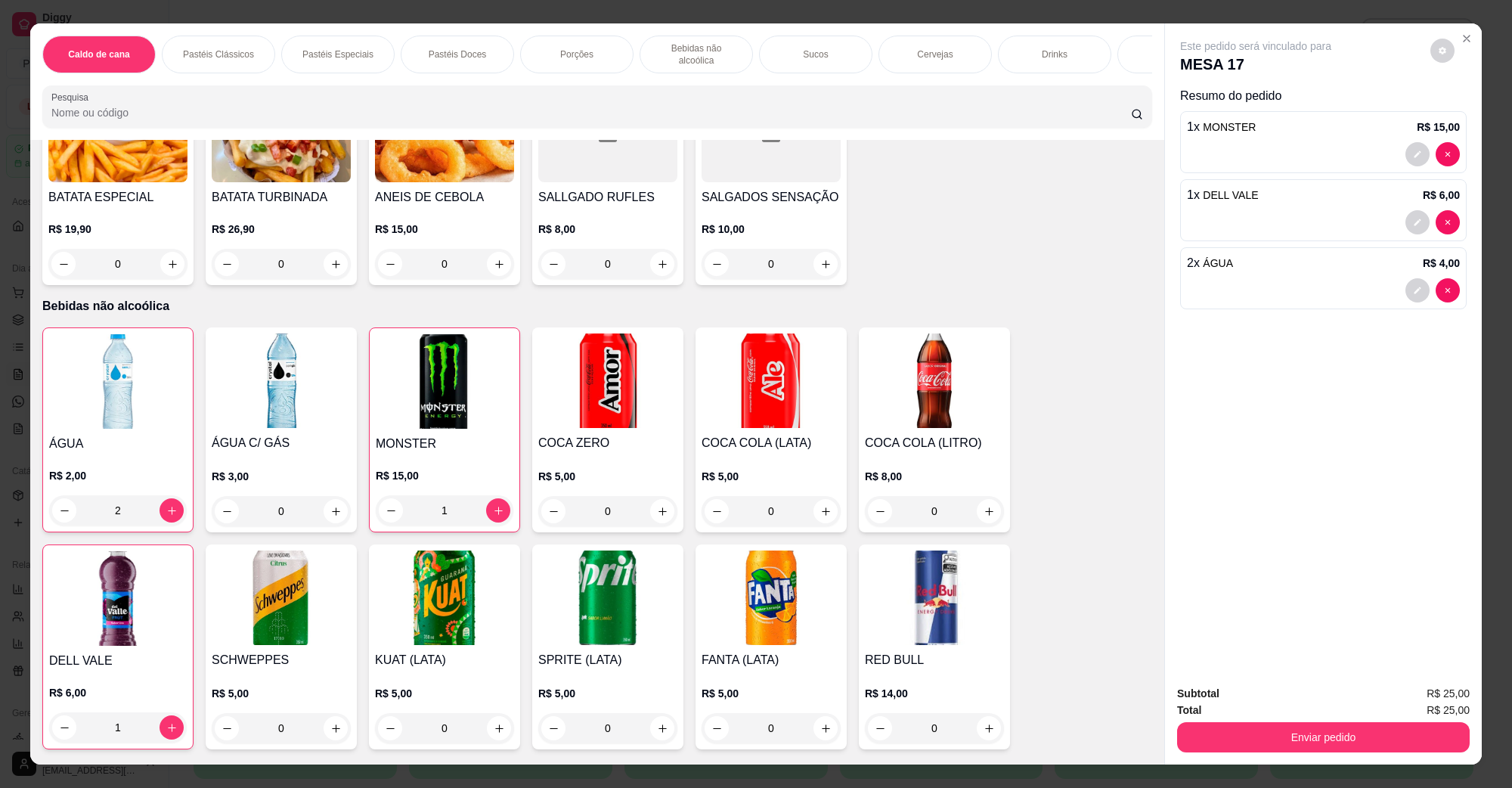
click at [1349, 761] on div "Subtotal R$ 25,00 Total R$ 25,00 Enviar pedido" at bounding box center [1323, 719] width 317 height 91
click at [1346, 741] on button "Enviar pedido" at bounding box center [1323, 738] width 292 height 30
click at [1290, 713] on button "Não registrar e enviar pedido" at bounding box center [1272, 700] width 157 height 29
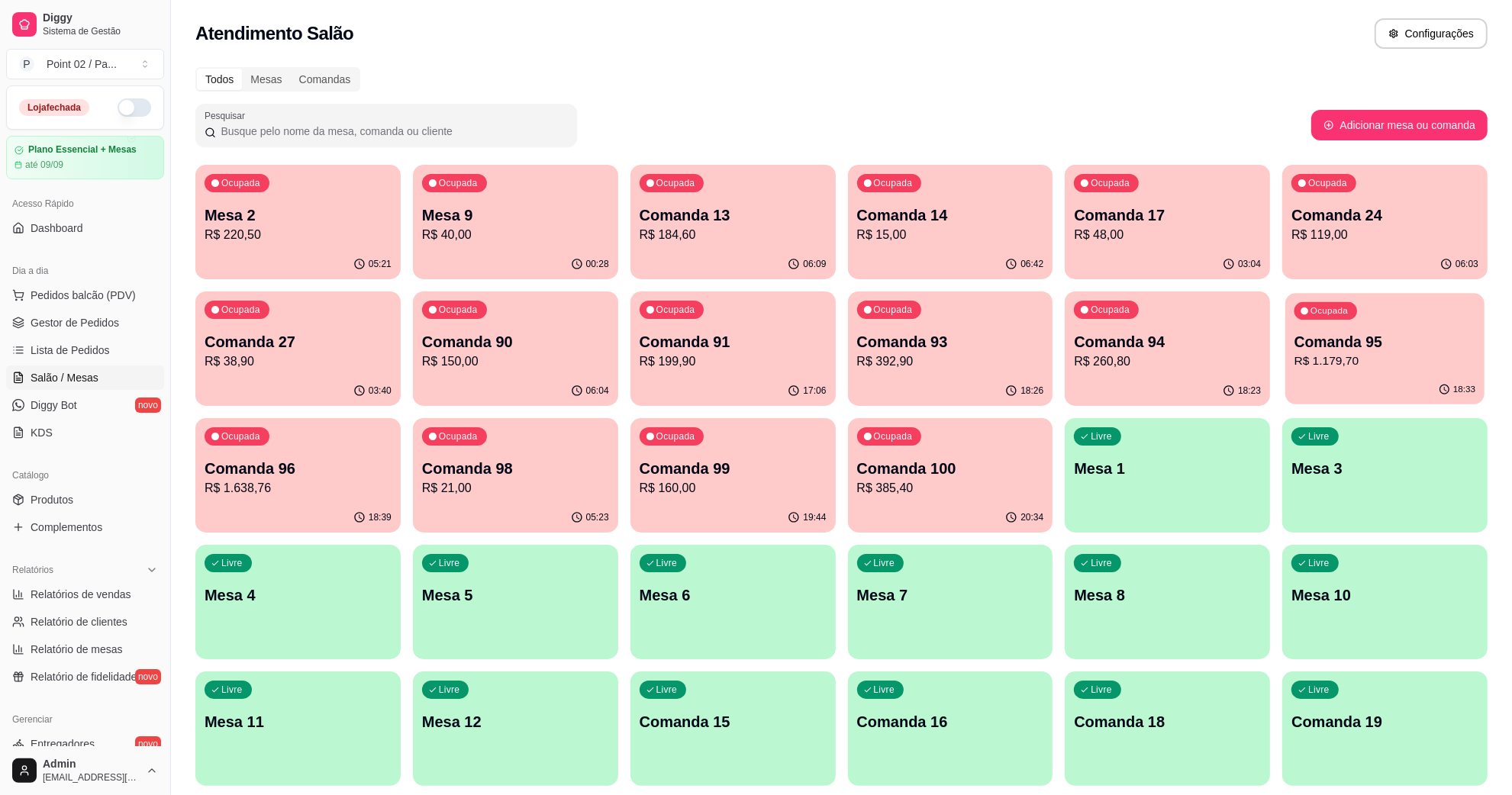
click at [1406, 347] on p "Comanda 95" at bounding box center [1385, 342] width 181 height 21
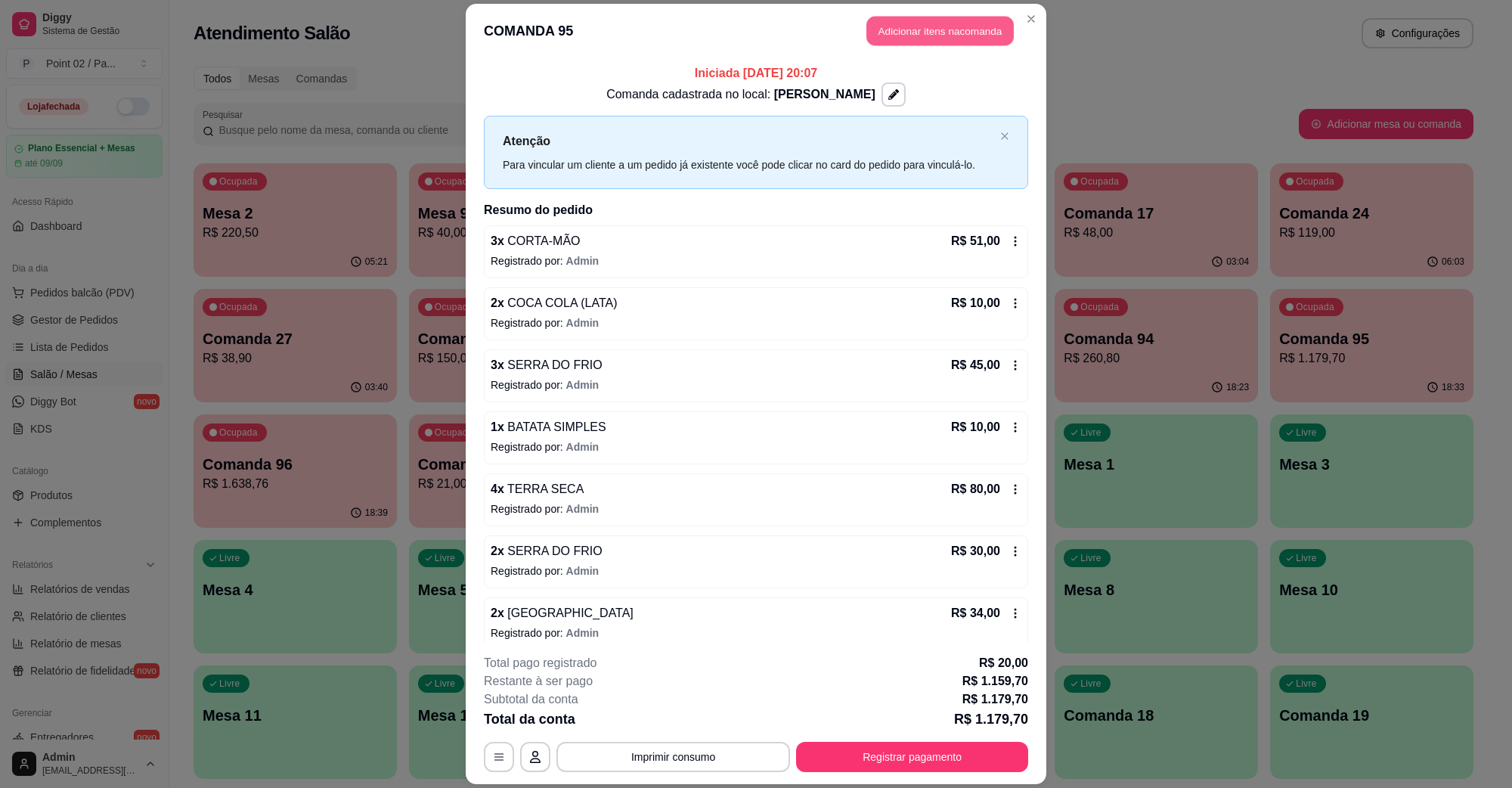
click at [935, 28] on button "Adicionar itens na comanda" at bounding box center [940, 31] width 148 height 30
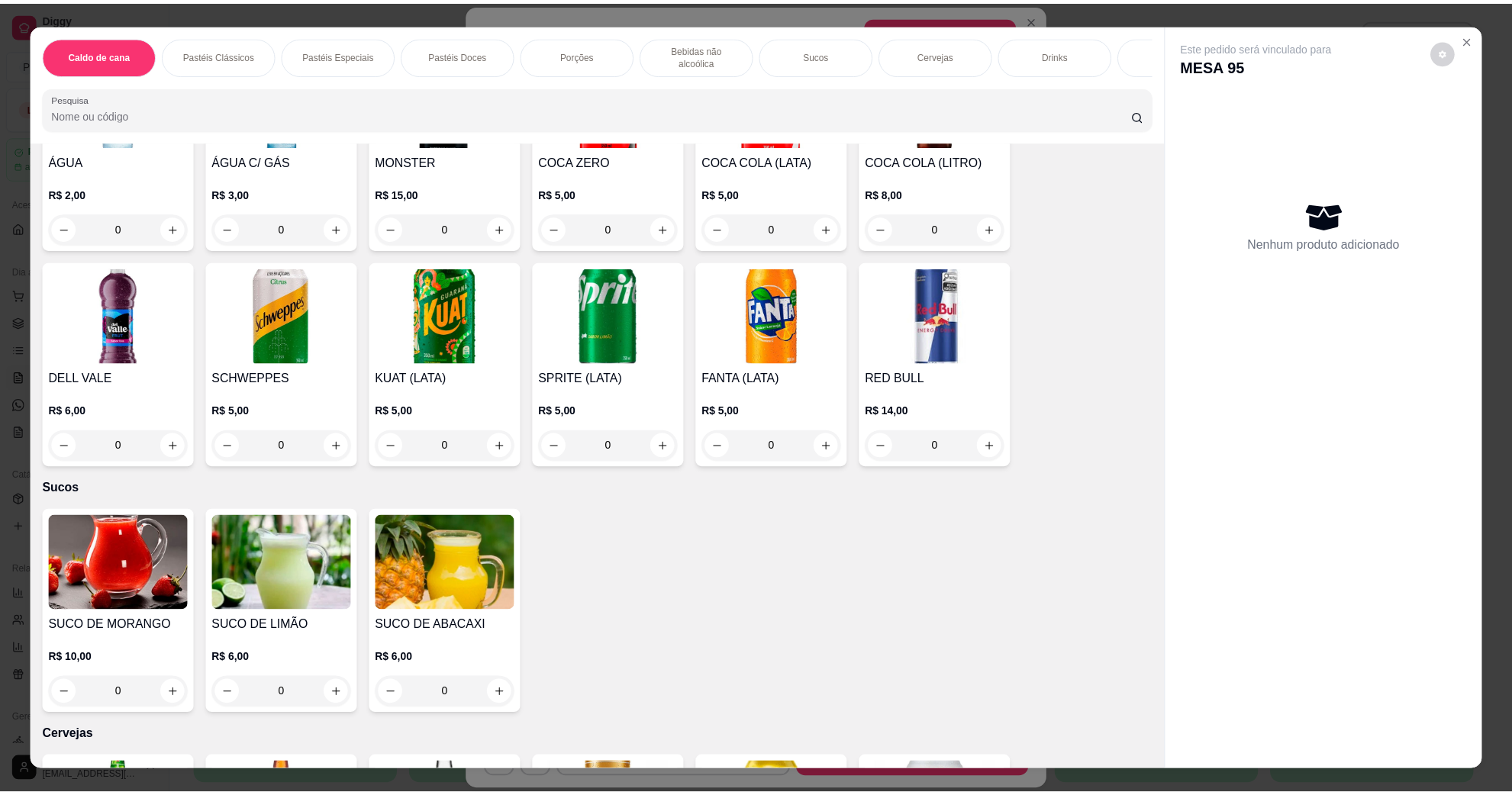
scroll to position [2384, 0]
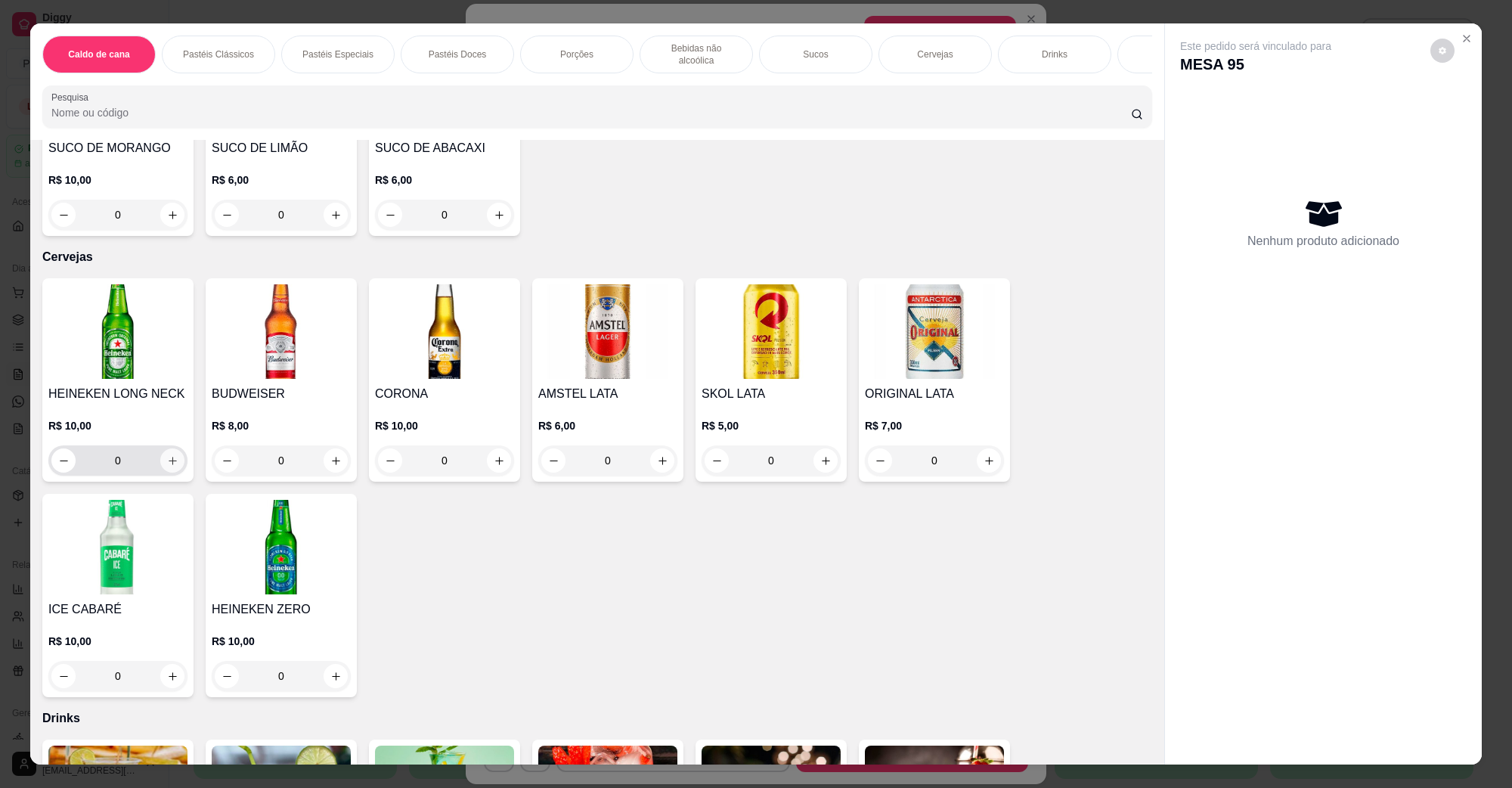
click at [175, 448] on button "increase-product-quantity" at bounding box center [172, 460] width 24 height 24
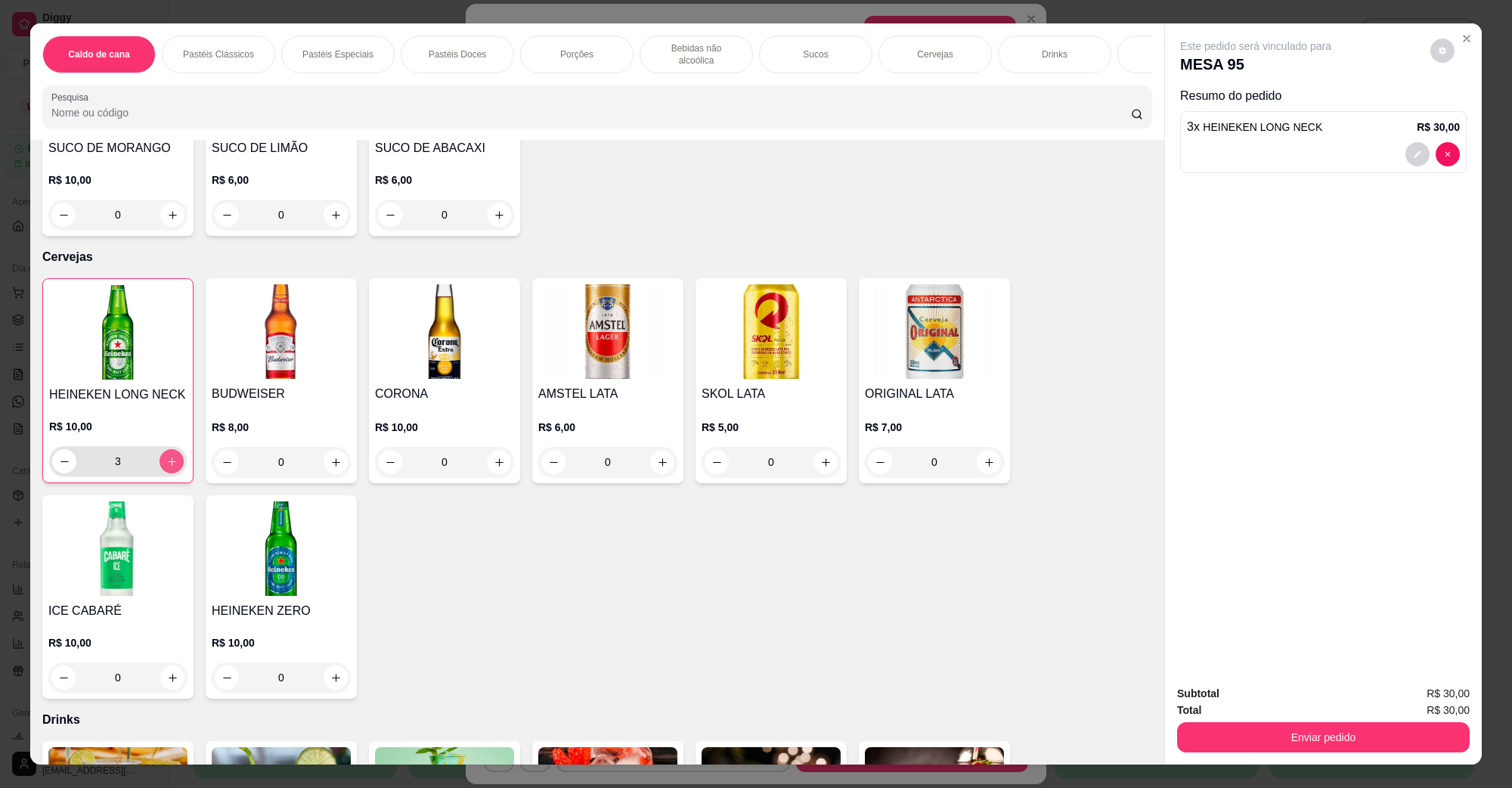
type input "3"
click at [1390, 736] on button "Enviar pedido" at bounding box center [1323, 738] width 292 height 30
click at [1254, 698] on button "Não registrar e enviar pedido" at bounding box center [1272, 700] width 157 height 29
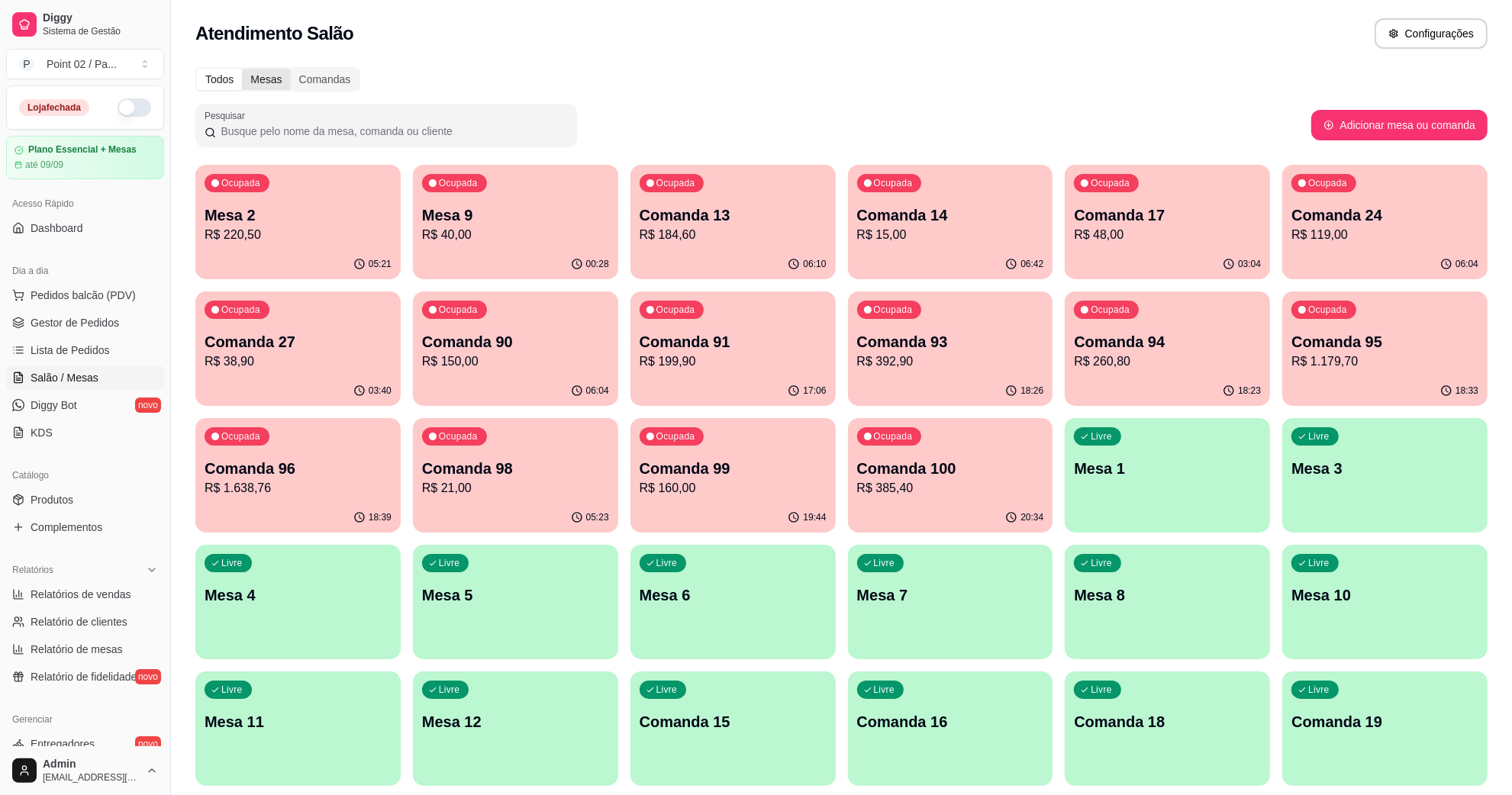
click at [281, 77] on div "Mesas" at bounding box center [265, 79] width 48 height 22
click at [242, 69] on input "Mesas" at bounding box center [242, 69] width 0 height 0
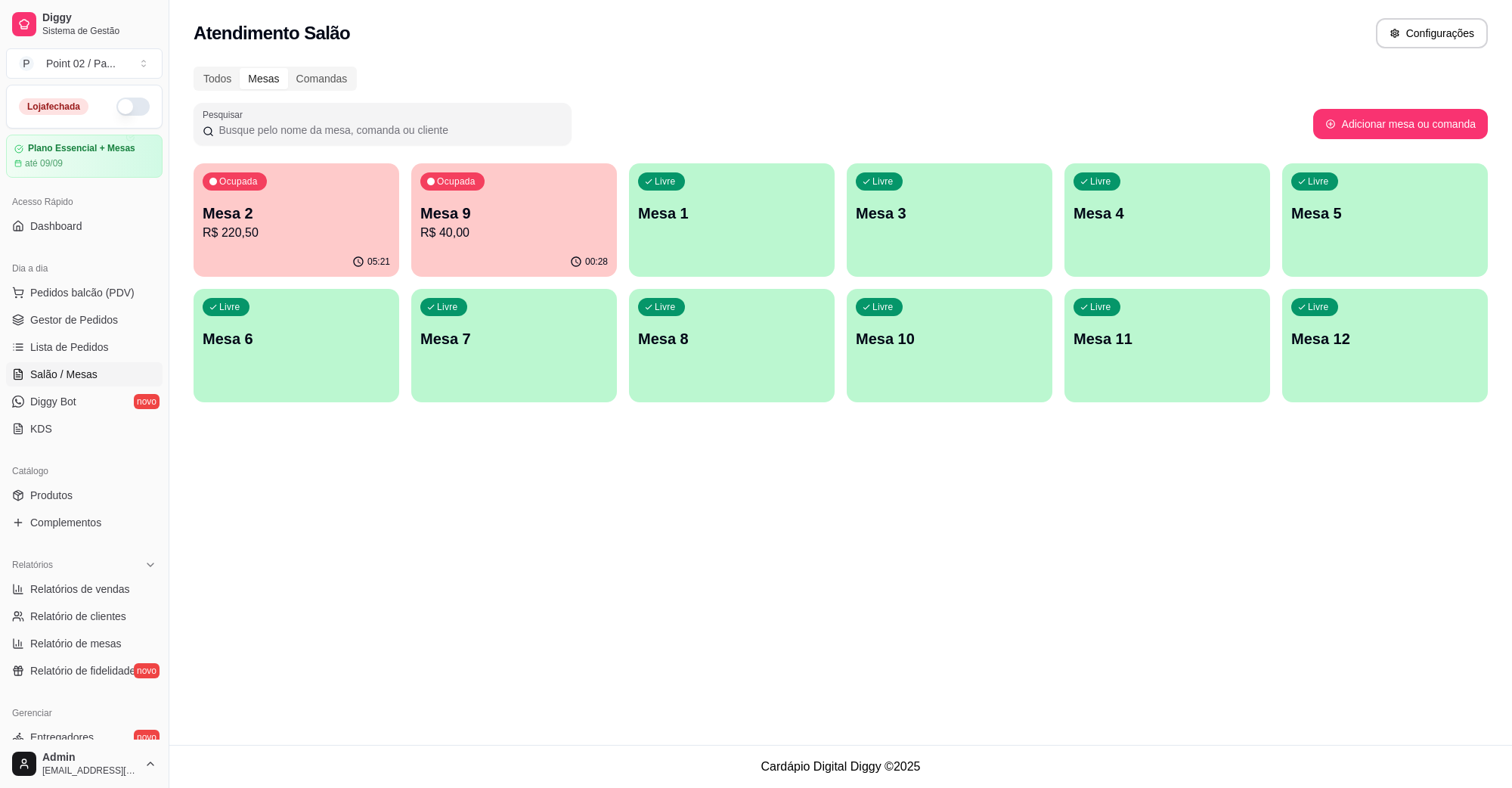
click at [257, 254] on div "05:21" at bounding box center [296, 262] width 206 height 30
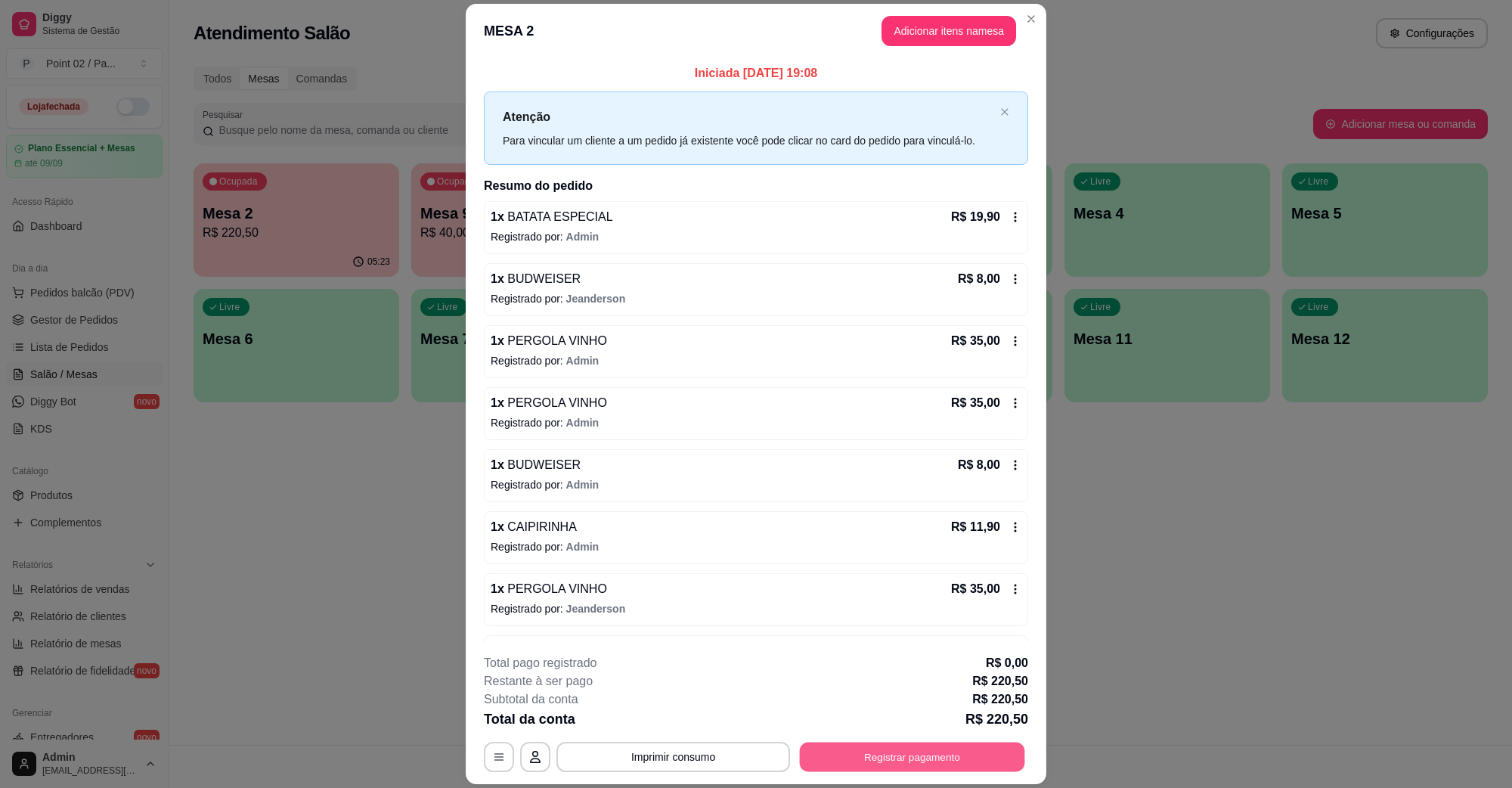
click at [957, 758] on button "Registrar pagamento" at bounding box center [913, 757] width 225 height 30
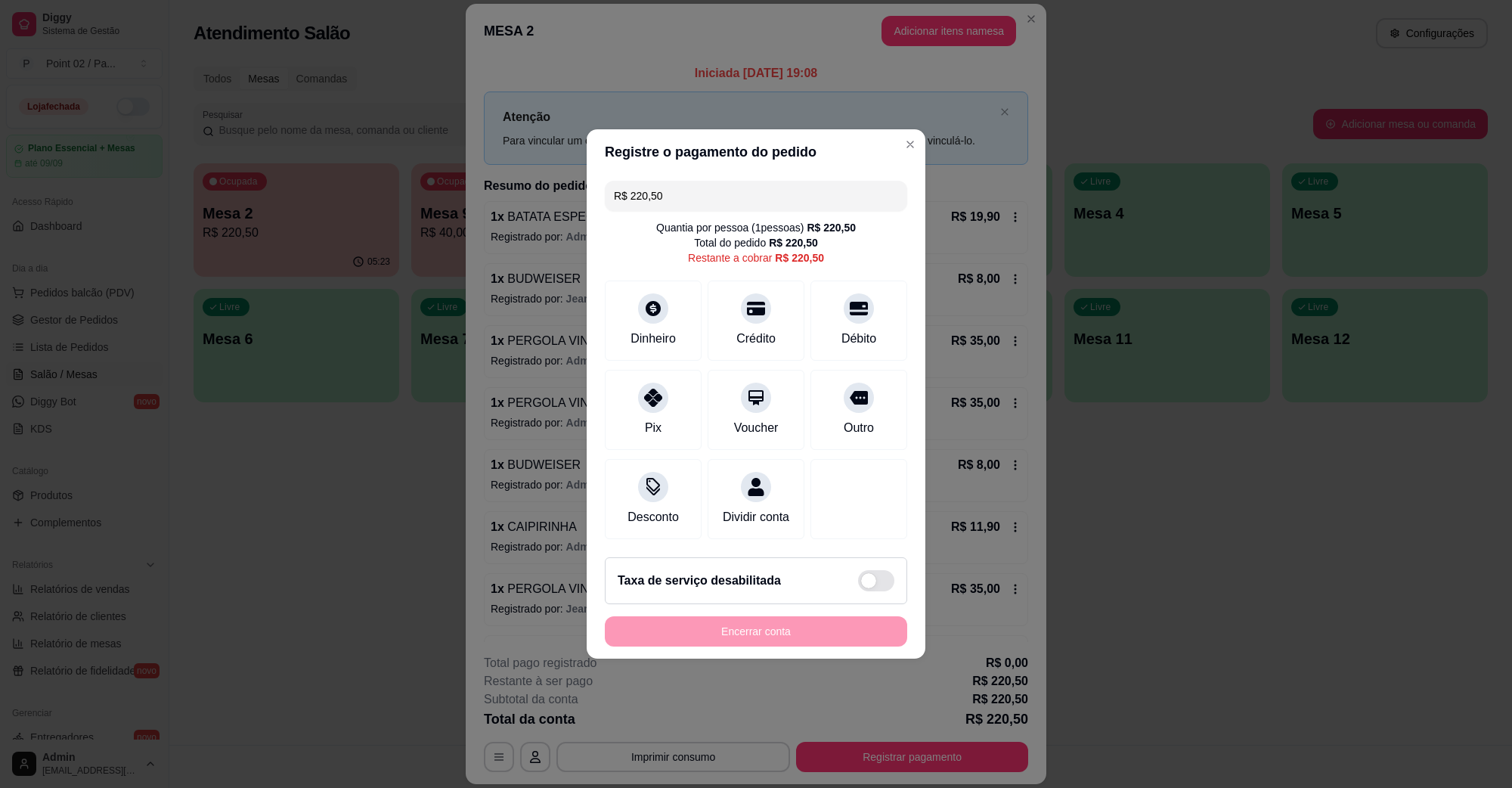
drag, startPoint x: 680, startPoint y: 183, endPoint x: 435, endPoint y: 199, distance: 245.5
click at [435, 199] on div "Registre o pagamento do pedido R$ 220,50 Quantia por pessoa ( 1 pessoas) R$ 220…" at bounding box center [756, 394] width 1512 height 788
click at [680, 309] on div "Dinheiro" at bounding box center [653, 318] width 106 height 89
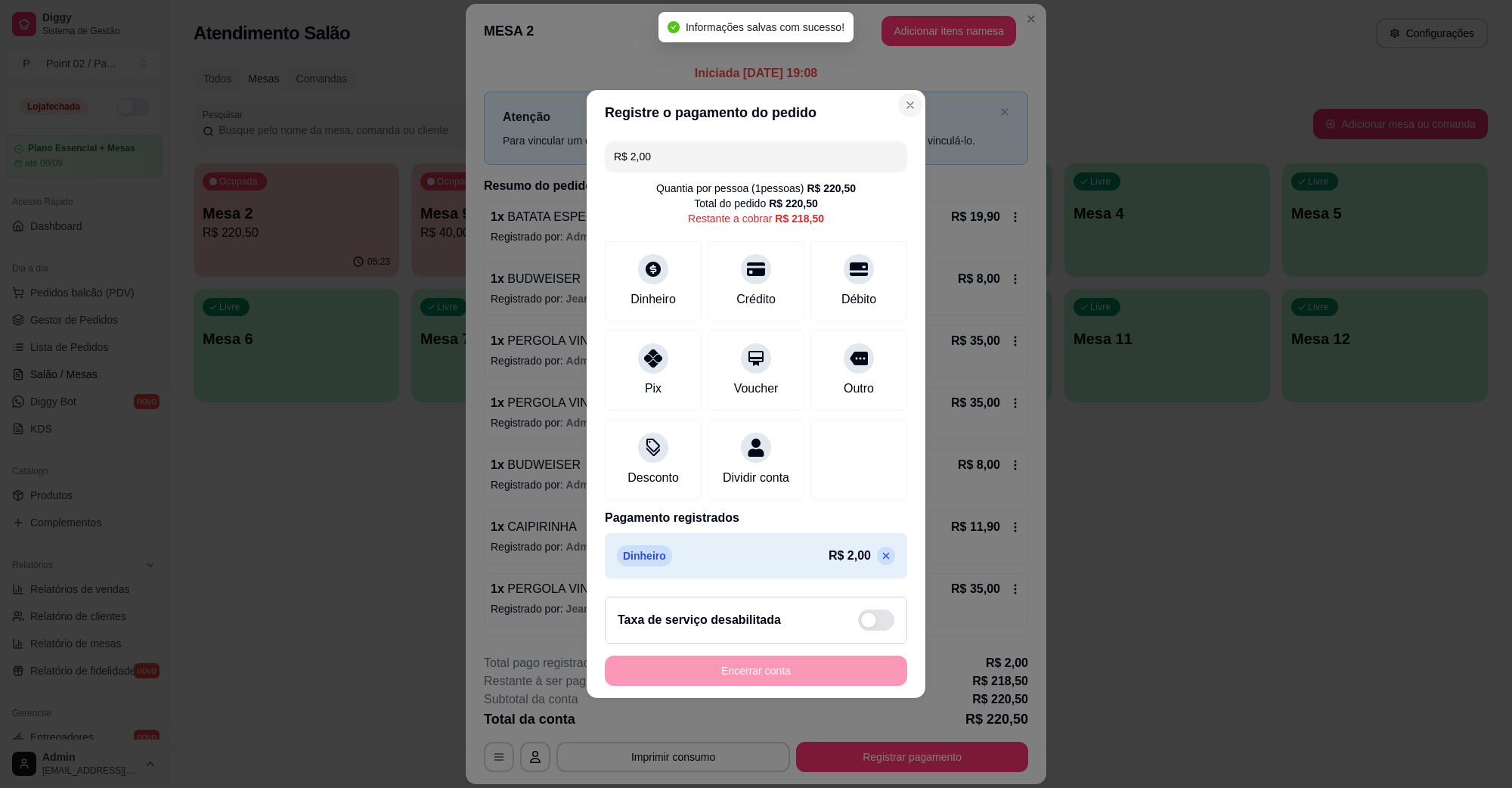
type input "R$ 218,50"
drag, startPoint x: 704, startPoint y: 146, endPoint x: 576, endPoint y: 182, distance: 133.0
click at [580, 182] on div "Registre o pagamento do pedido R$ 218,50 Quantia por pessoa ( 1 pessoas) R$ 220…" at bounding box center [756, 394] width 1512 height 788
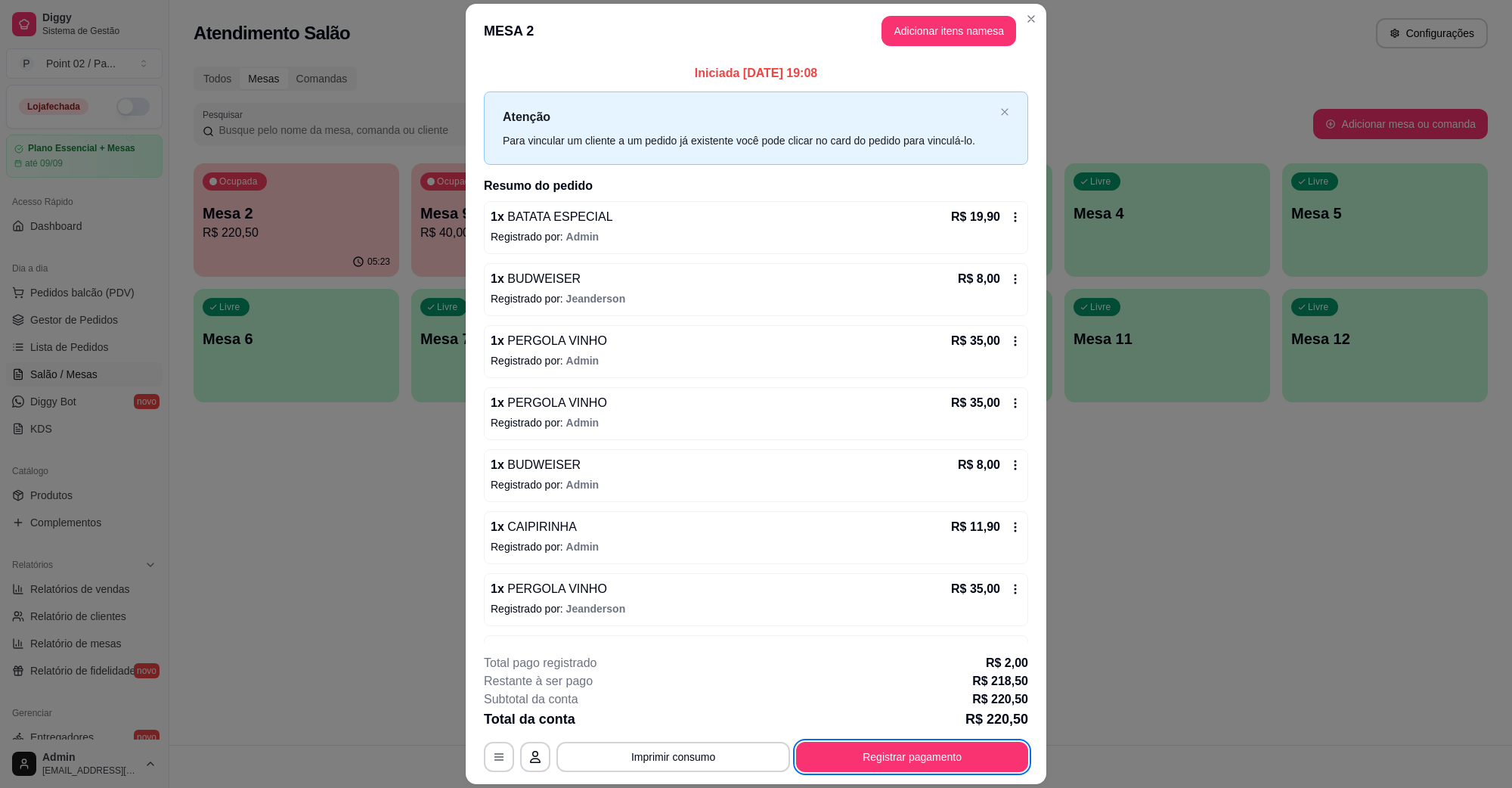
drag, startPoint x: 866, startPoint y: 783, endPoint x: 864, endPoint y: 766, distance: 17.1
click at [866, 781] on footer "**********" at bounding box center [756, 713] width 580 height 142
click at [858, 750] on button "Registrar pagamento" at bounding box center [913, 757] width 225 height 30
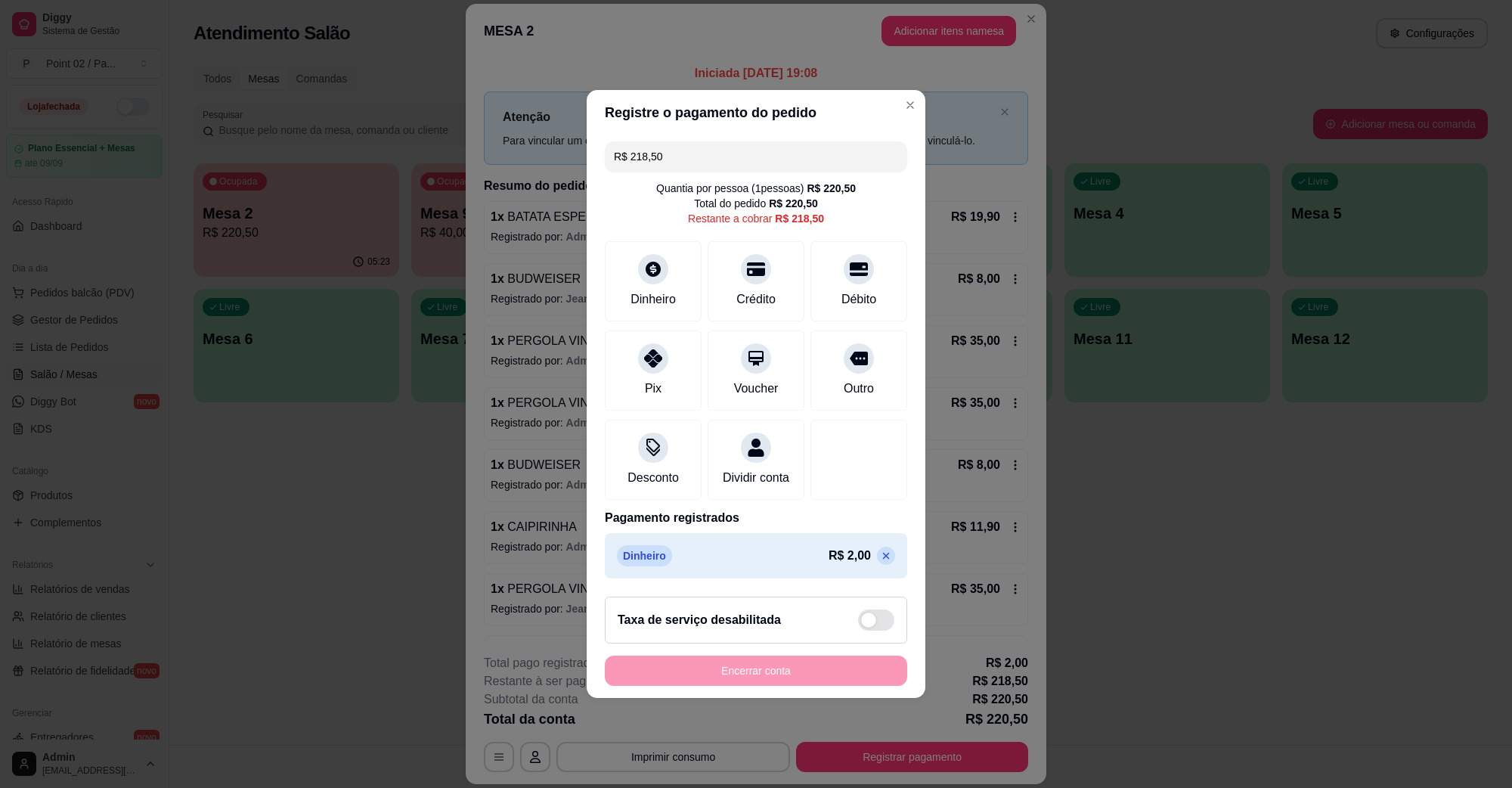
drag, startPoint x: 687, startPoint y: 156, endPoint x: 485, endPoint y: 176, distance: 203.0
click at [486, 176] on div "Registre o pagamento do pedido R$ 218,50 Quantia por pessoa ( 1 pessoas) R$ 220…" at bounding box center [756, 394] width 1512 height 788
click at [649, 358] on div at bounding box center [653, 353] width 33 height 33
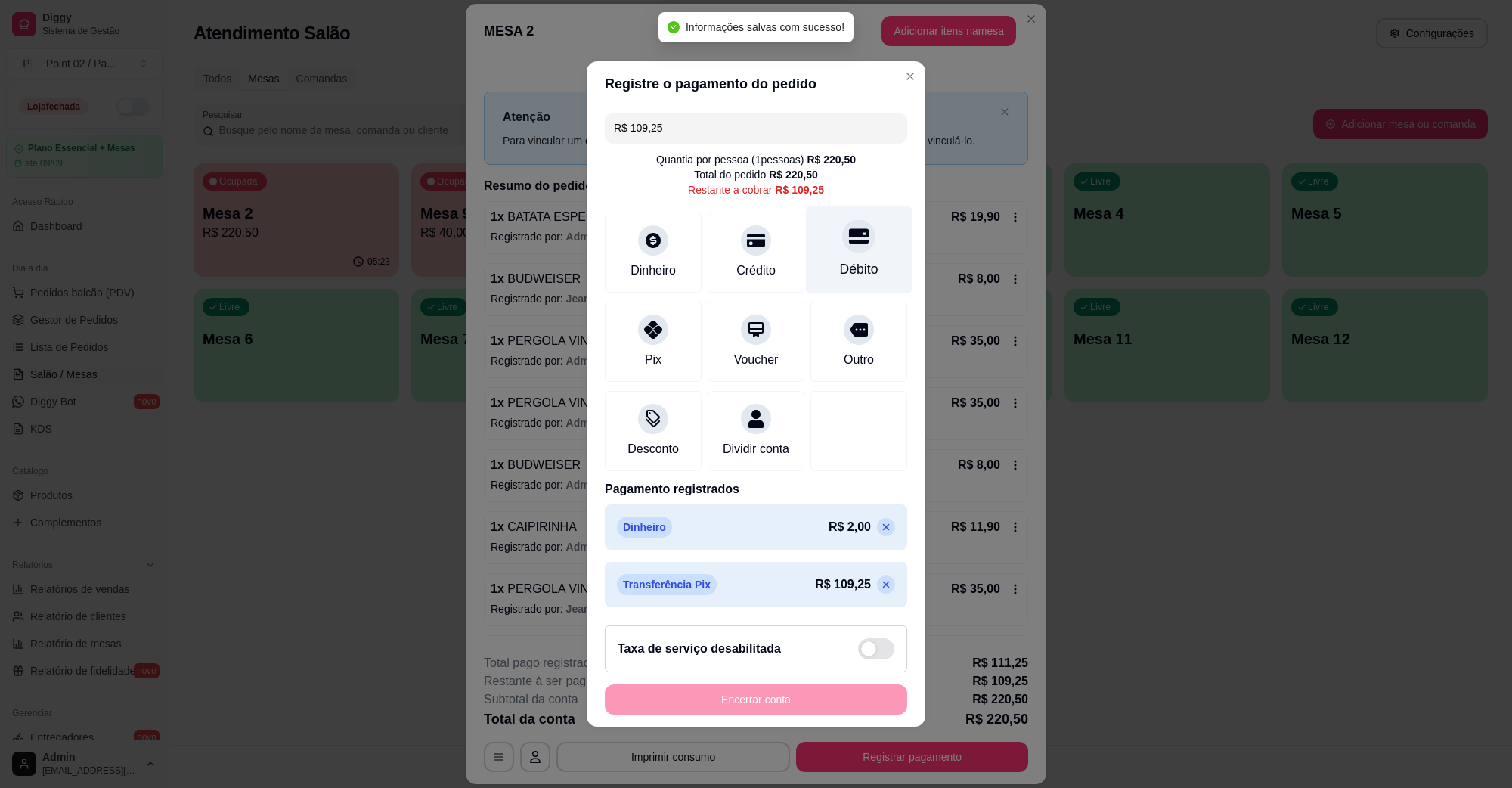
click at [845, 238] on div at bounding box center [858, 235] width 33 height 33
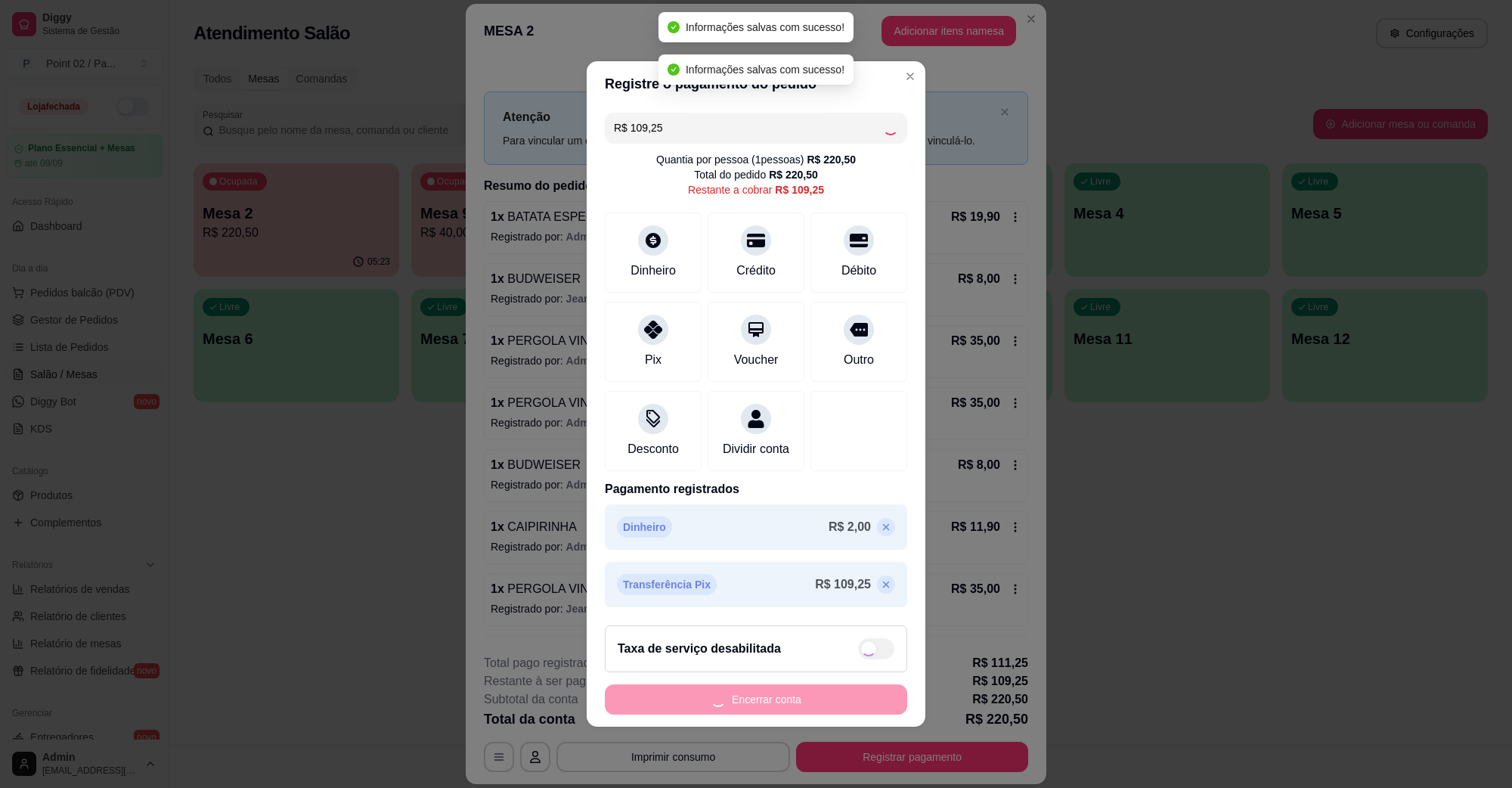
type input "R$ 0,00"
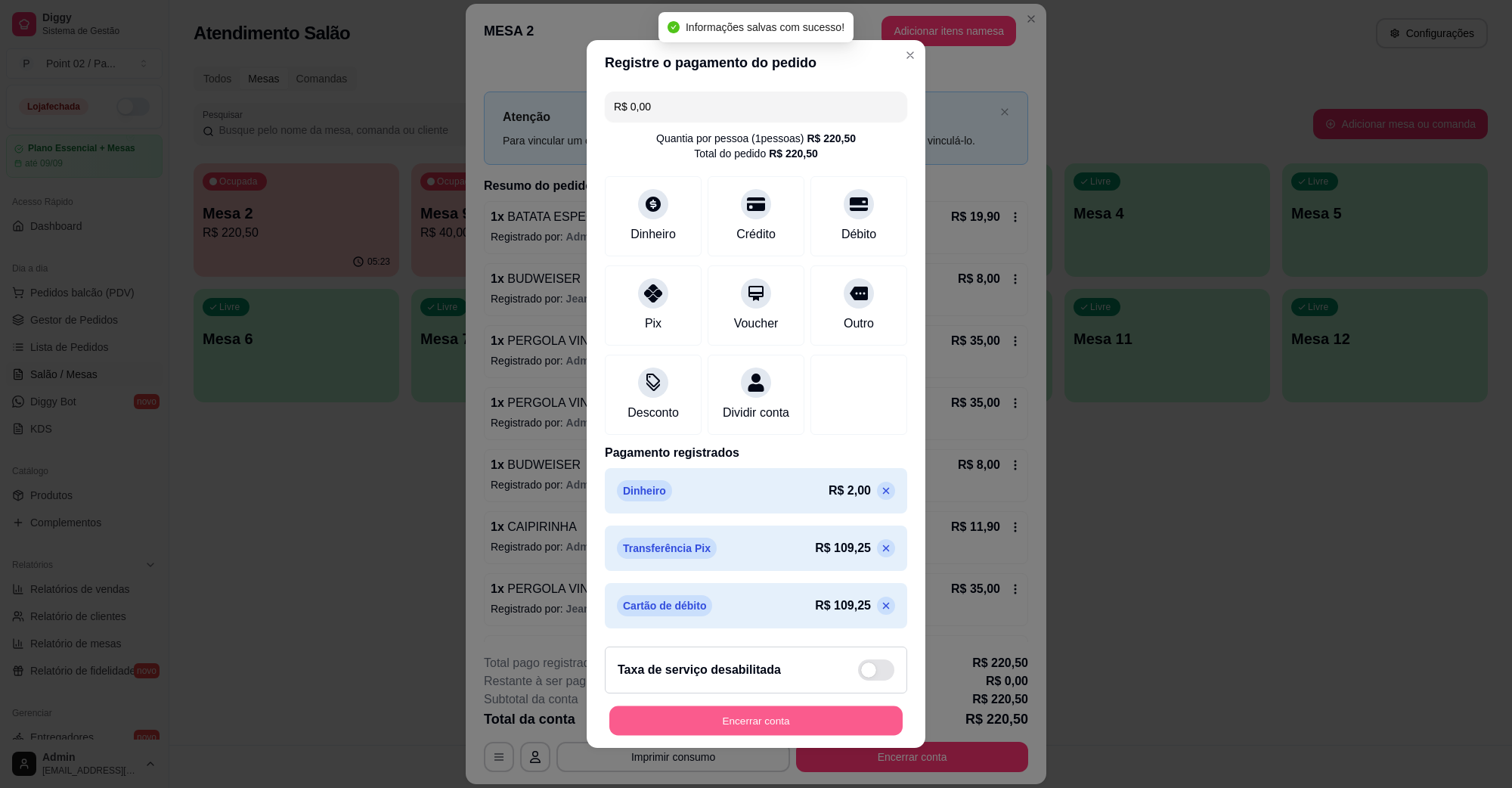
click at [830, 720] on button "Encerrar conta" at bounding box center [756, 721] width 293 height 30
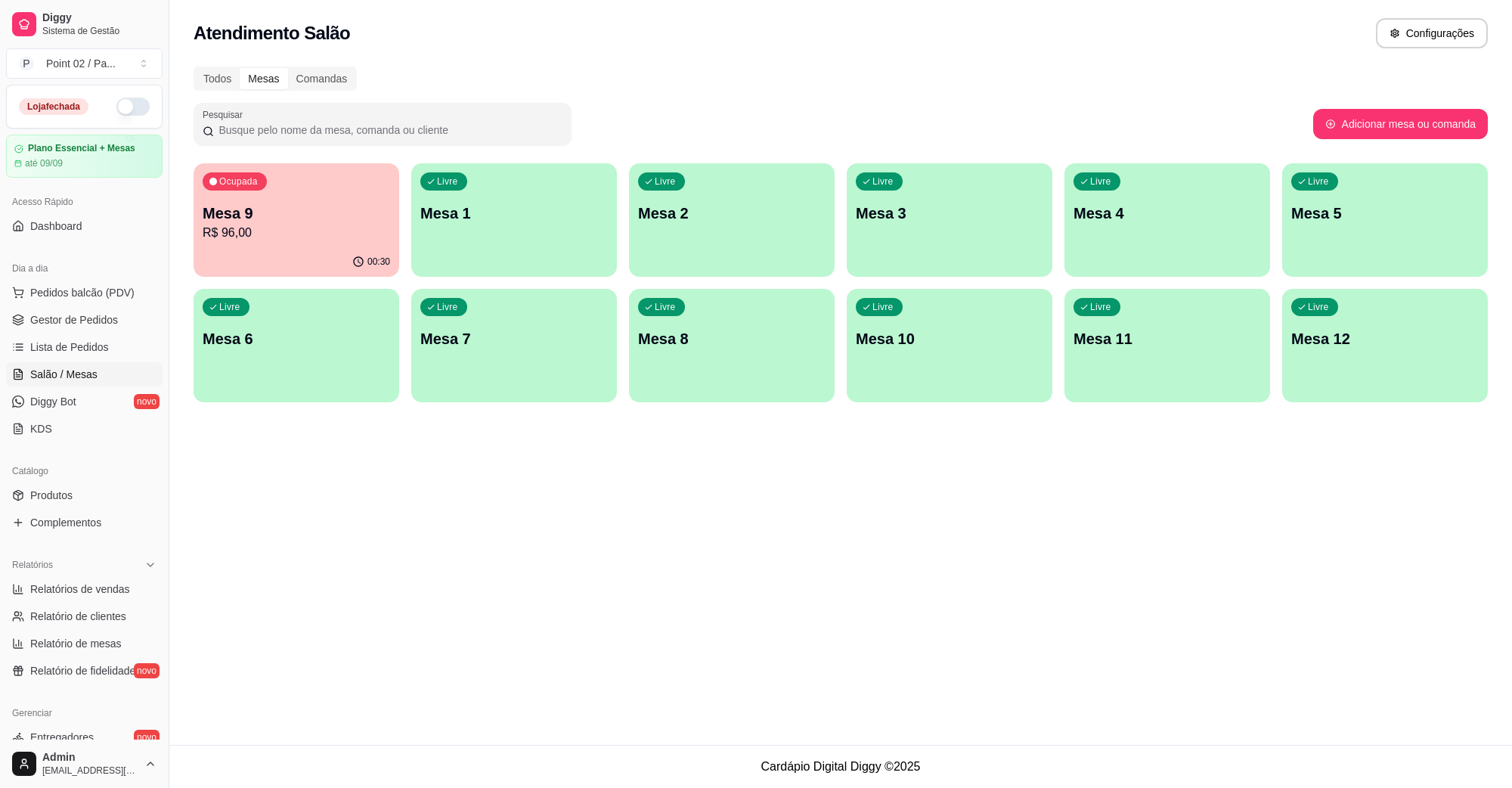
click at [237, 224] on p "R$ 96,00" at bounding box center [297, 233] width 188 height 18
click at [359, 228] on p "R$ 96,00" at bounding box center [297, 233] width 188 height 18
click at [121, 318] on link "Gestor de Pedidos" at bounding box center [84, 319] width 156 height 24
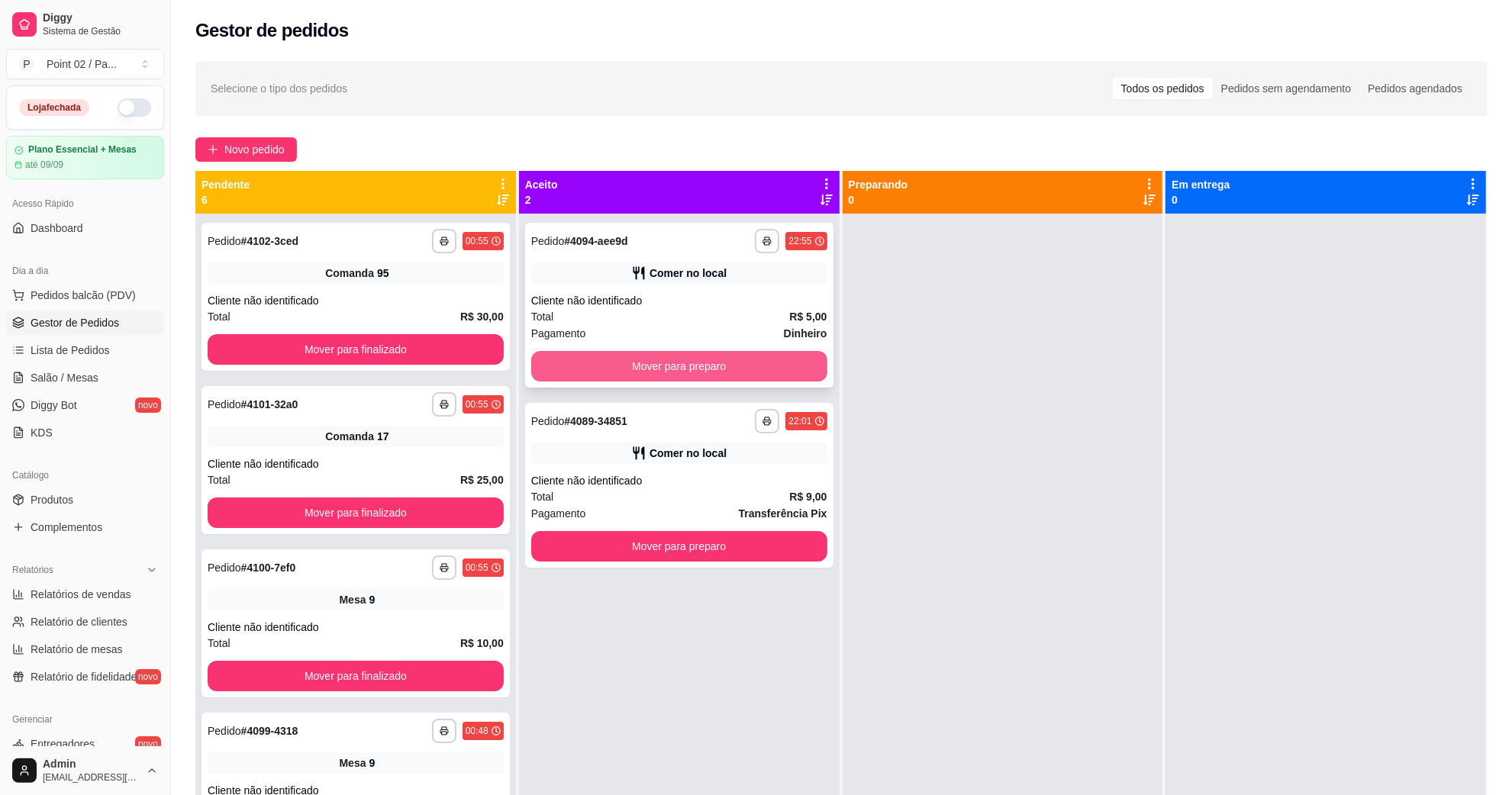
click at [691, 360] on button "Mover para preparo" at bounding box center [680, 366] width 296 height 31
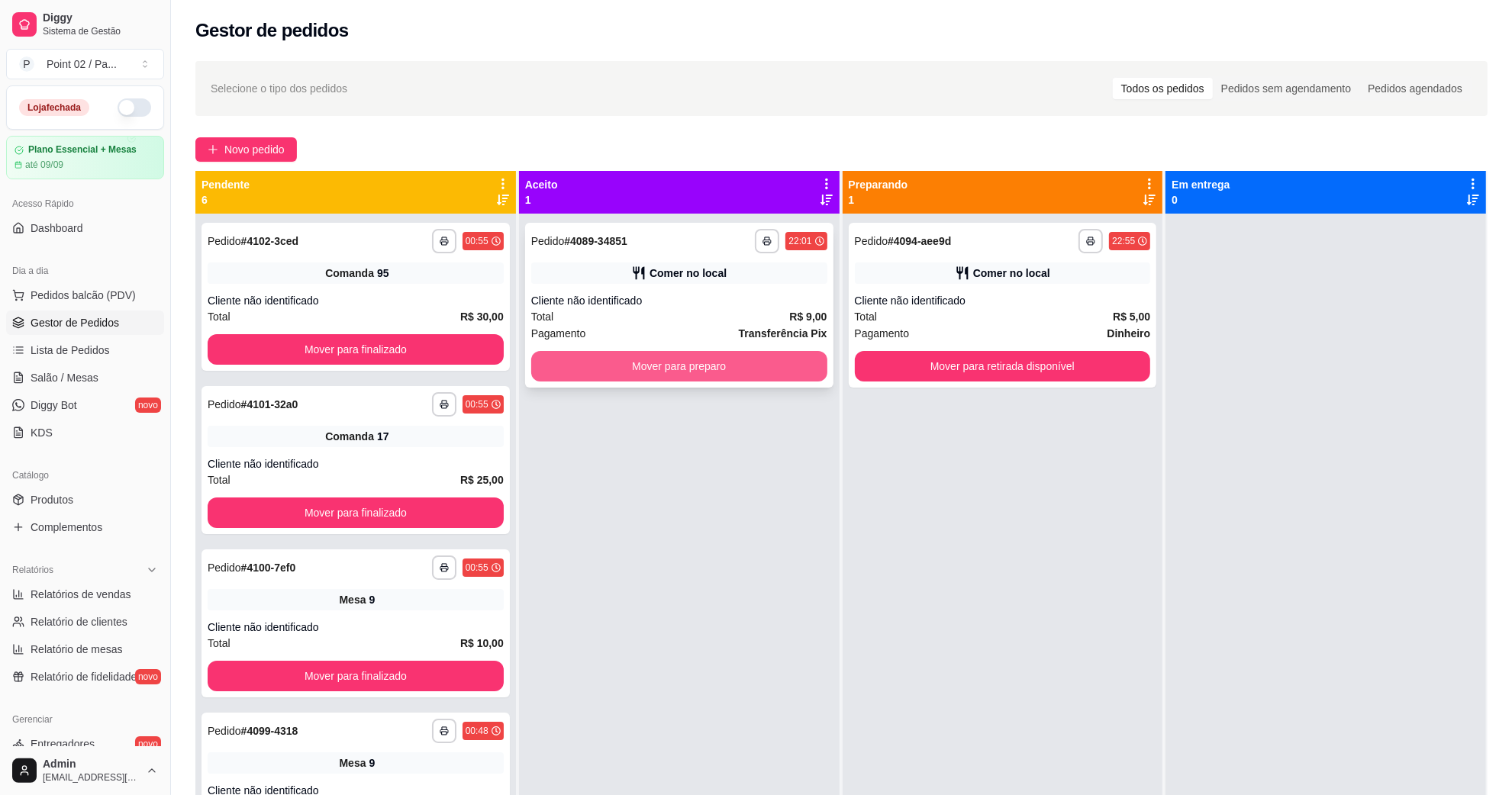
click at [799, 366] on button "Mover para preparo" at bounding box center [680, 366] width 296 height 31
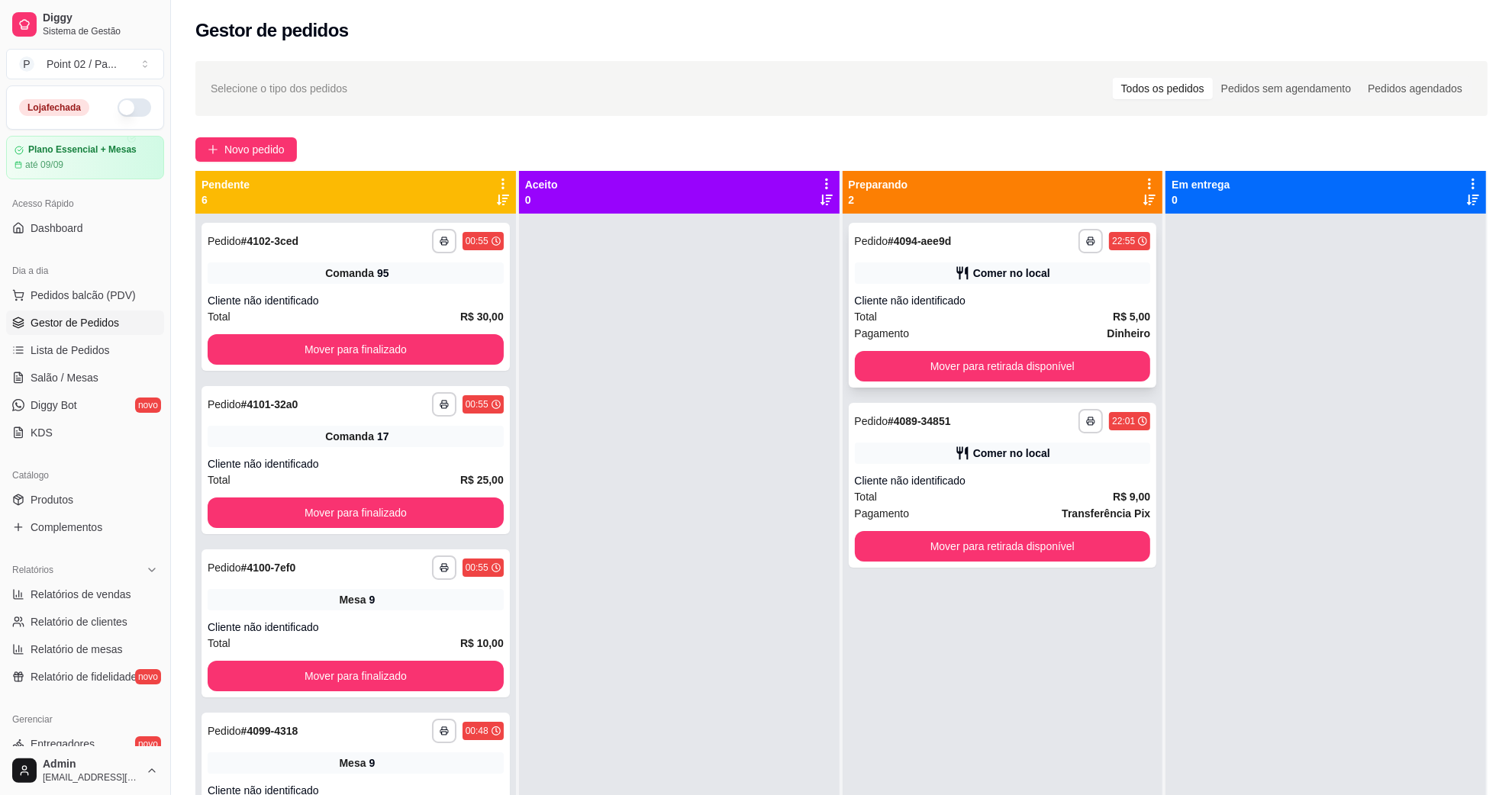
click at [921, 351] on div "Mover para retirada disponível" at bounding box center [1003, 366] width 296 height 31
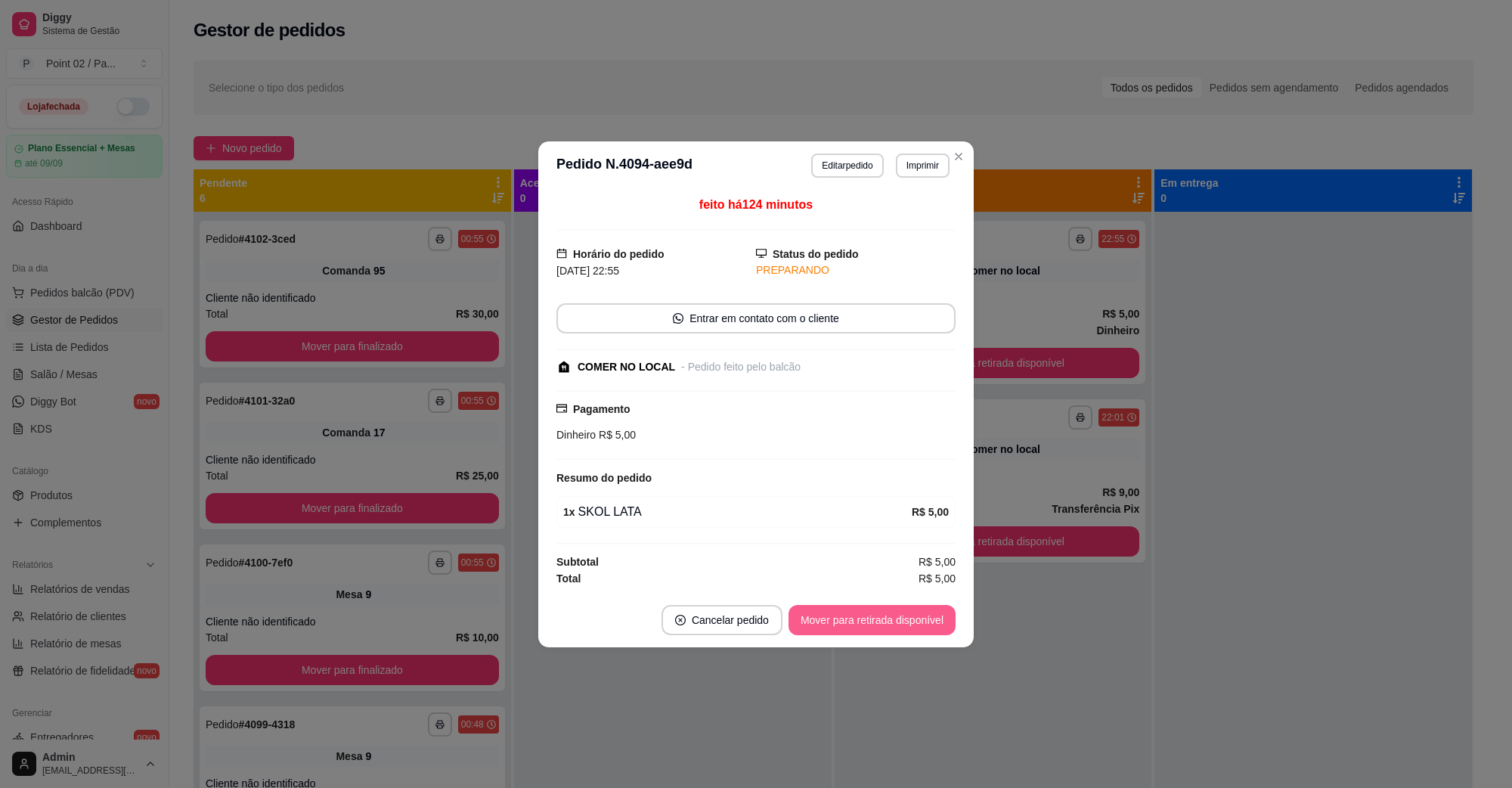
click at [908, 617] on button "Mover para retirada disponível" at bounding box center [872, 620] width 167 height 30
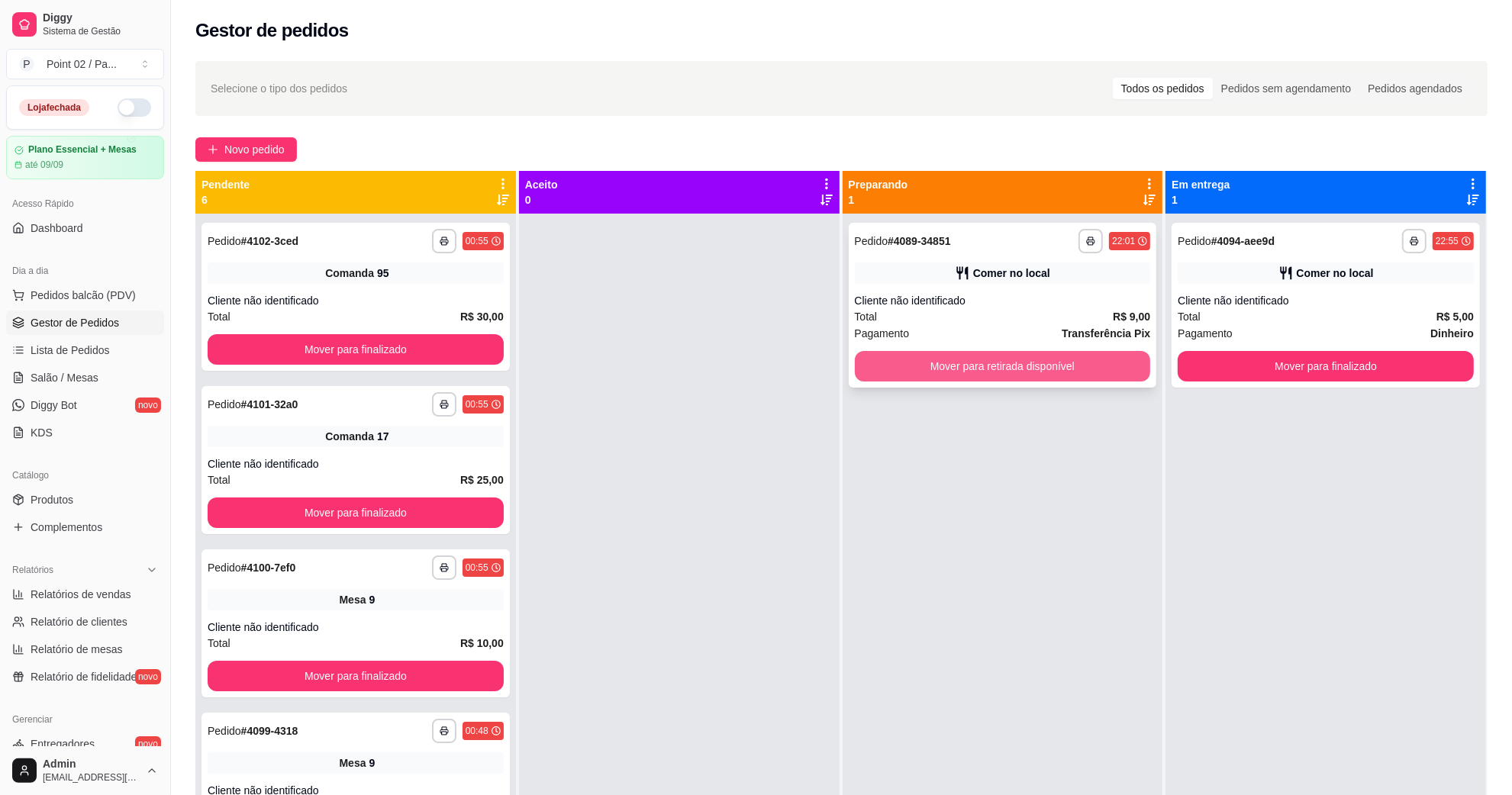
click at [1077, 373] on button "Mover para retirada disponível" at bounding box center [1003, 366] width 296 height 31
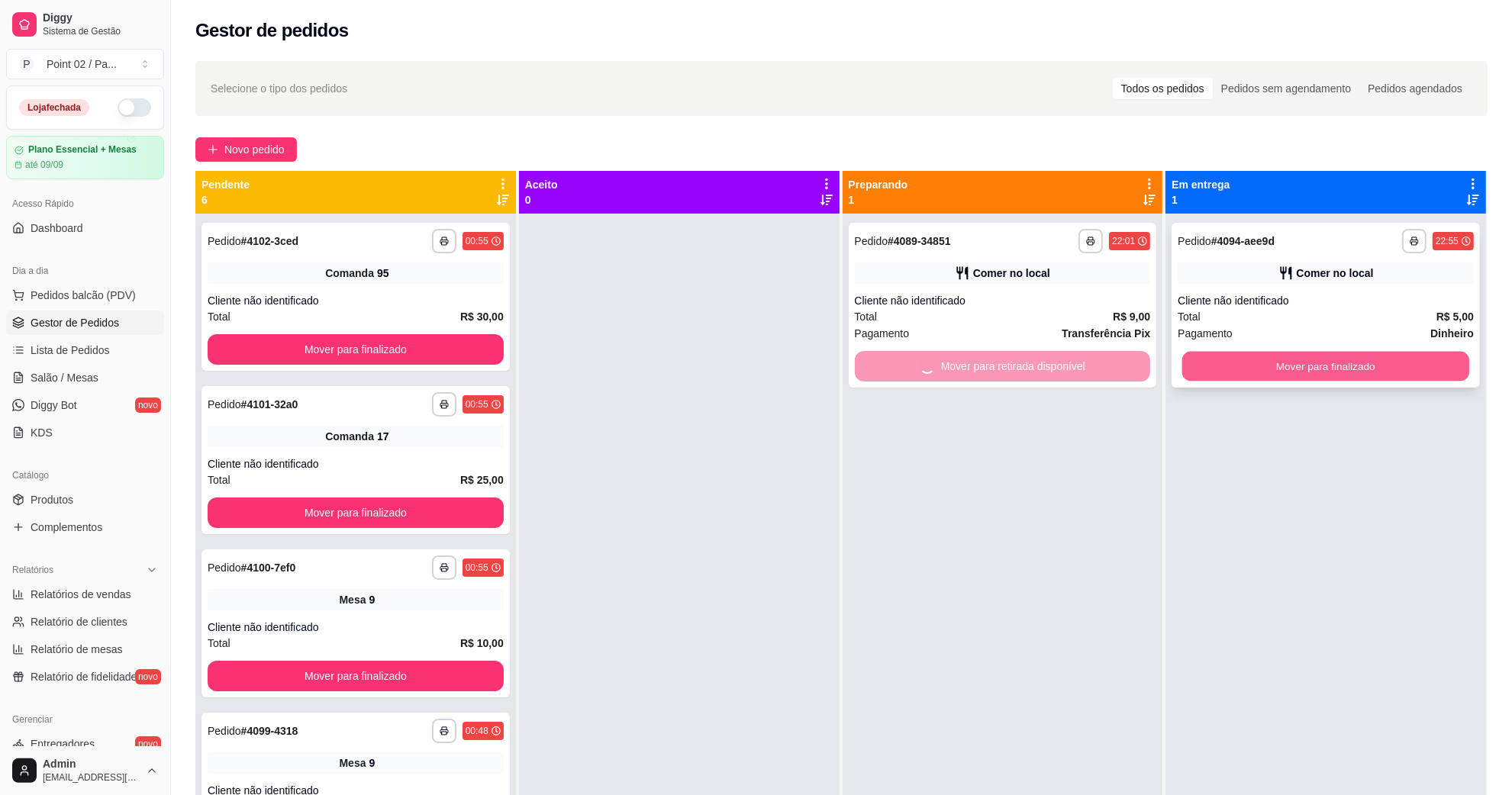
click at [1367, 361] on button "Mover para finalizado" at bounding box center [1326, 366] width 287 height 30
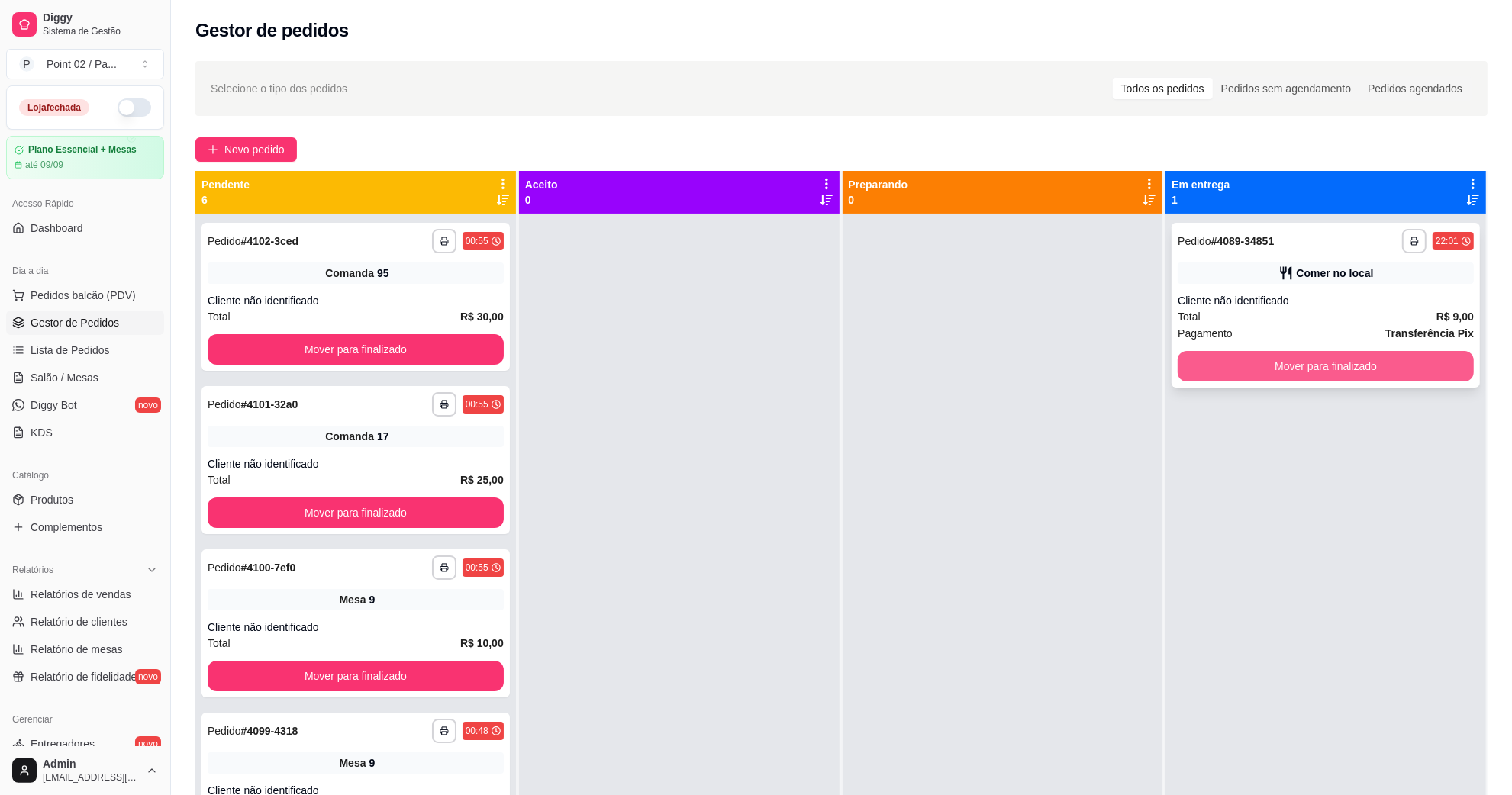
click at [1359, 372] on button "Mover para finalizado" at bounding box center [1326, 366] width 296 height 31
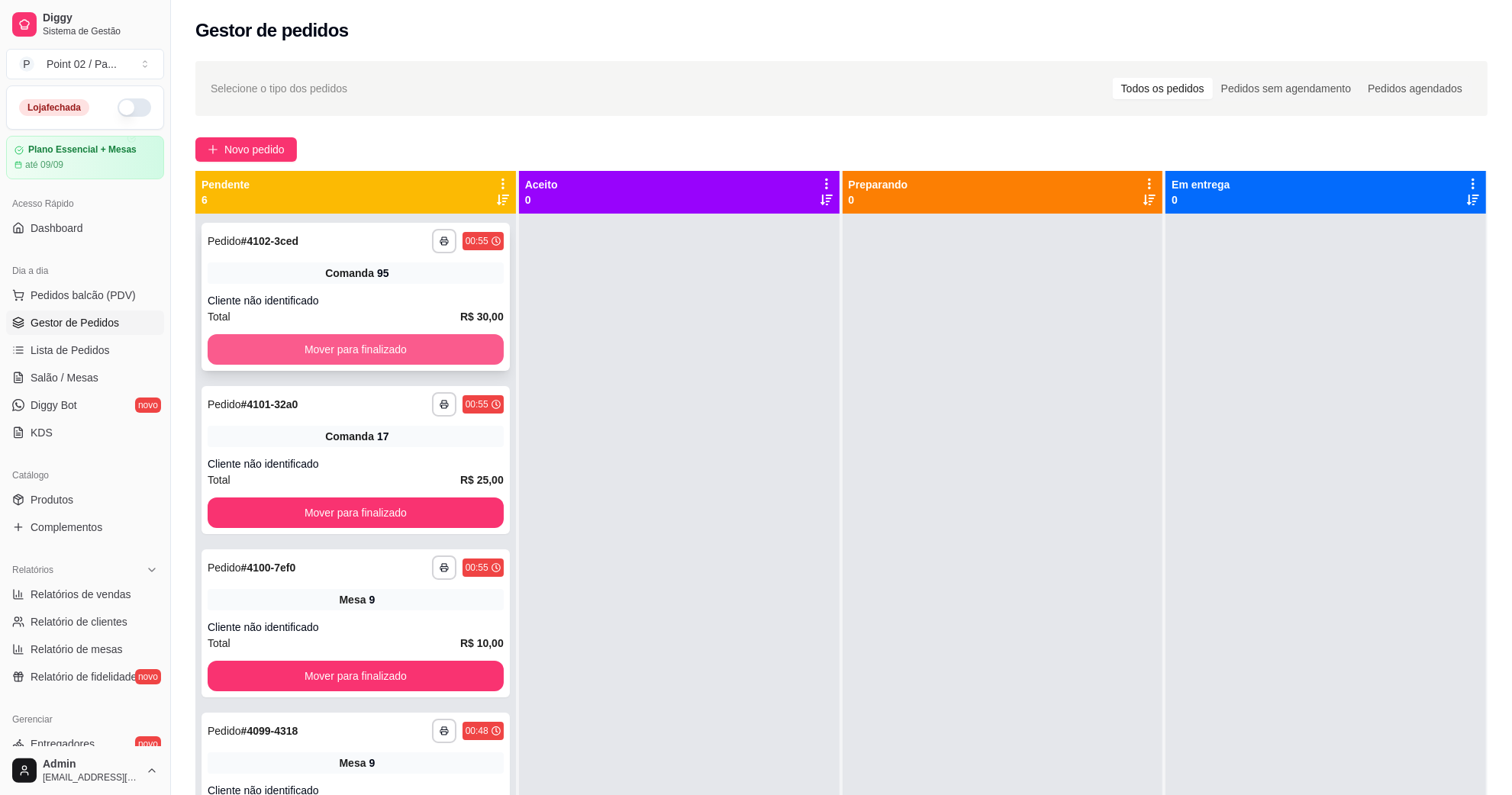
click at [246, 360] on button "Mover para finalizado" at bounding box center [356, 349] width 296 height 31
click at [311, 348] on button "Mover para finalizado" at bounding box center [356, 349] width 296 height 31
click at [314, 346] on button "Mover para finalizado" at bounding box center [356, 349] width 296 height 31
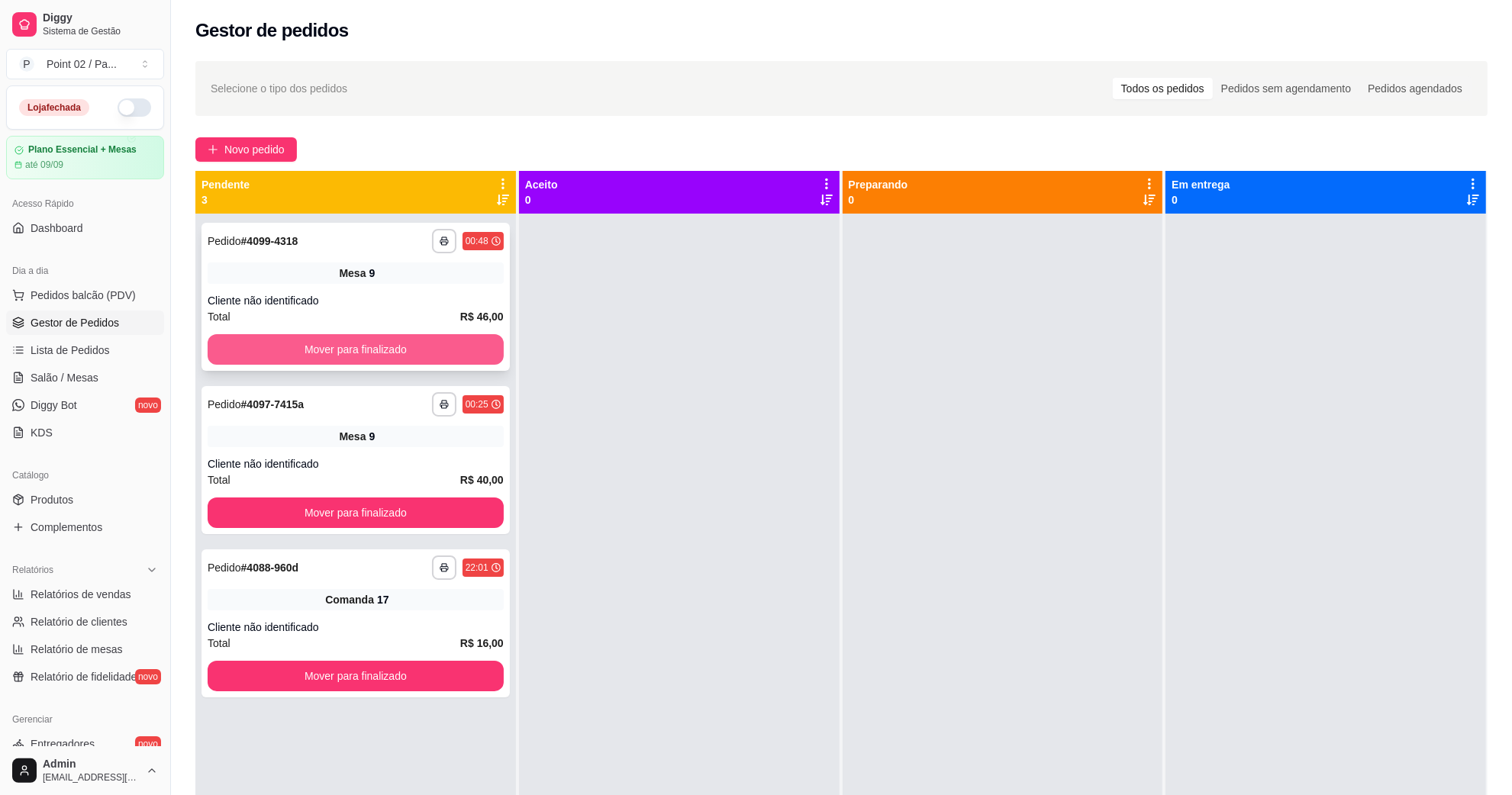
click at [322, 342] on button "Mover para finalizado" at bounding box center [356, 349] width 296 height 31
click at [325, 497] on button "Mover para finalizado" at bounding box center [356, 513] width 296 height 31
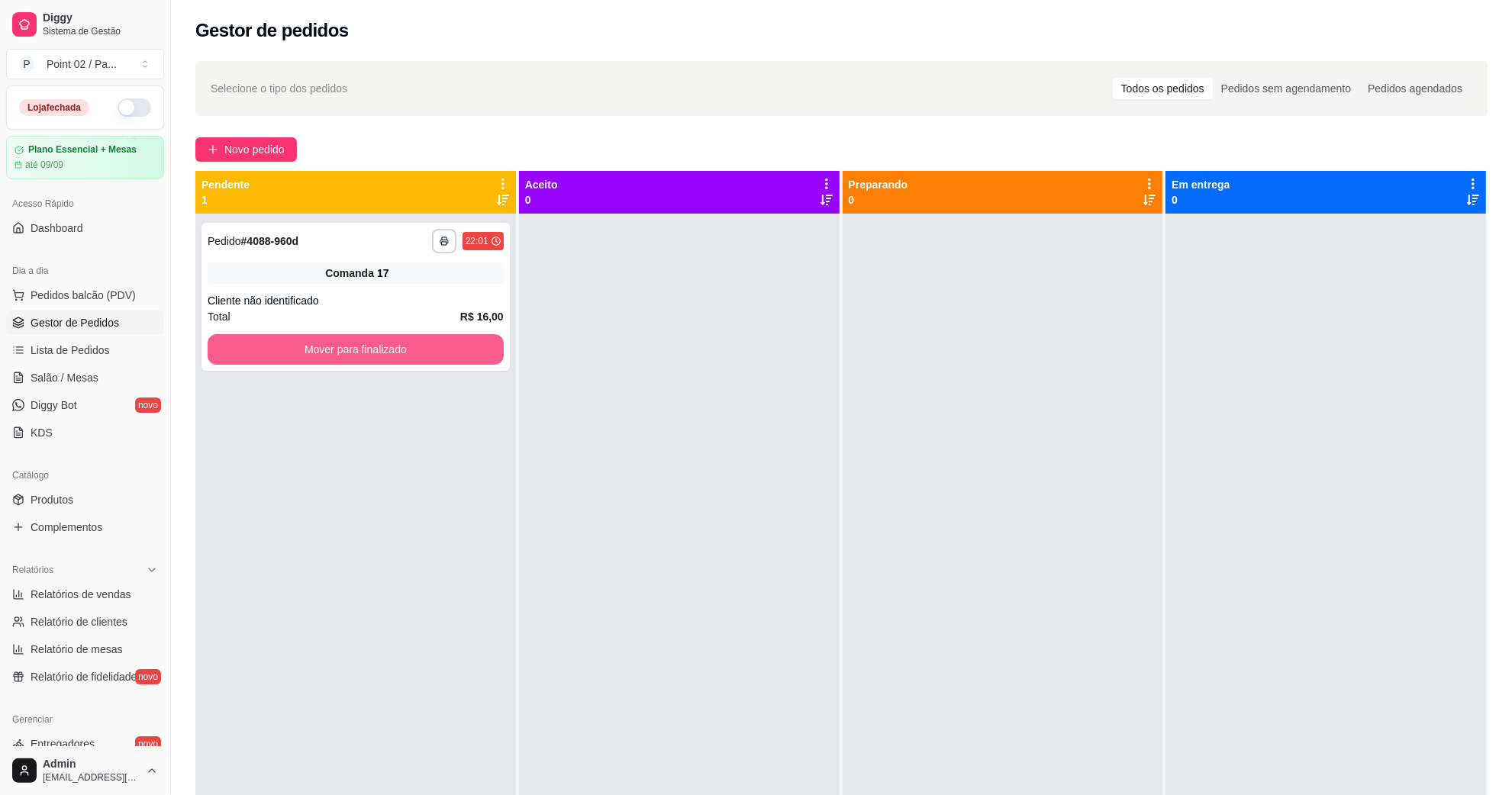
click at [325, 341] on button "Mover para finalizado" at bounding box center [356, 349] width 296 height 31
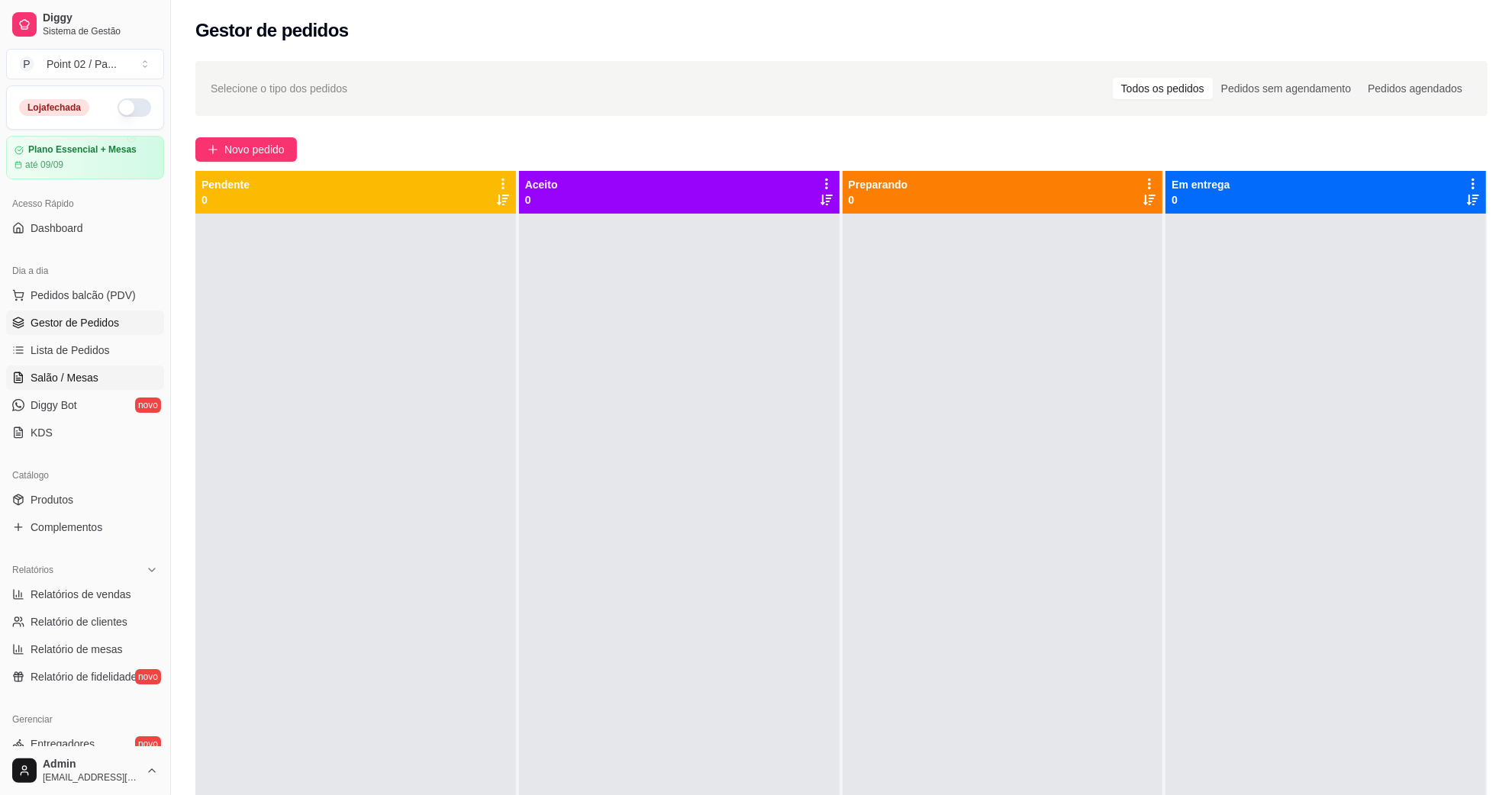
click at [92, 383] on span "Salão / Mesas" at bounding box center [64, 377] width 68 height 15
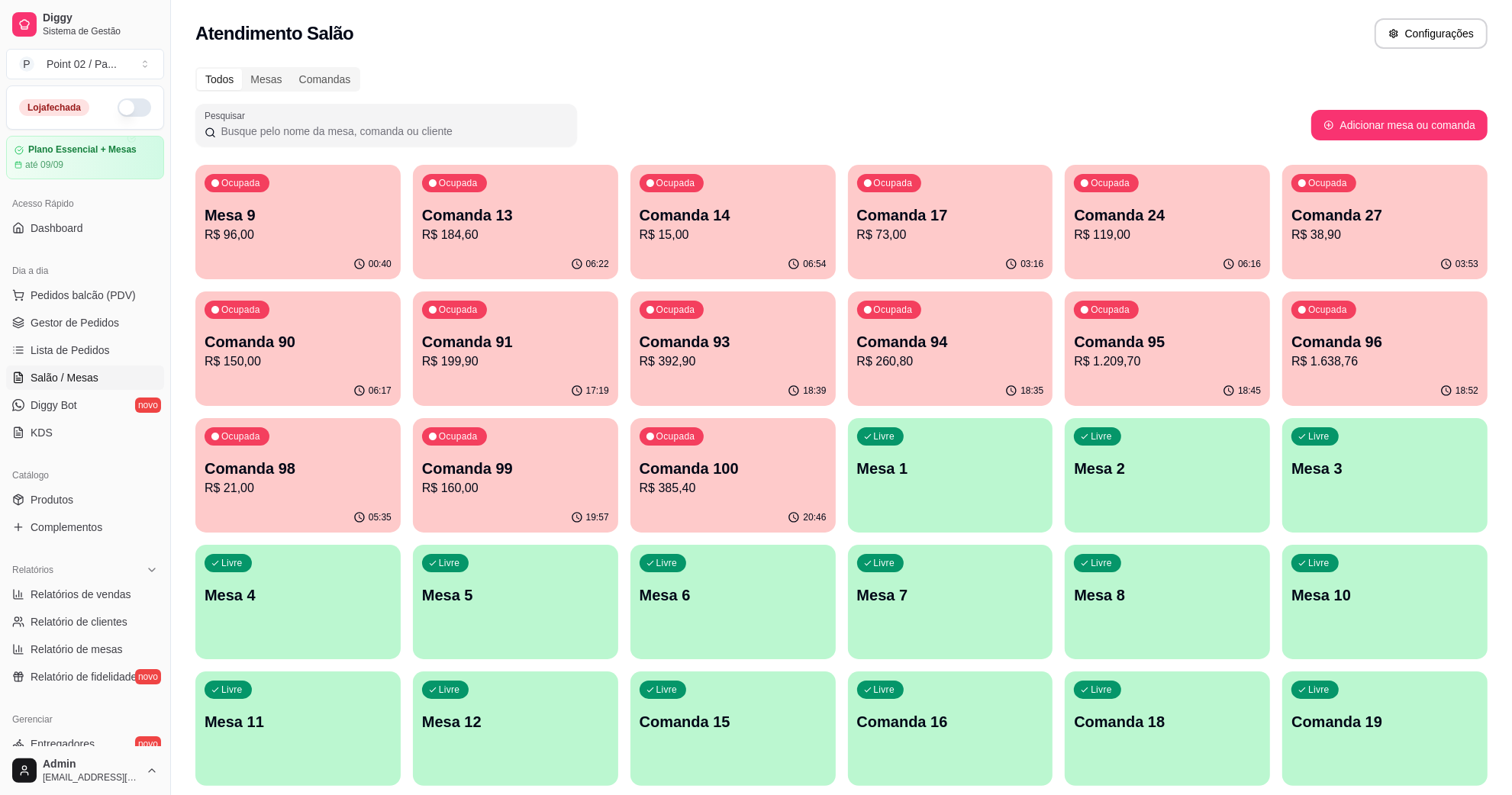
click at [329, 229] on p "R$ 96,00" at bounding box center [298, 235] width 187 height 18
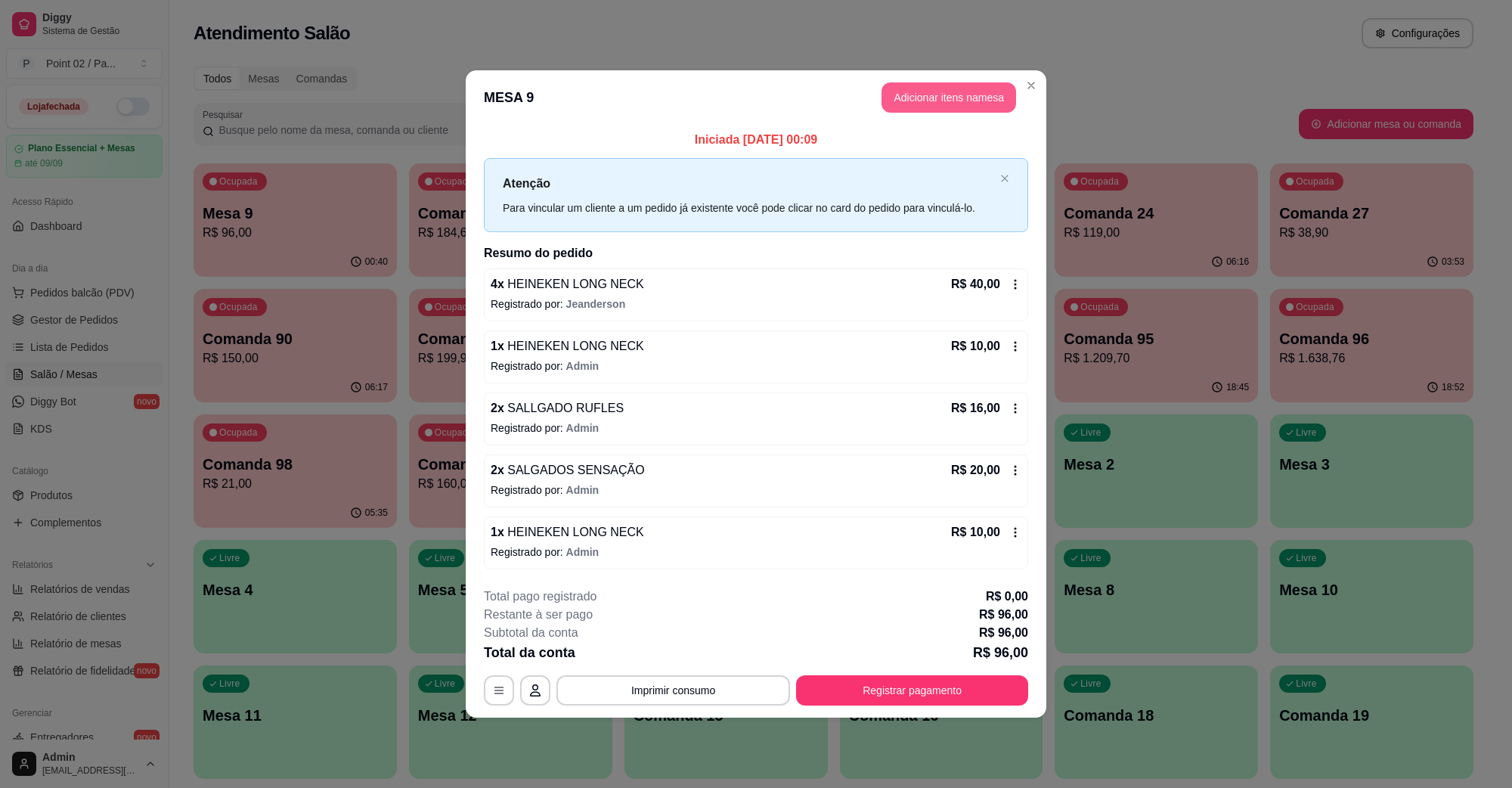
click at [979, 105] on button "Adicionar itens na mesa" at bounding box center [949, 97] width 135 height 30
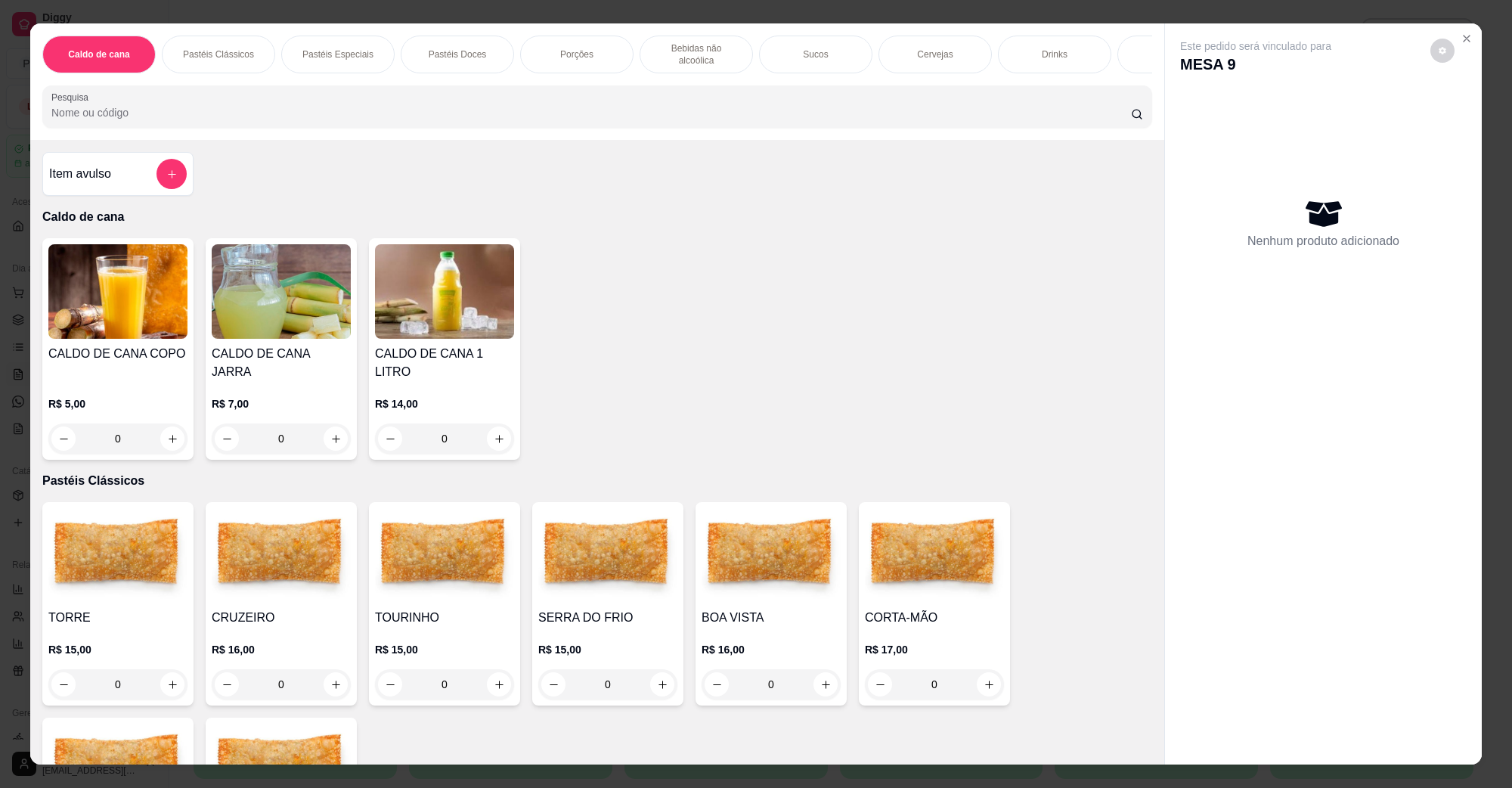
click at [952, 53] on div "Cervejas" at bounding box center [935, 55] width 114 height 38
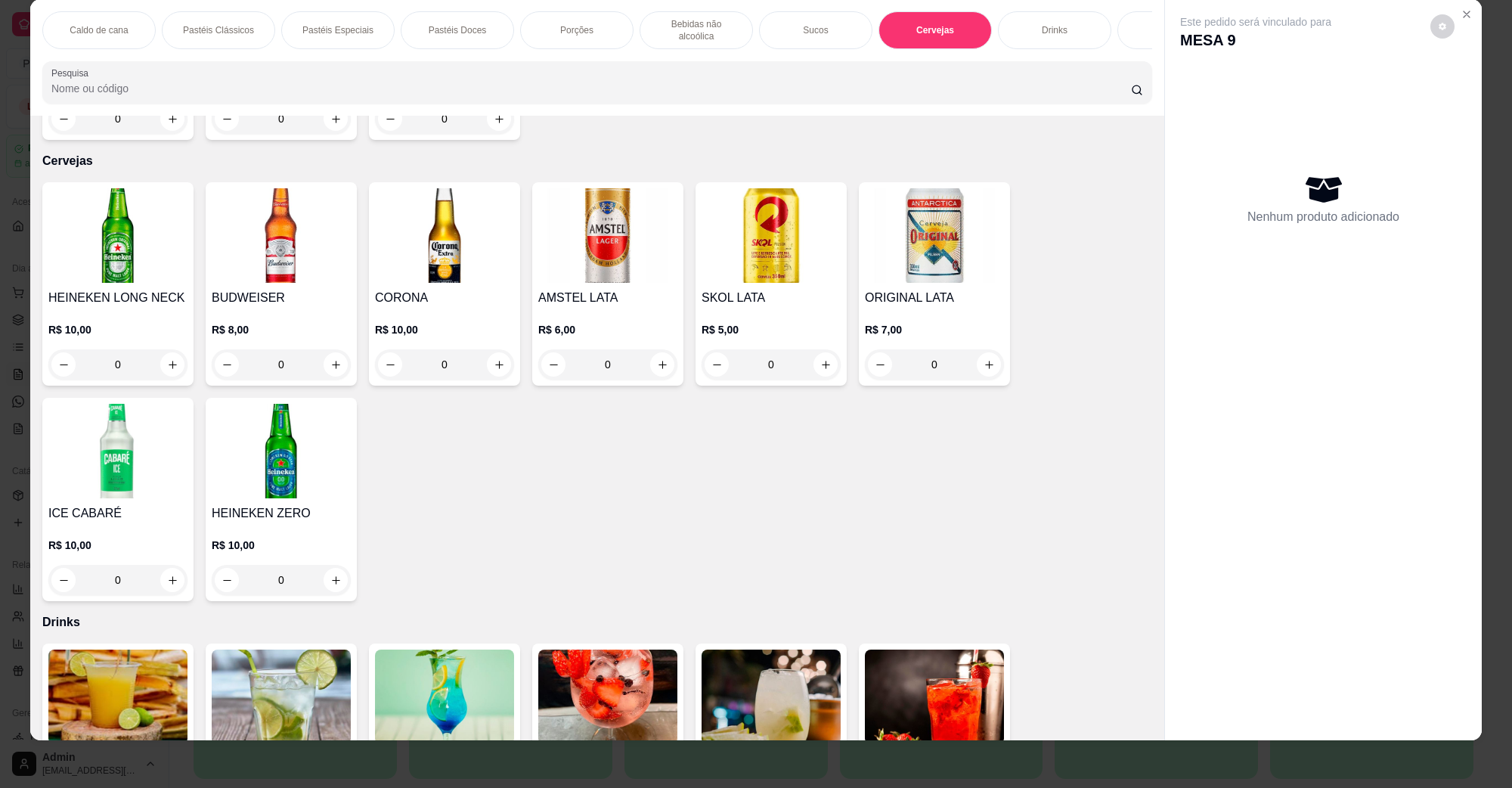
click at [126, 214] on img at bounding box center [118, 236] width 139 height 95
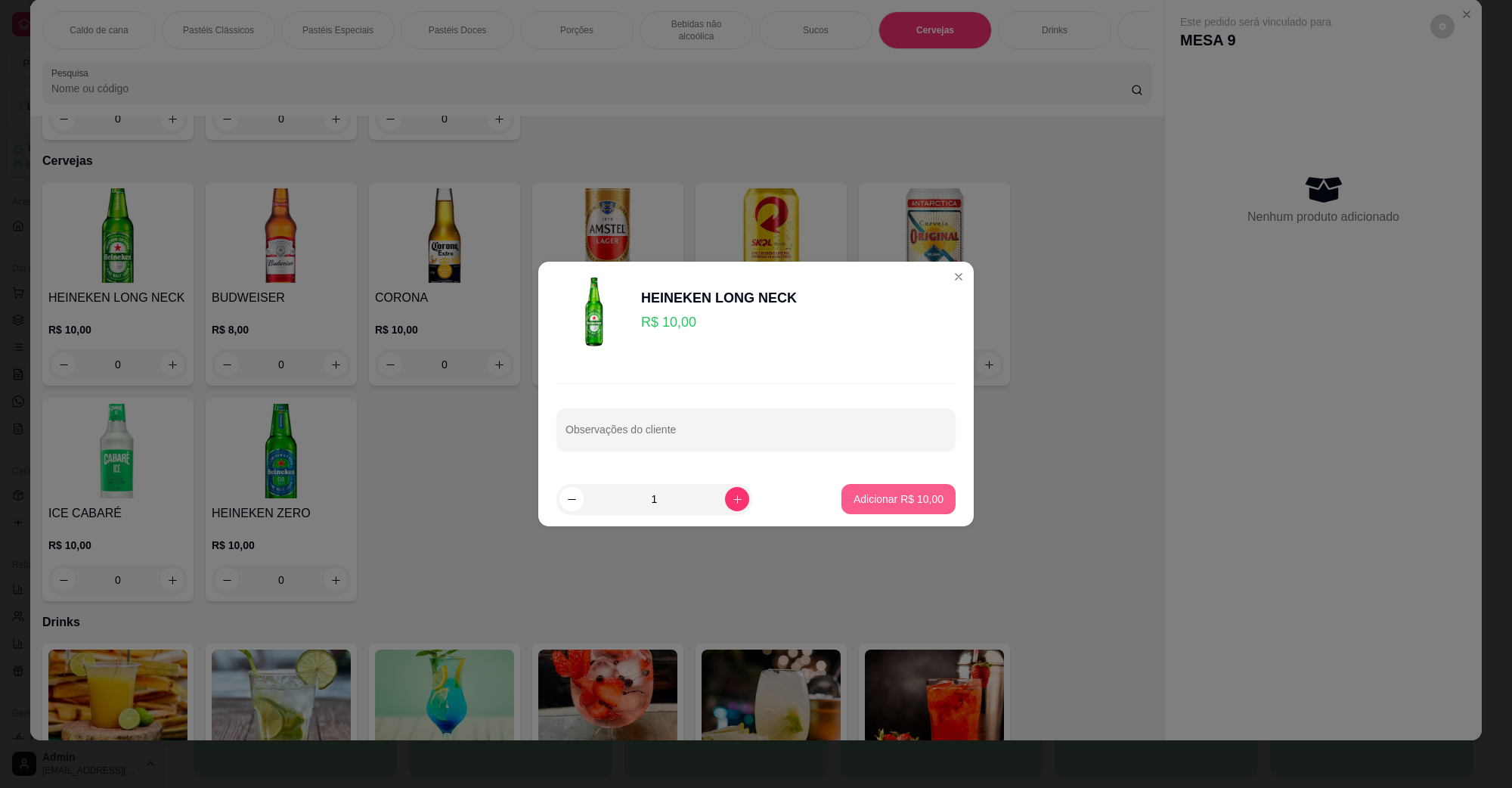
click at [897, 493] on p "Adicionar R$ 10,00" at bounding box center [899, 499] width 90 height 15
type input "1"
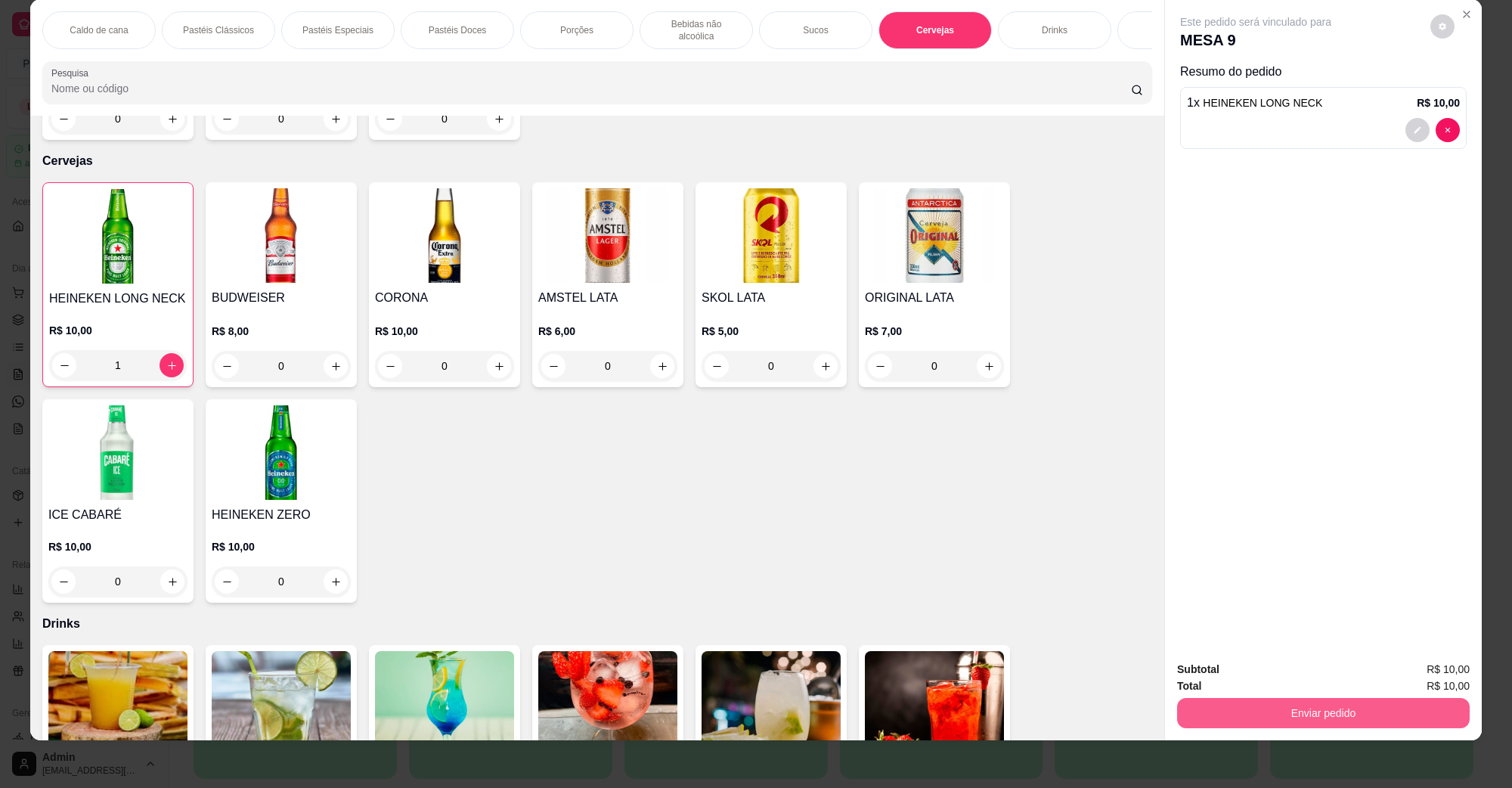
click at [1369, 708] on button "Enviar pedido" at bounding box center [1323, 713] width 292 height 30
click at [1229, 681] on button "Não registrar e enviar pedido" at bounding box center [1272, 676] width 157 height 29
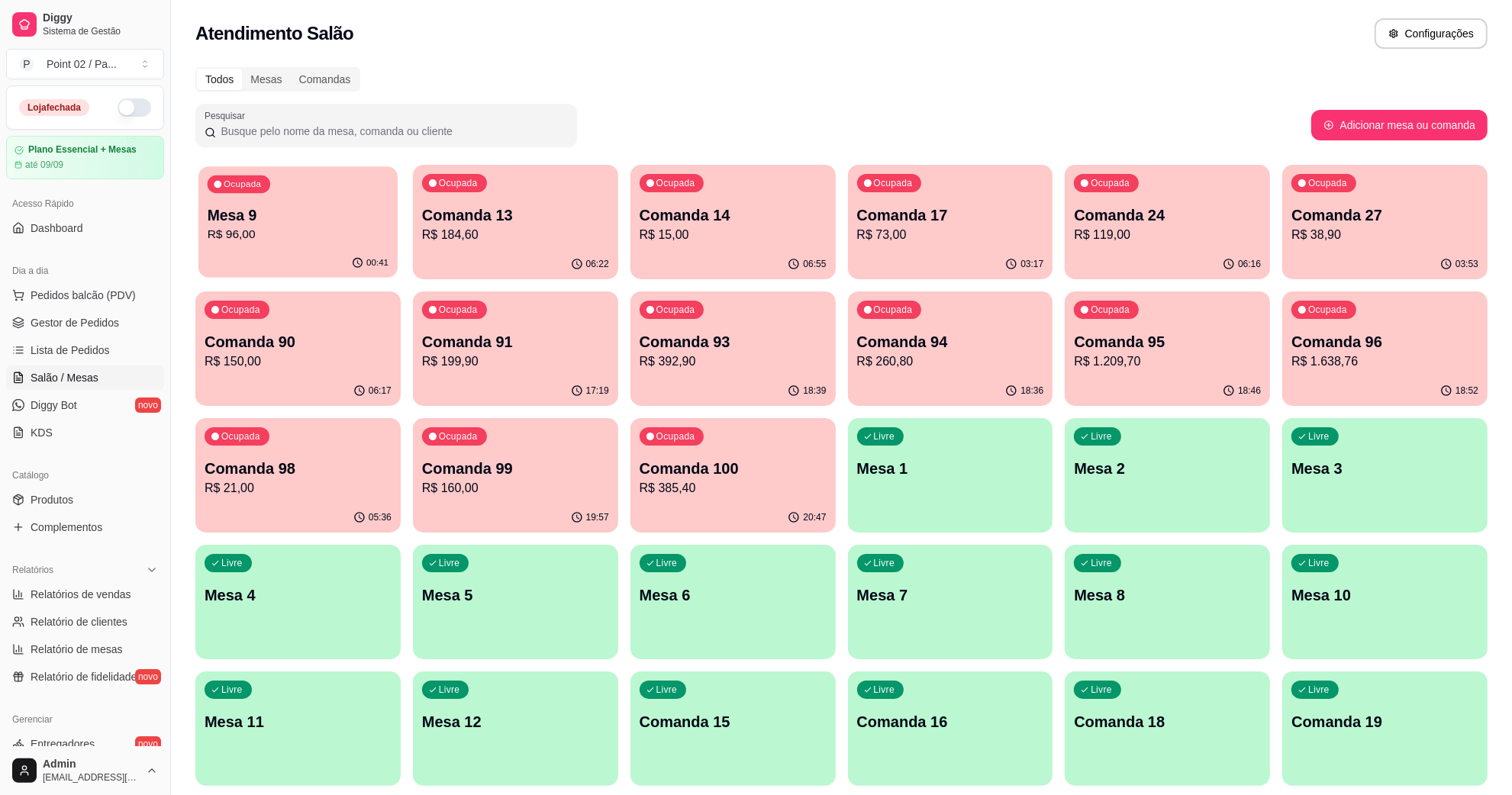
click at [368, 262] on p "00:41" at bounding box center [377, 263] width 23 height 13
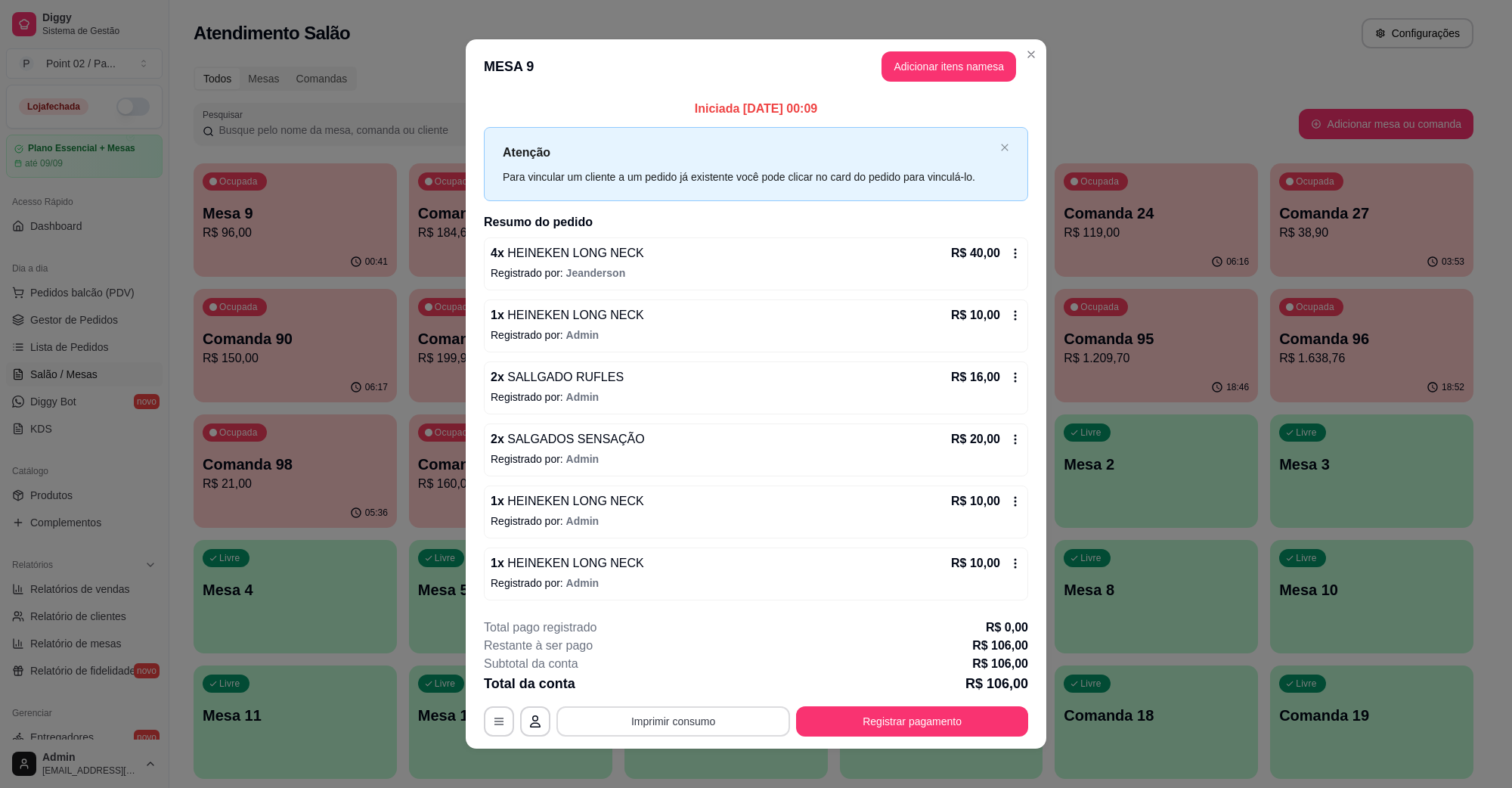
click at [644, 721] on button "Imprimir consumo" at bounding box center [672, 722] width 233 height 30
click at [660, 702] on div "Escolha a impressora IMPRESSORA" at bounding box center [672, 676] width 125 height 51
click at [666, 674] on div "Escolha a impressora IMPRESSORA" at bounding box center [672, 676] width 125 height 51
click at [665, 687] on button "IMPRESSORA" at bounding box center [671, 687] width 110 height 24
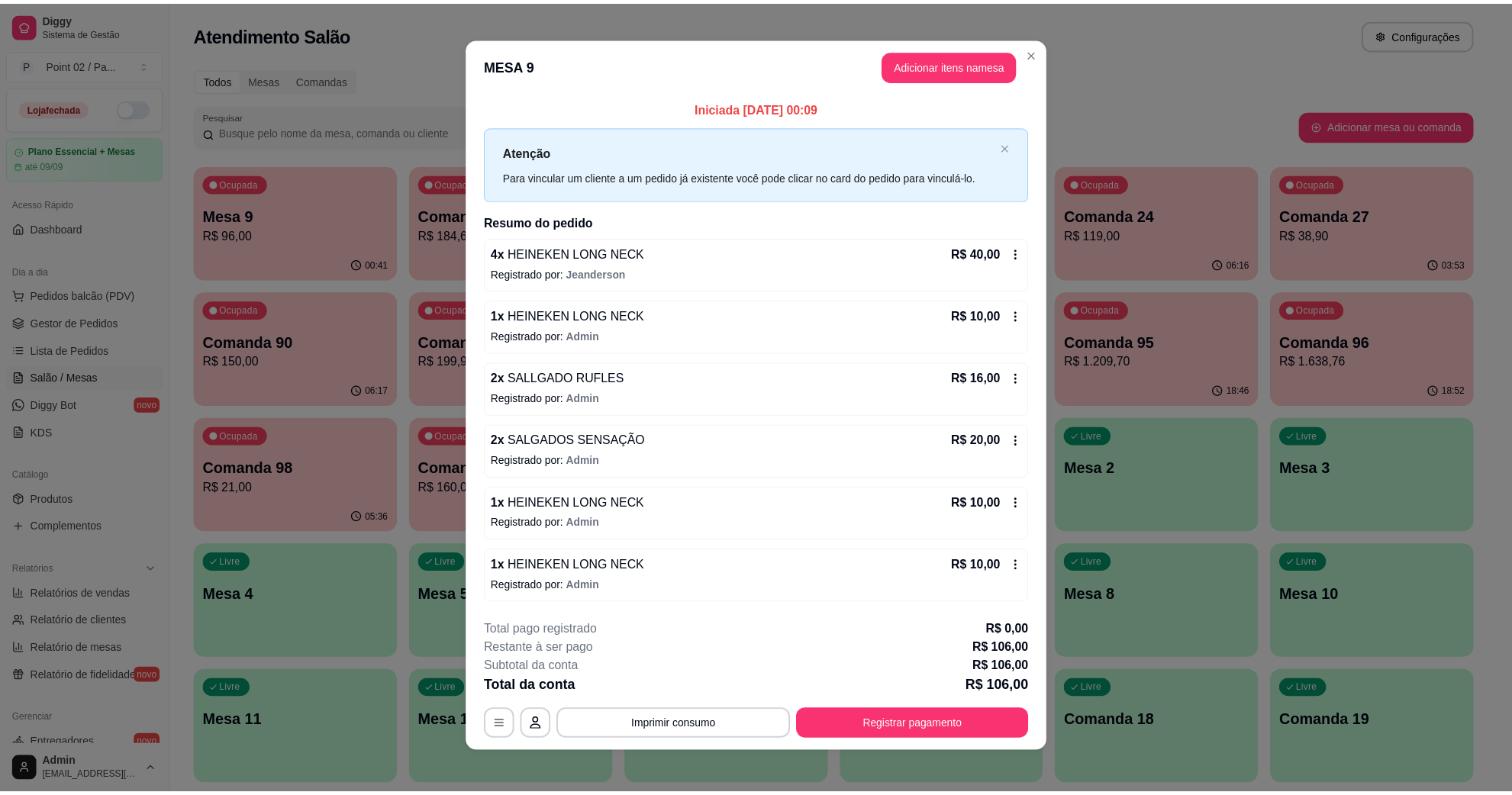
scroll to position [0, 0]
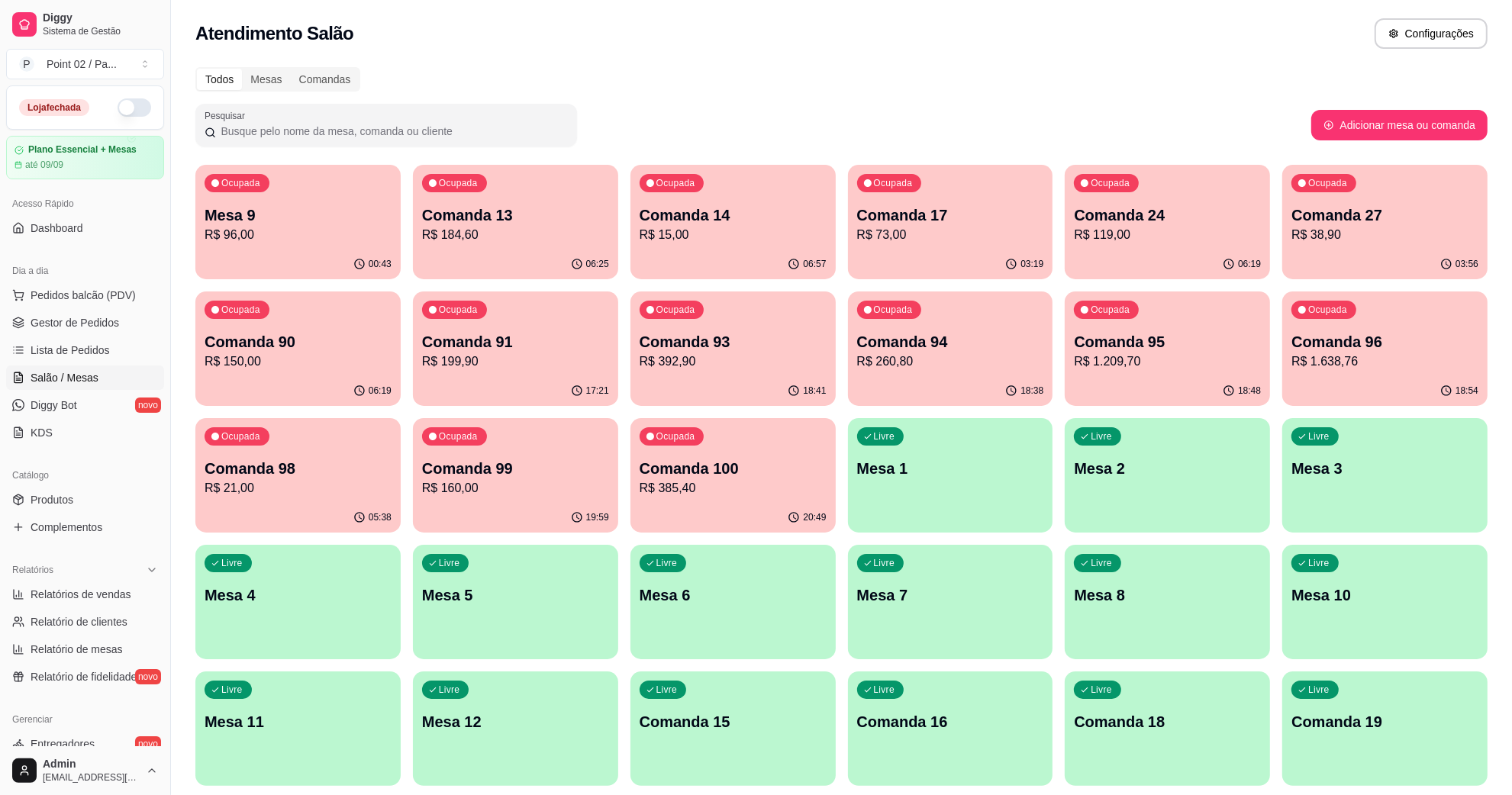
click at [722, 249] on div "Ocupada Comanda 14 R$ 15,00" at bounding box center [732, 208] width 205 height 85
click at [969, 243] on p "R$ 73,00" at bounding box center [951, 235] width 187 height 18
click at [357, 219] on p "Mesa 9" at bounding box center [298, 216] width 187 height 22
click at [310, 89] on div "Comandas" at bounding box center [325, 79] width 69 height 22
click at [291, 69] on input "Comandas" at bounding box center [291, 69] width 0 height 0
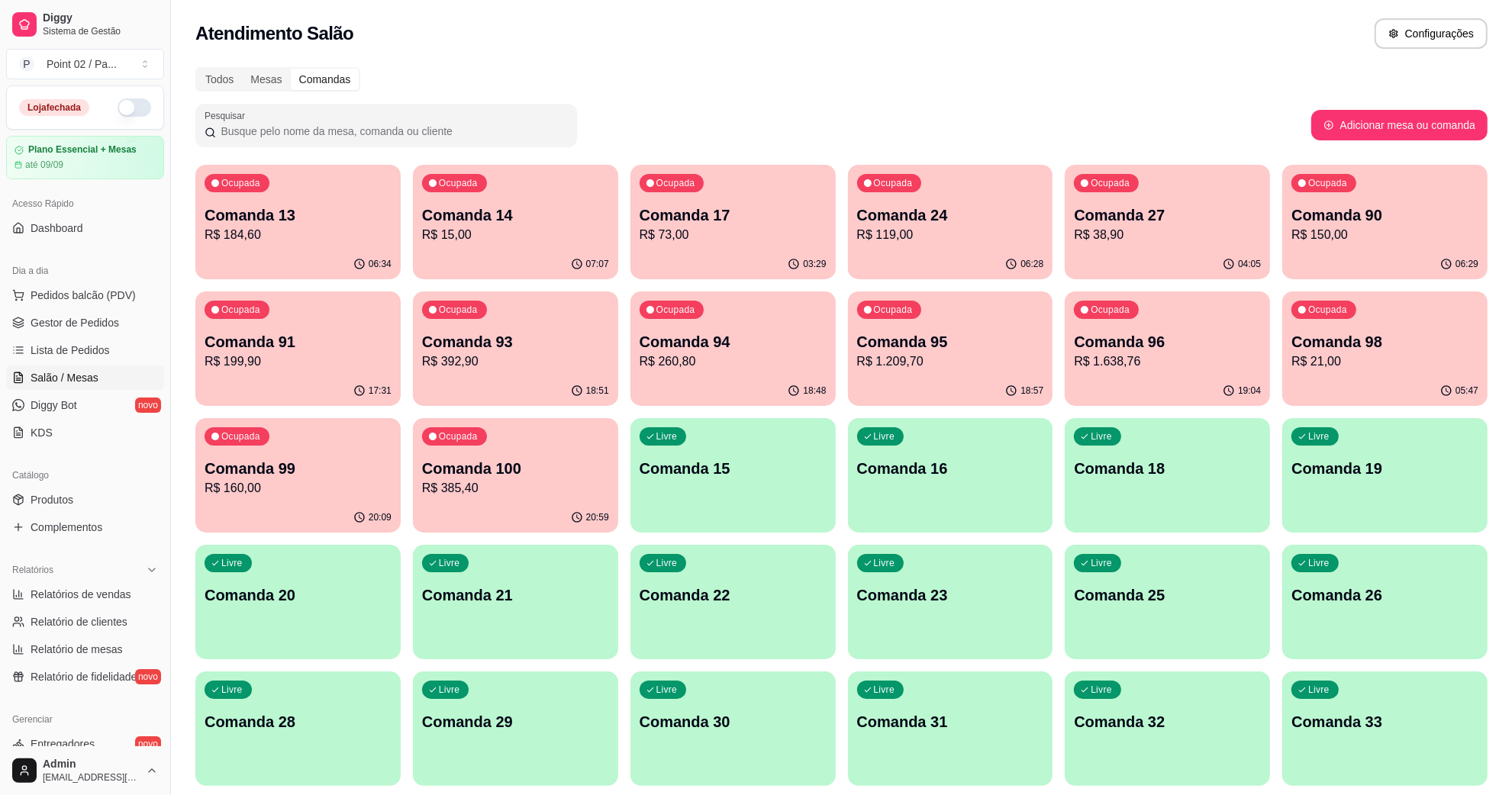
click at [454, 241] on p "R$ 15,00" at bounding box center [515, 235] width 187 height 18
click at [788, 245] on div "Ocupada Comanda 17 R$ 73,00" at bounding box center [732, 208] width 205 height 85
click at [780, 231] on p "R$ 73,00" at bounding box center [733, 235] width 187 height 18
click at [947, 231] on p "R$ 119,00" at bounding box center [950, 234] width 181 height 17
click at [1156, 256] on div "04:05" at bounding box center [1167, 263] width 199 height 29
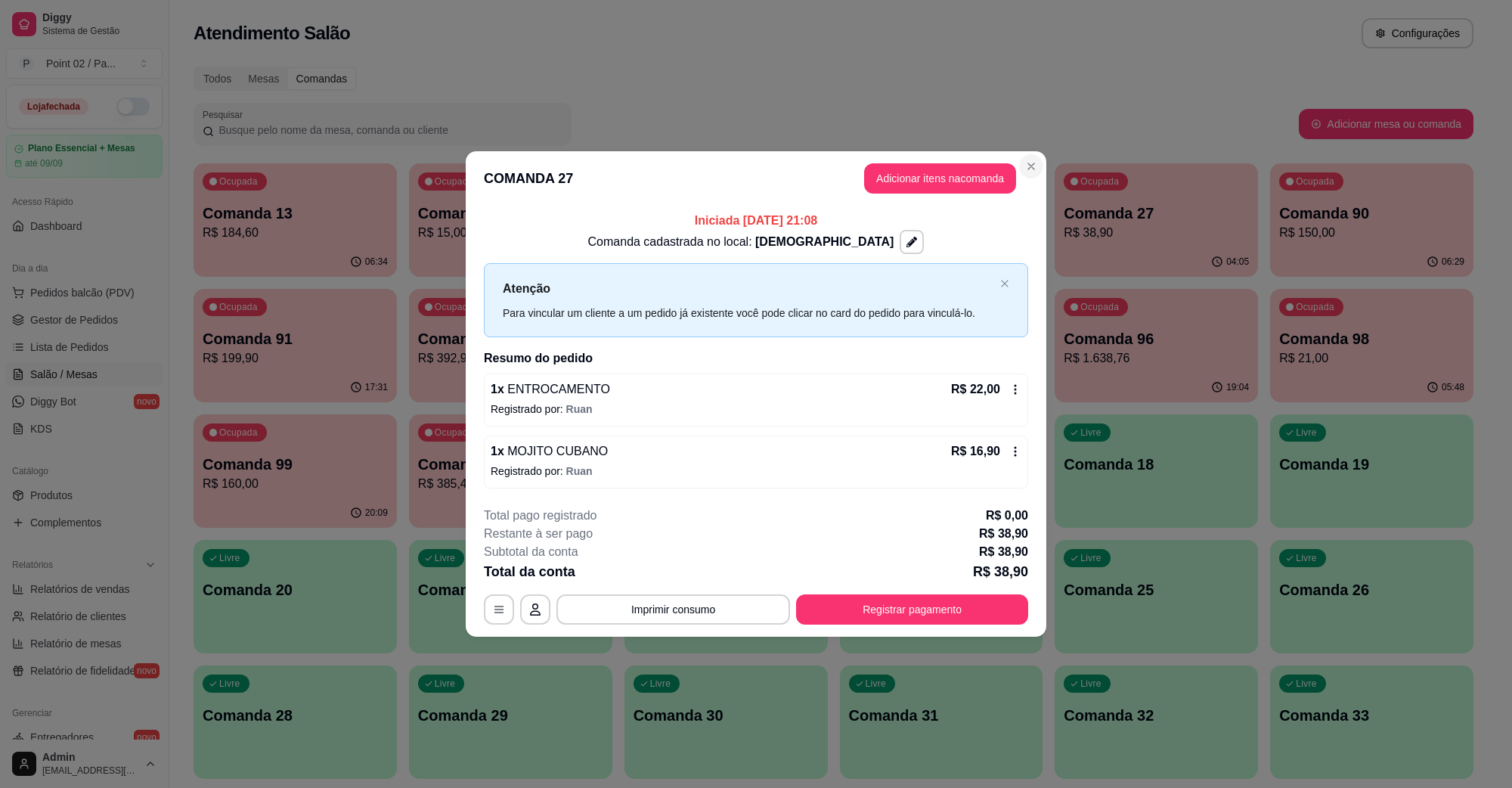
click at [982, 392] on section "**********" at bounding box center [756, 394] width 580 height 485
click at [1014, 394] on icon at bounding box center [1016, 390] width 13 height 13
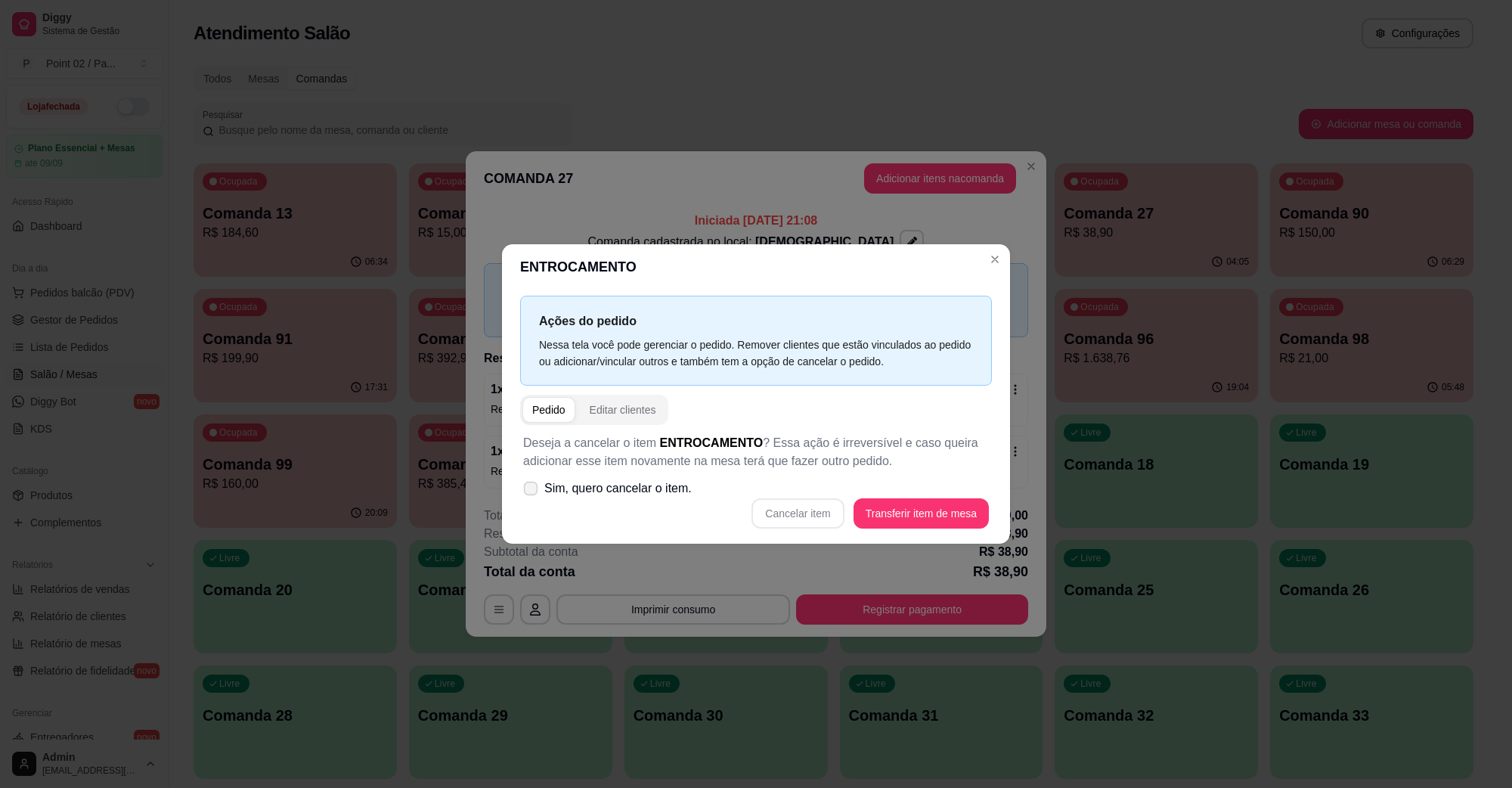
click at [655, 490] on span "Sim, quero cancelar o item." at bounding box center [618, 488] width 148 height 18
click at [532, 492] on input "Sim, quero cancelar o item." at bounding box center [527, 496] width 10 height 10
checkbox input "true"
click at [782, 503] on button "Cancelar item" at bounding box center [798, 513] width 92 height 30
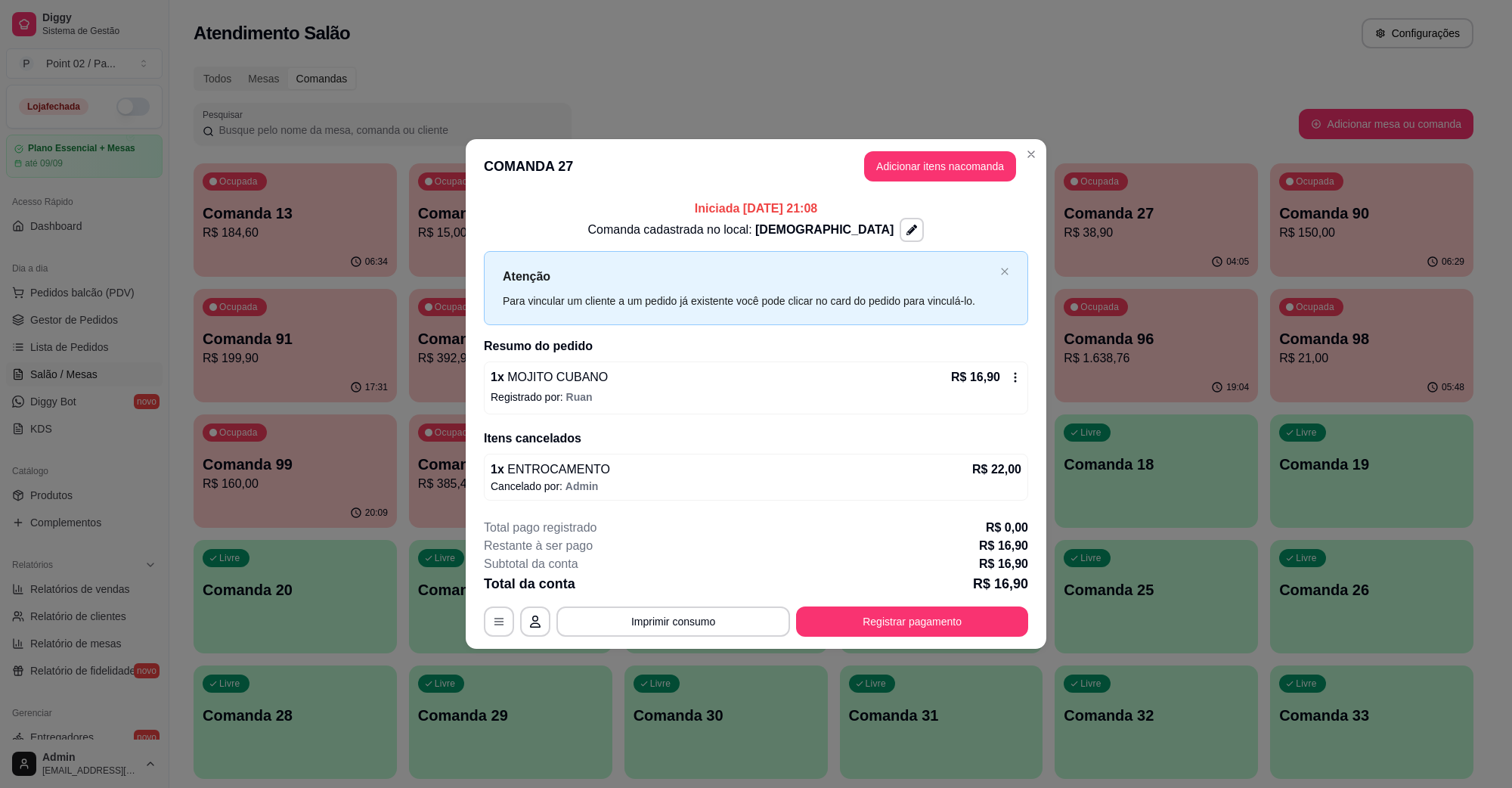
click at [1014, 377] on icon at bounding box center [1016, 377] width 13 height 13
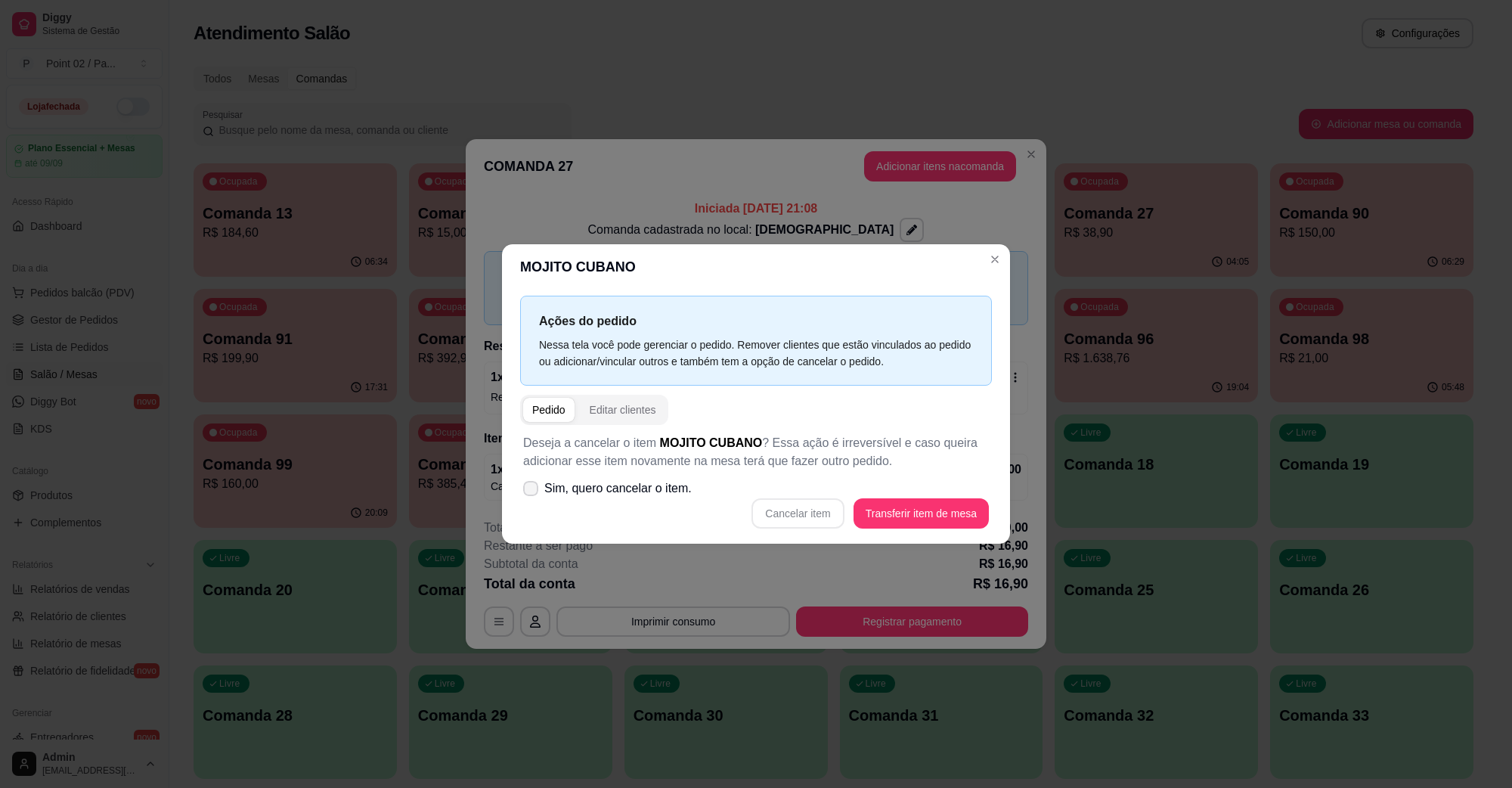
click at [572, 497] on span "Sim, quero cancelar o item." at bounding box center [618, 488] width 148 height 18
click at [532, 497] on input "Sim, quero cancelar o item." at bounding box center [527, 496] width 10 height 10
checkbox input "true"
click at [769, 514] on button "Cancelar item" at bounding box center [798, 513] width 92 height 30
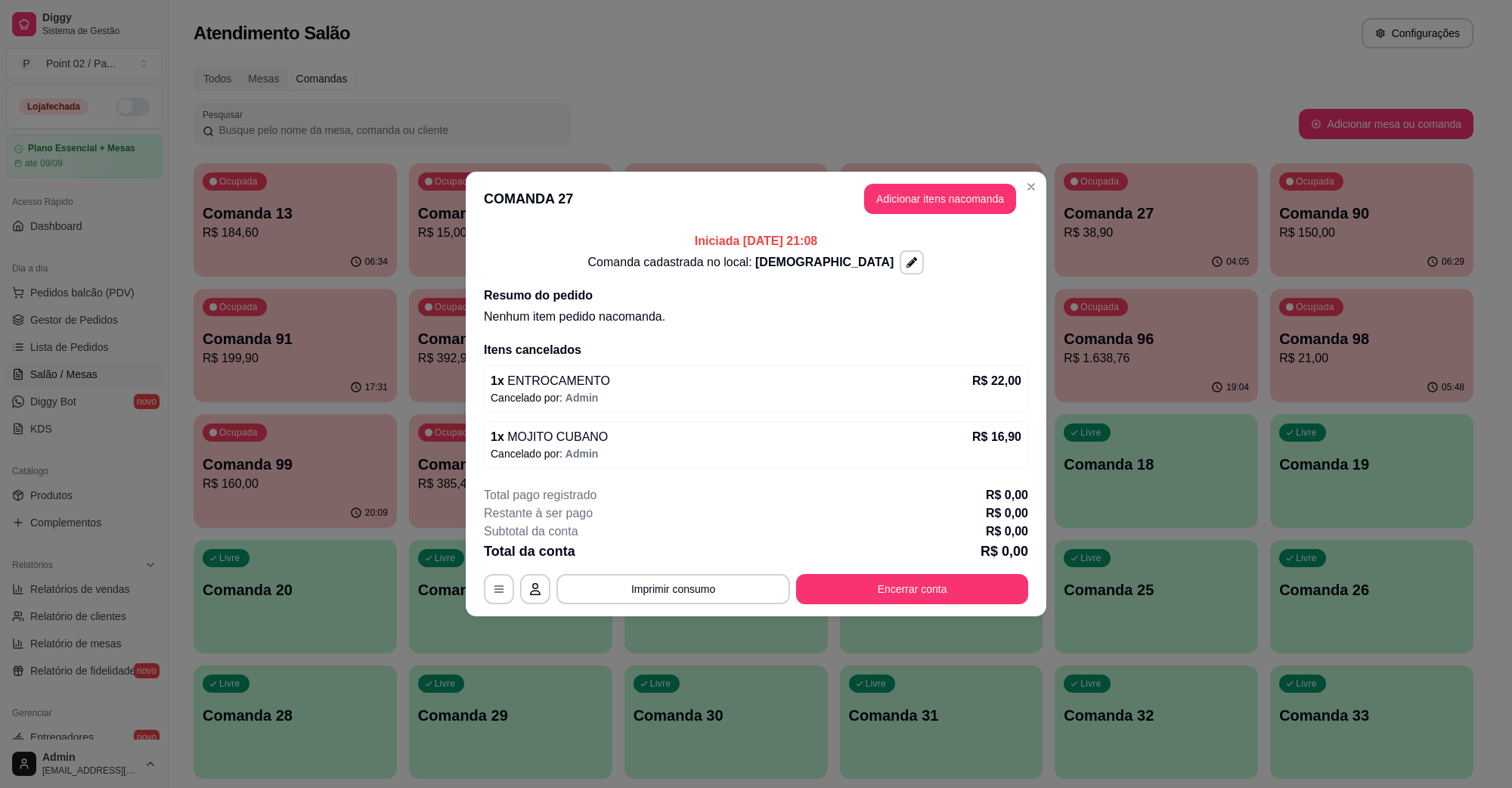
click at [966, 604] on button "Encerrar conta" at bounding box center [912, 589] width 232 height 30
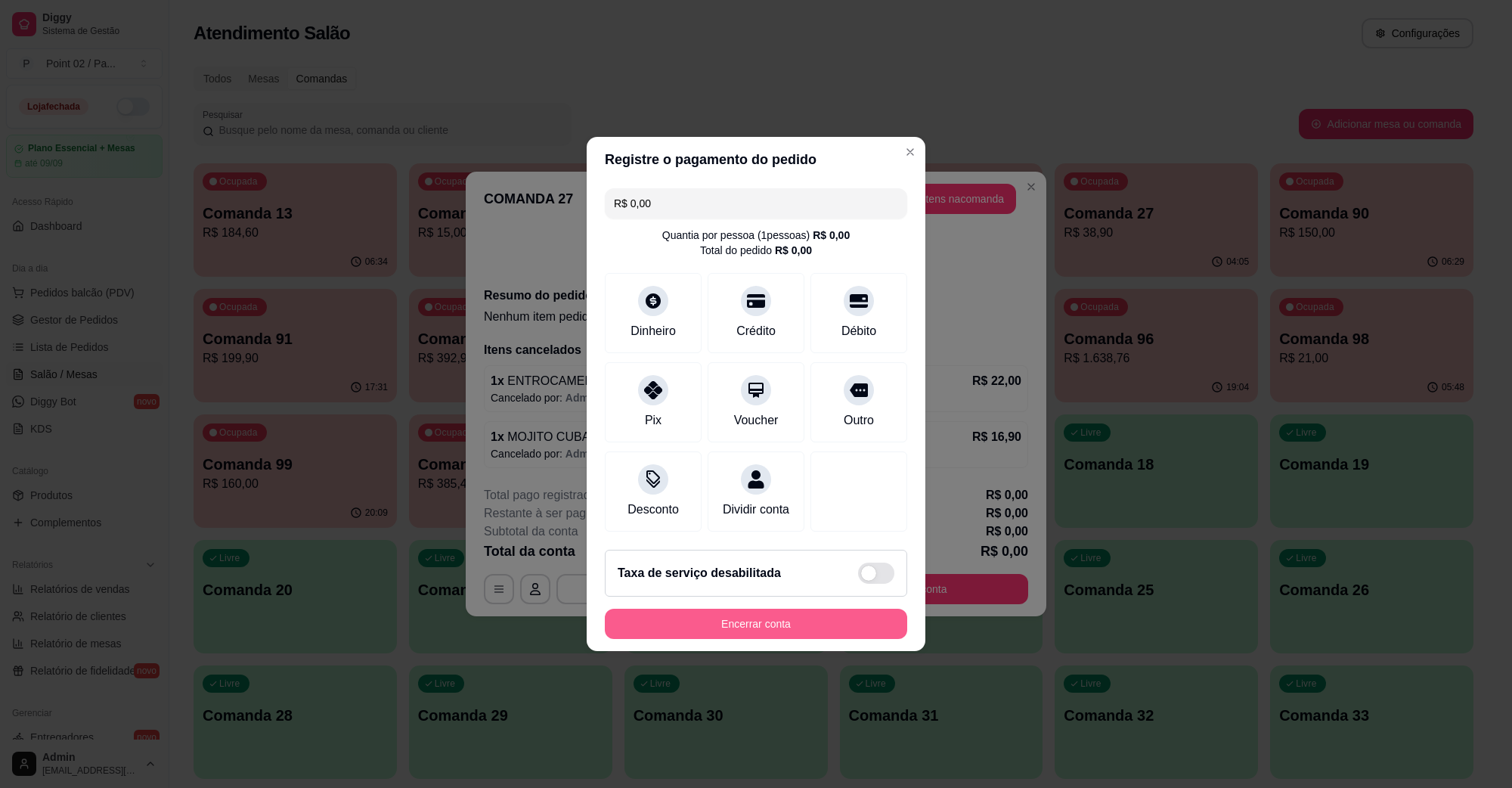
click at [788, 628] on button "Encerrar conta" at bounding box center [756, 624] width 302 height 30
